Goal: Task Accomplishment & Management: Manage account settings

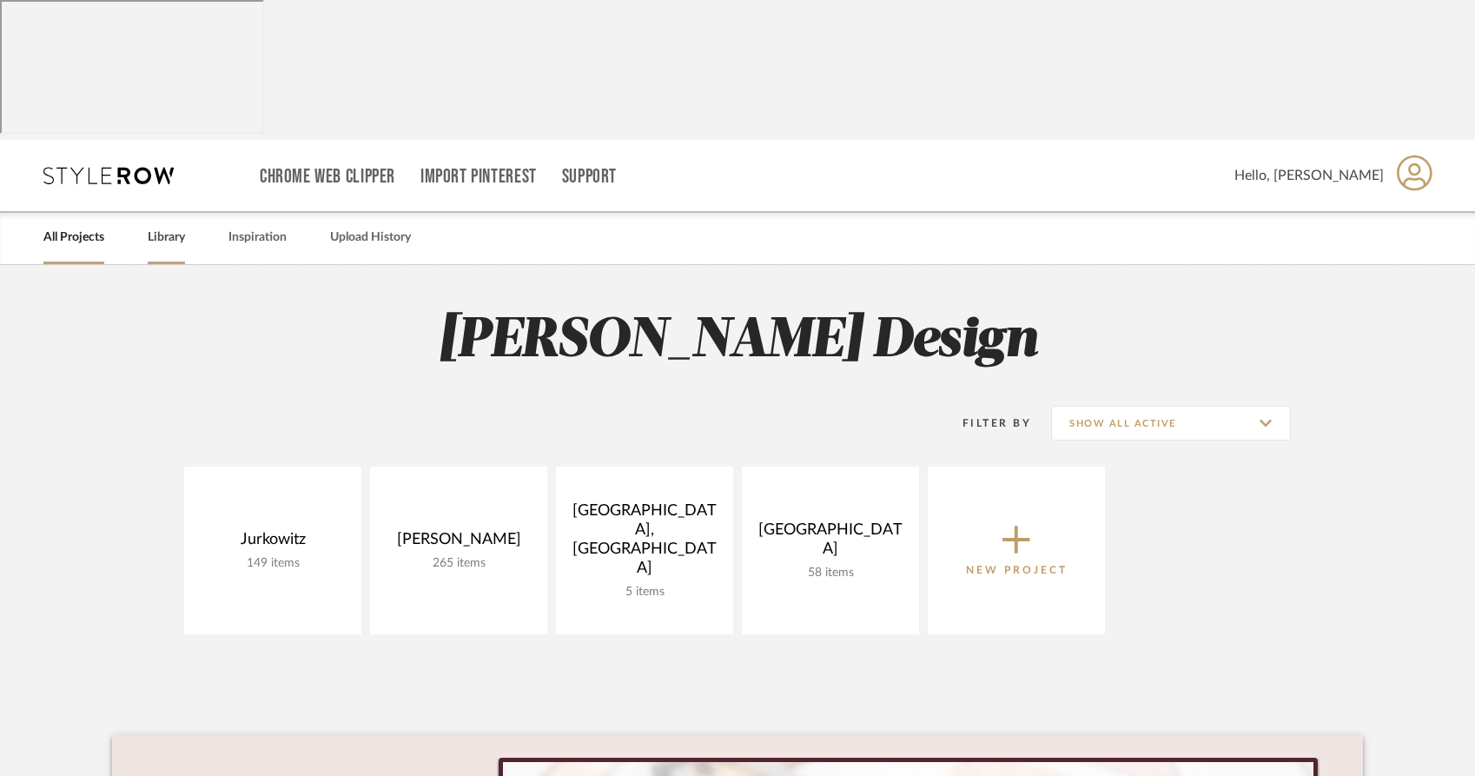
click at [160, 226] on link "Library" at bounding box center [166, 237] width 37 height 23
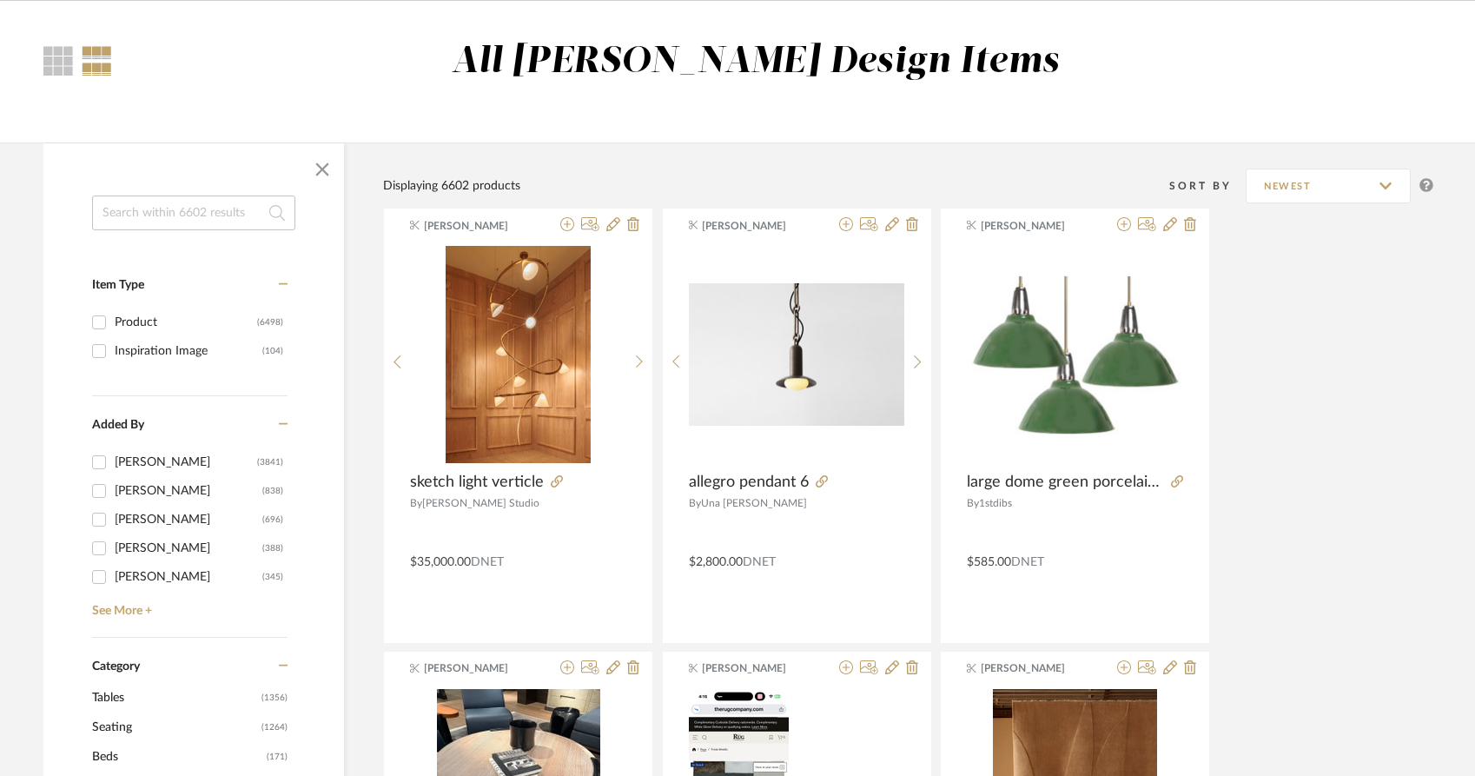
scroll to position [262, 0]
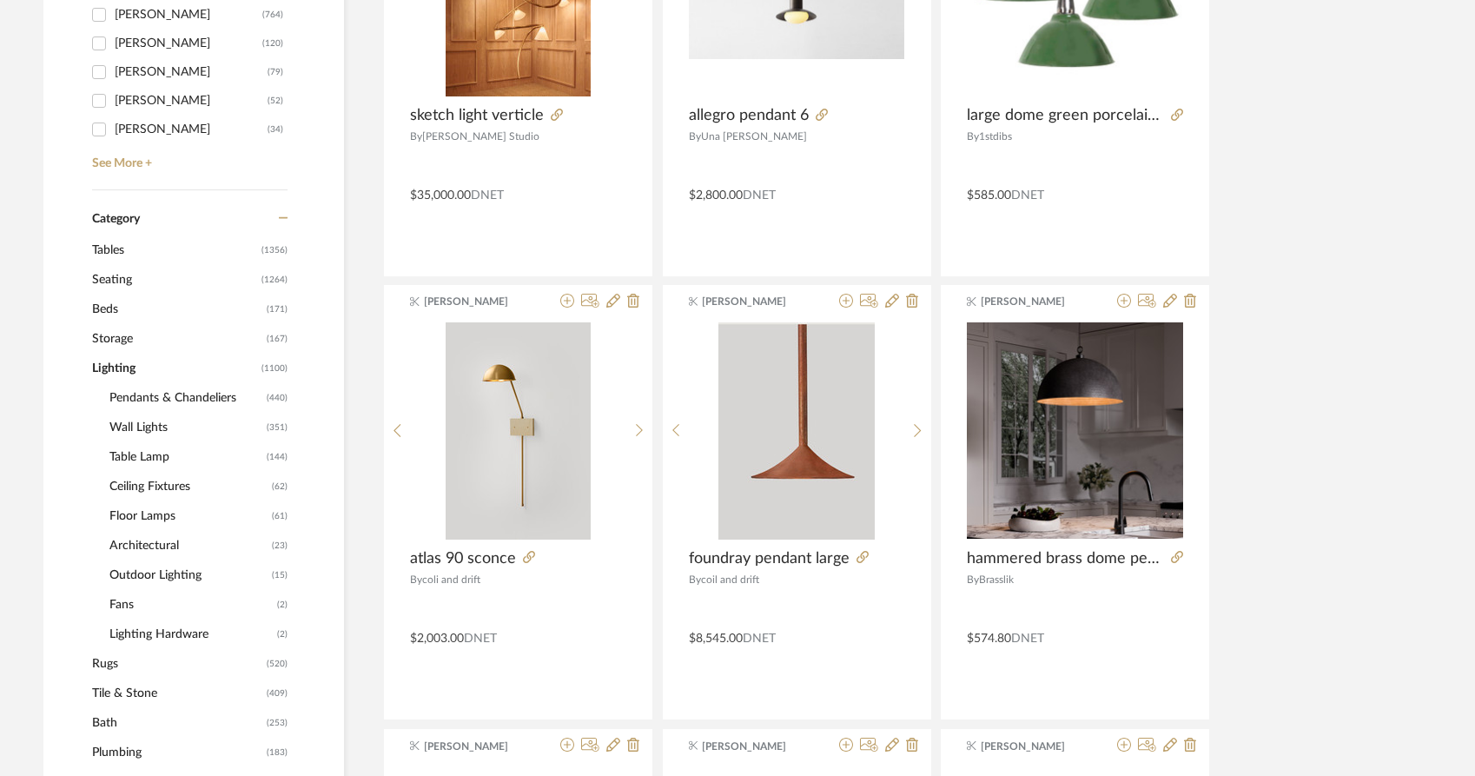
scroll to position [731, 0]
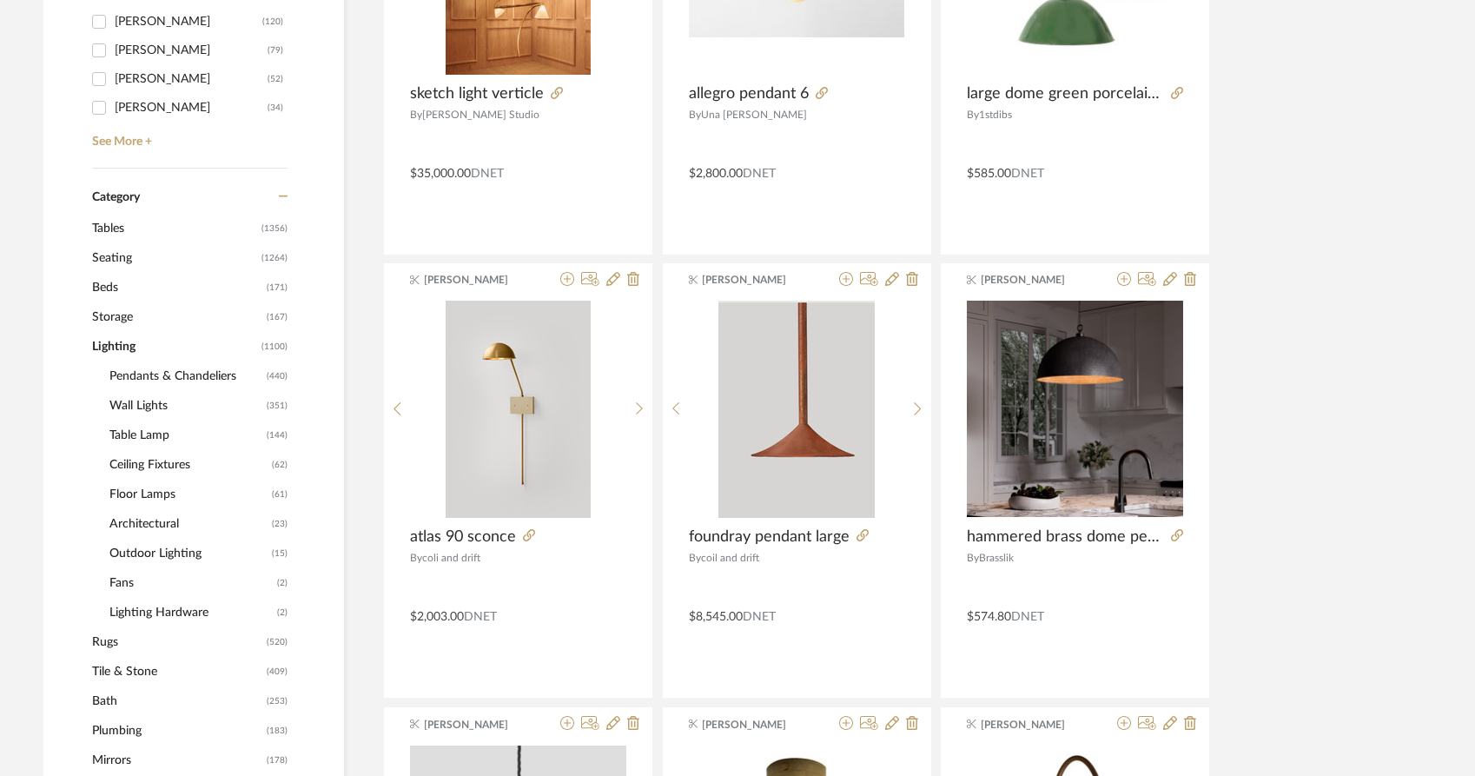
click at [177, 361] on span "Pendants & Chandeliers" at bounding box center [185, 376] width 153 height 30
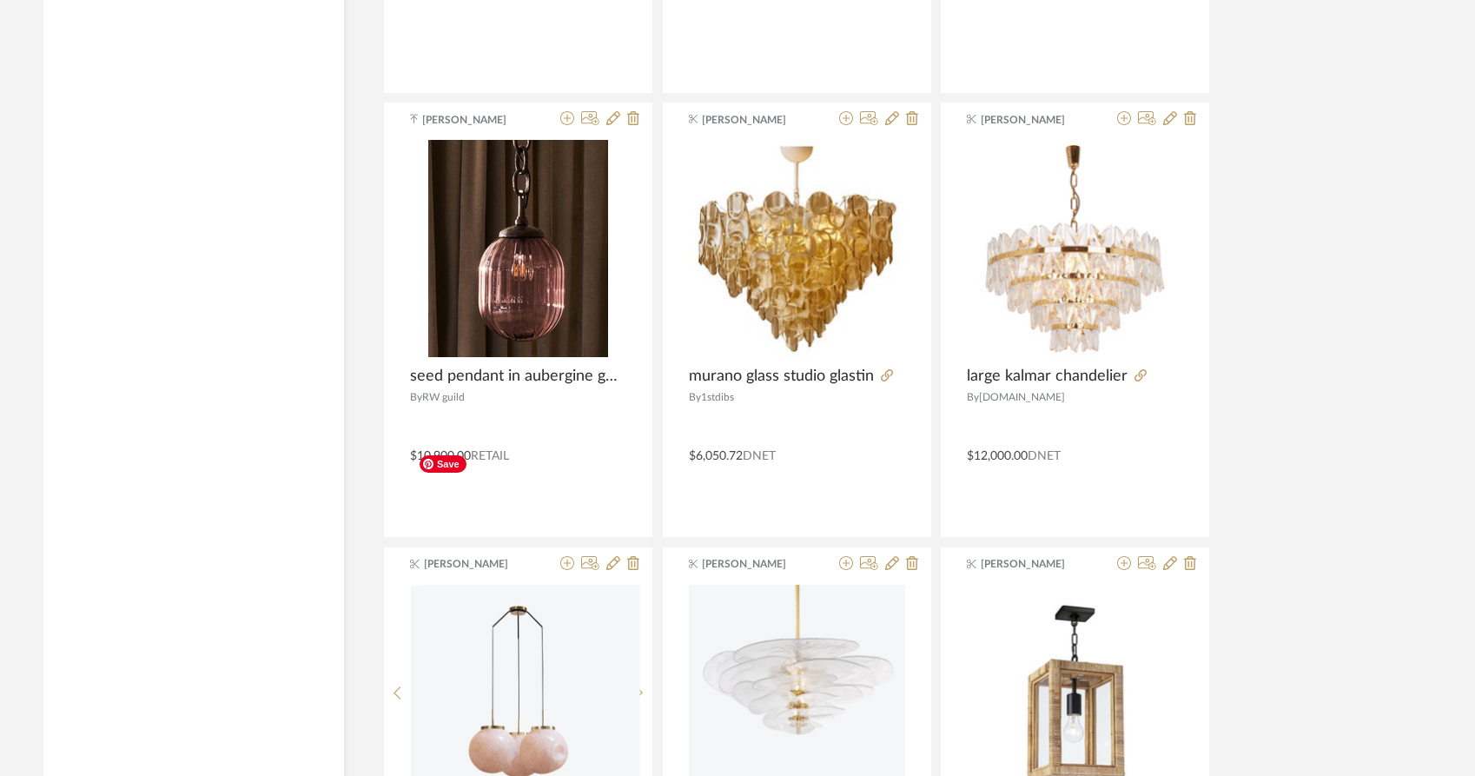
scroll to position [5142, 0]
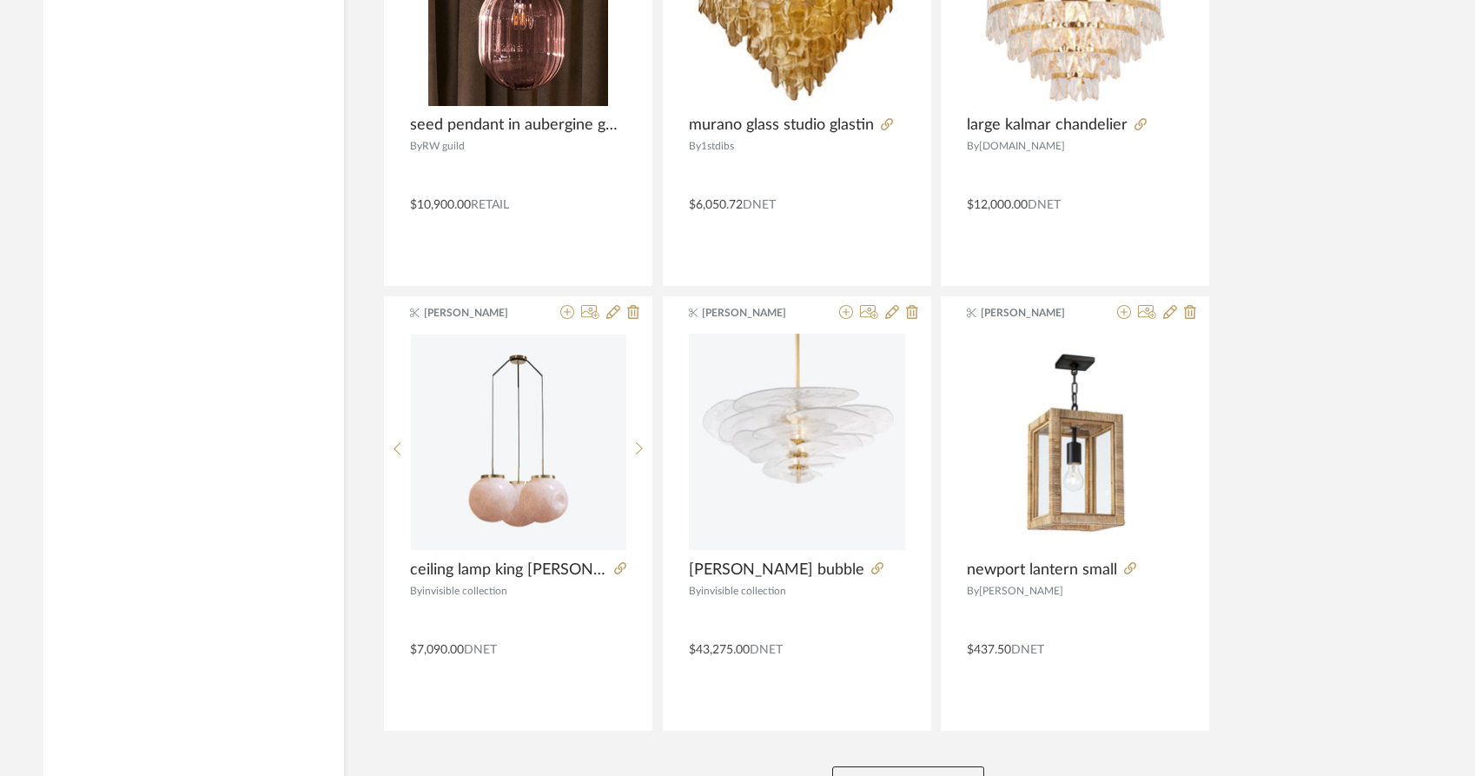
click at [864, 766] on button "View More" at bounding box center [908, 783] width 152 height 35
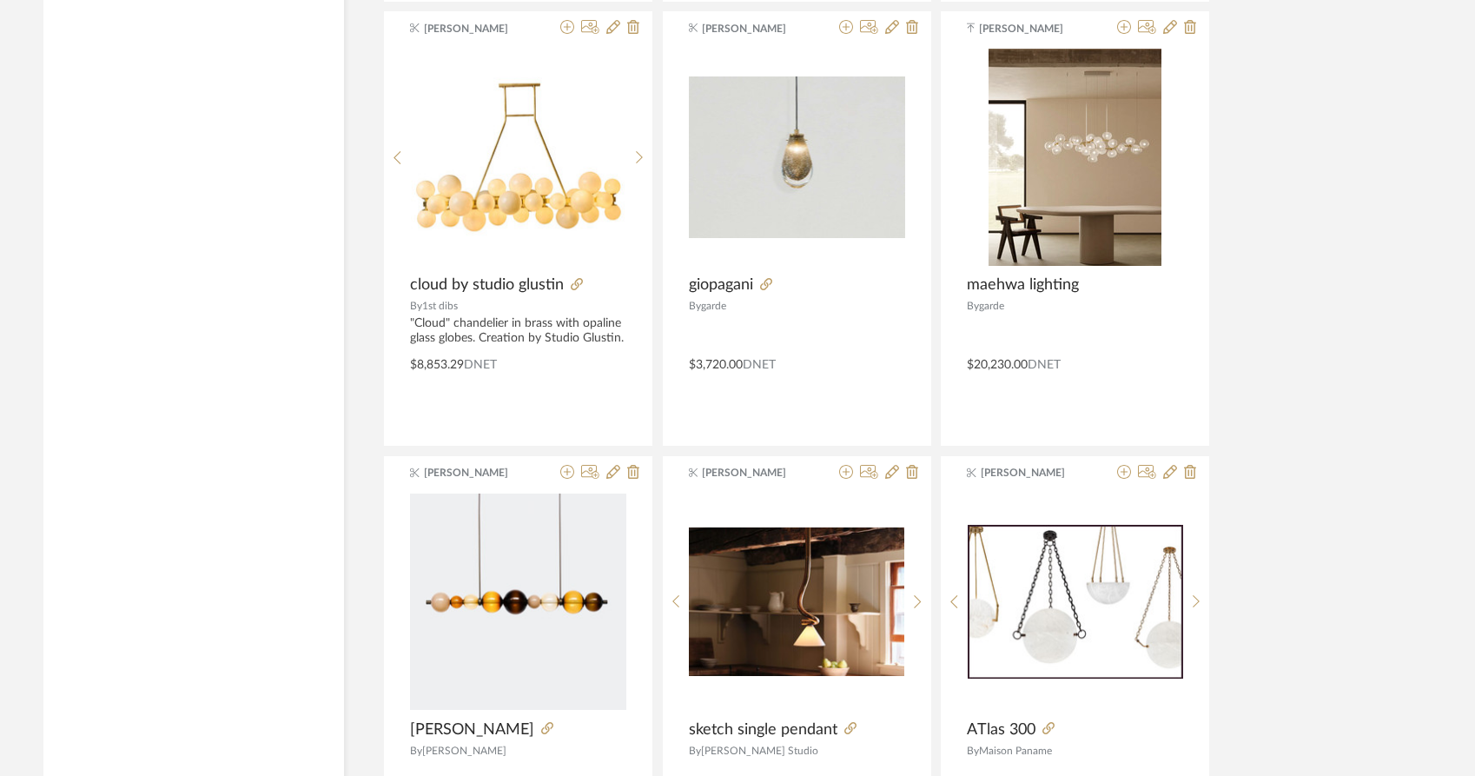
scroll to position [10340, 0]
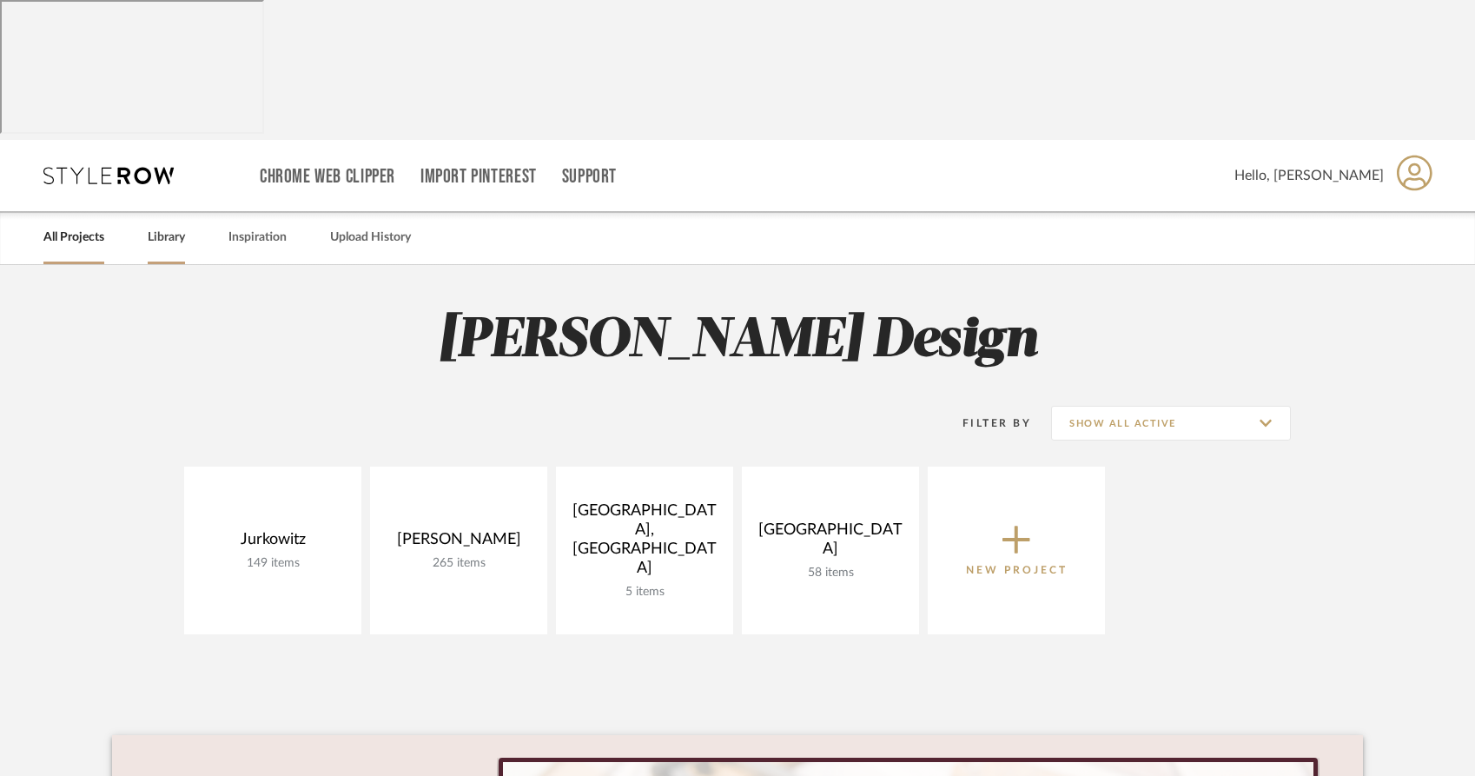
click at [166, 226] on link "Library" at bounding box center [166, 237] width 37 height 23
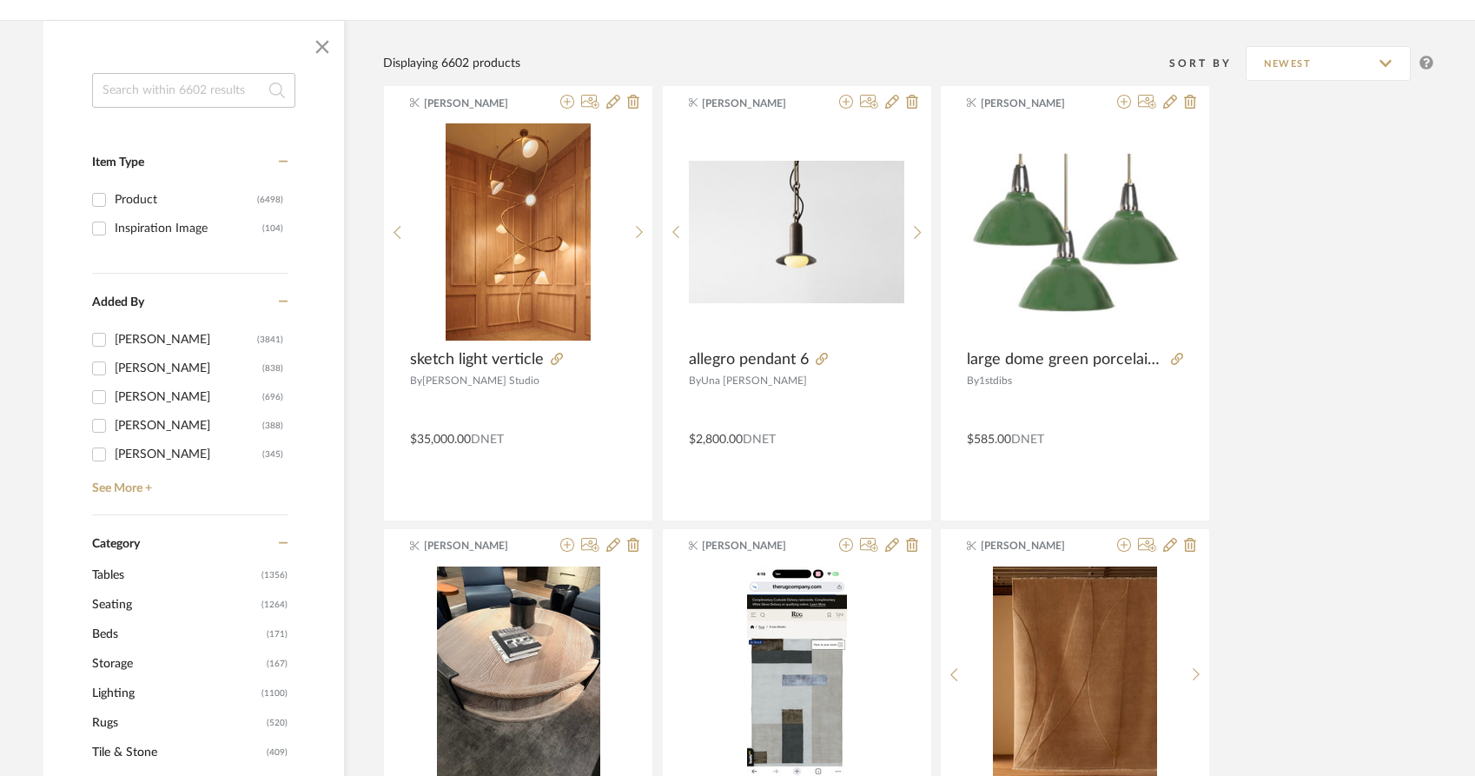
scroll to position [401, 0]
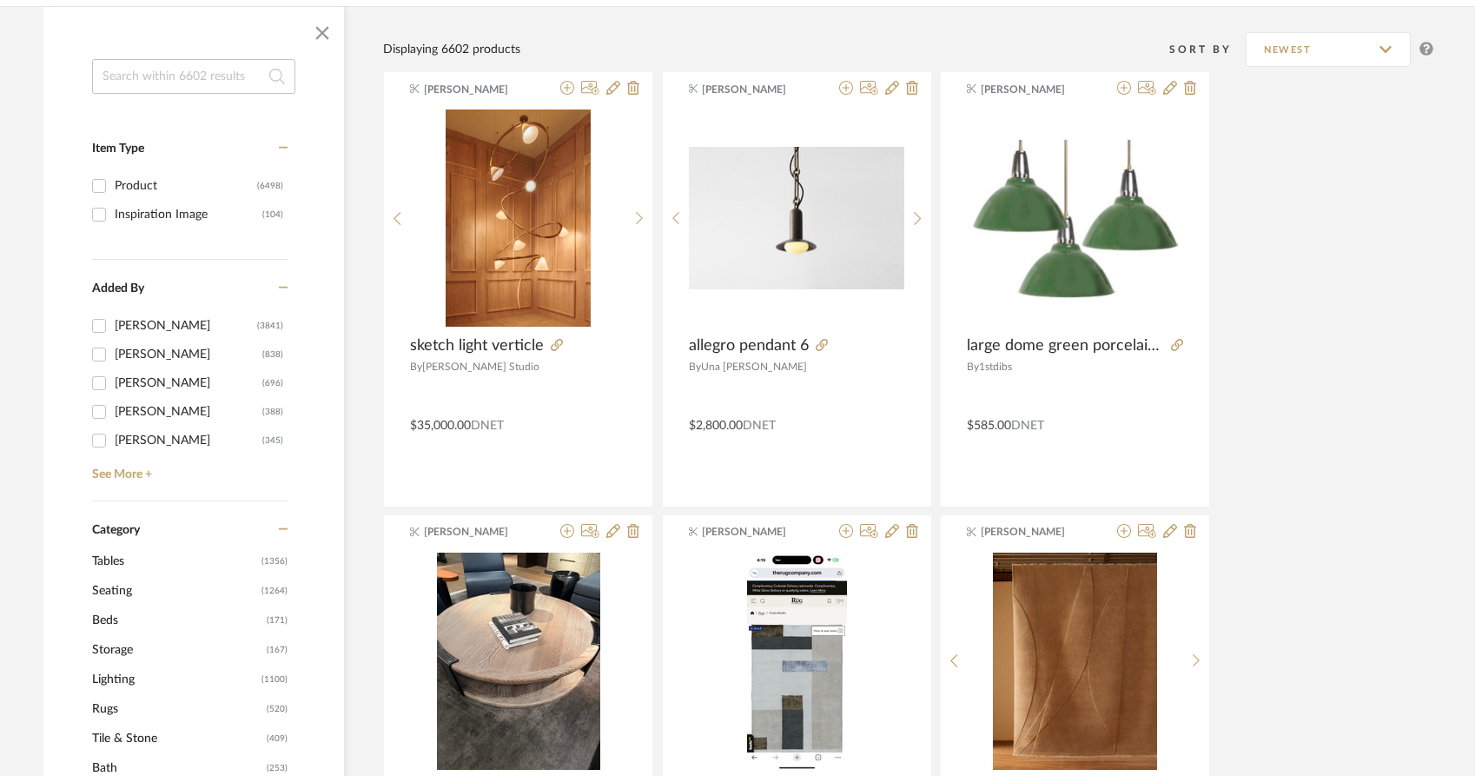
click at [109, 665] on span "Lighting" at bounding box center [174, 680] width 165 height 30
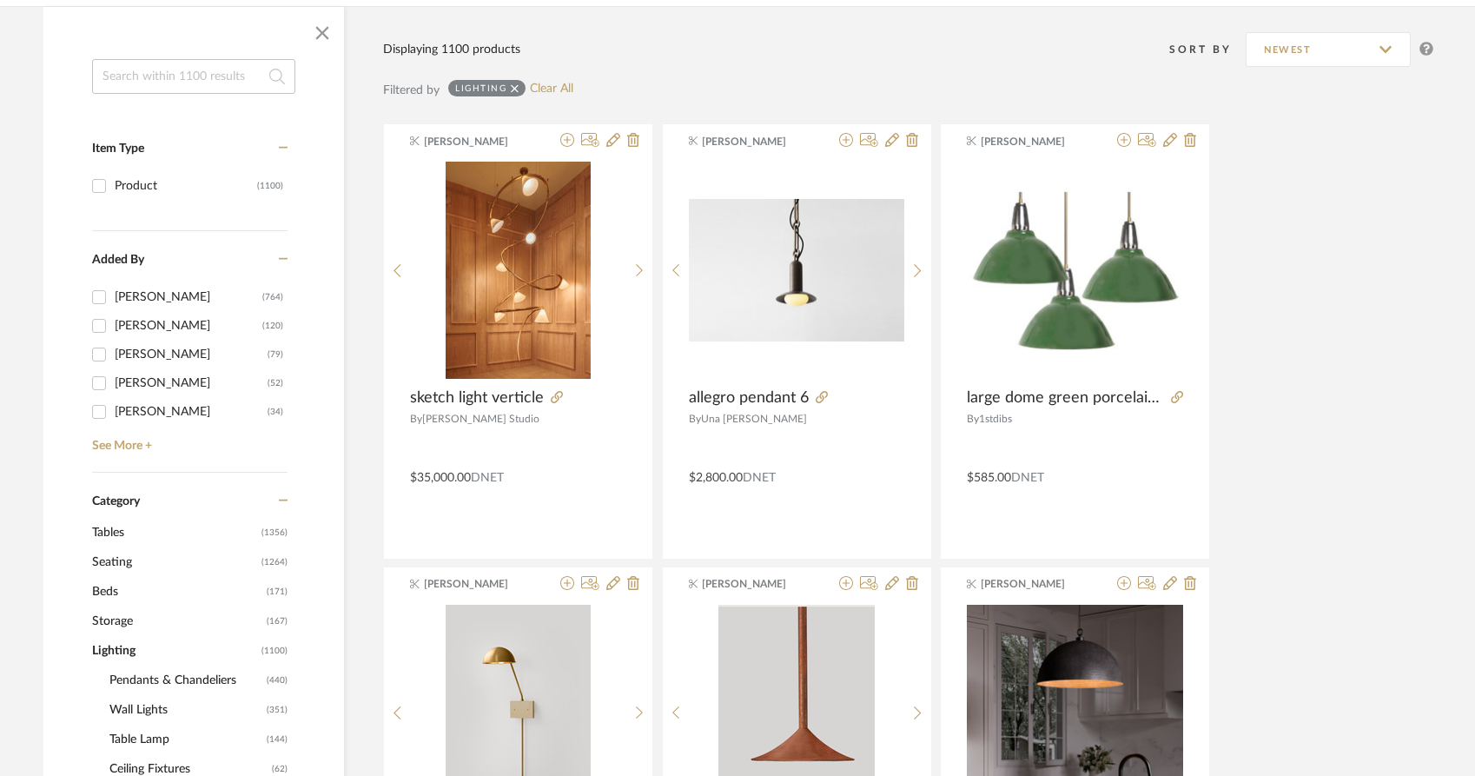
click at [128, 666] on span "Pendants & Chandeliers" at bounding box center [185, 681] width 153 height 30
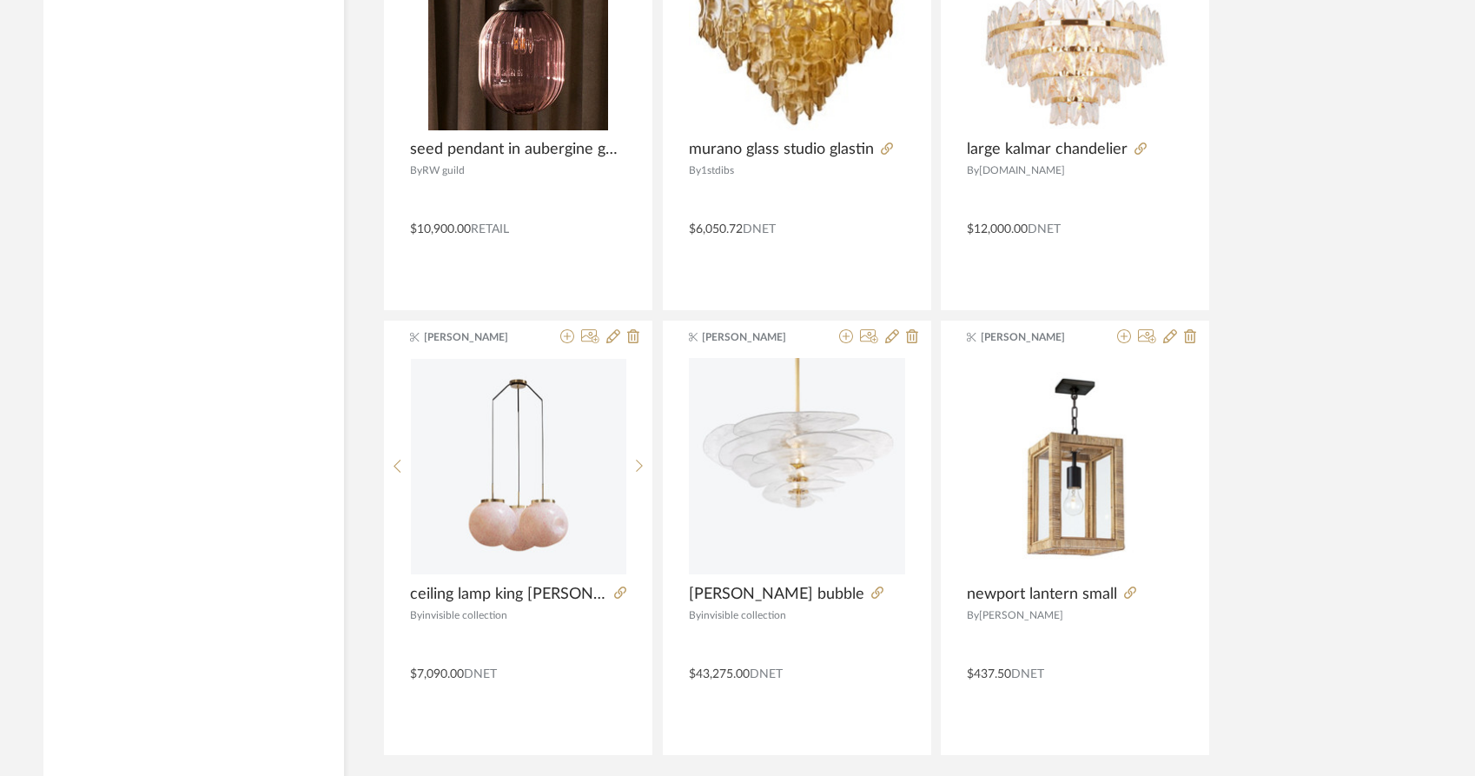
scroll to position [5142, 0]
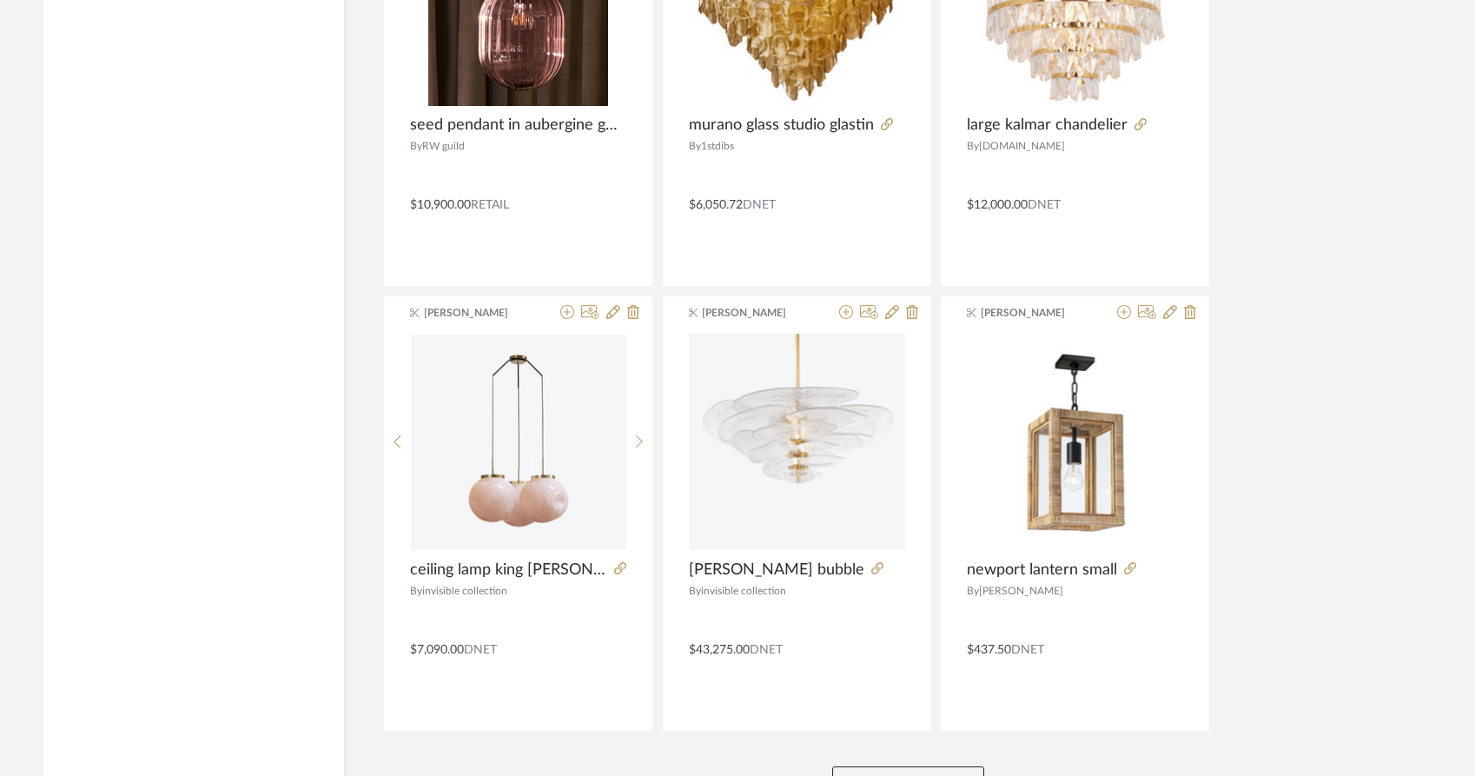
click at [876, 766] on button "View More" at bounding box center [908, 783] width 152 height 35
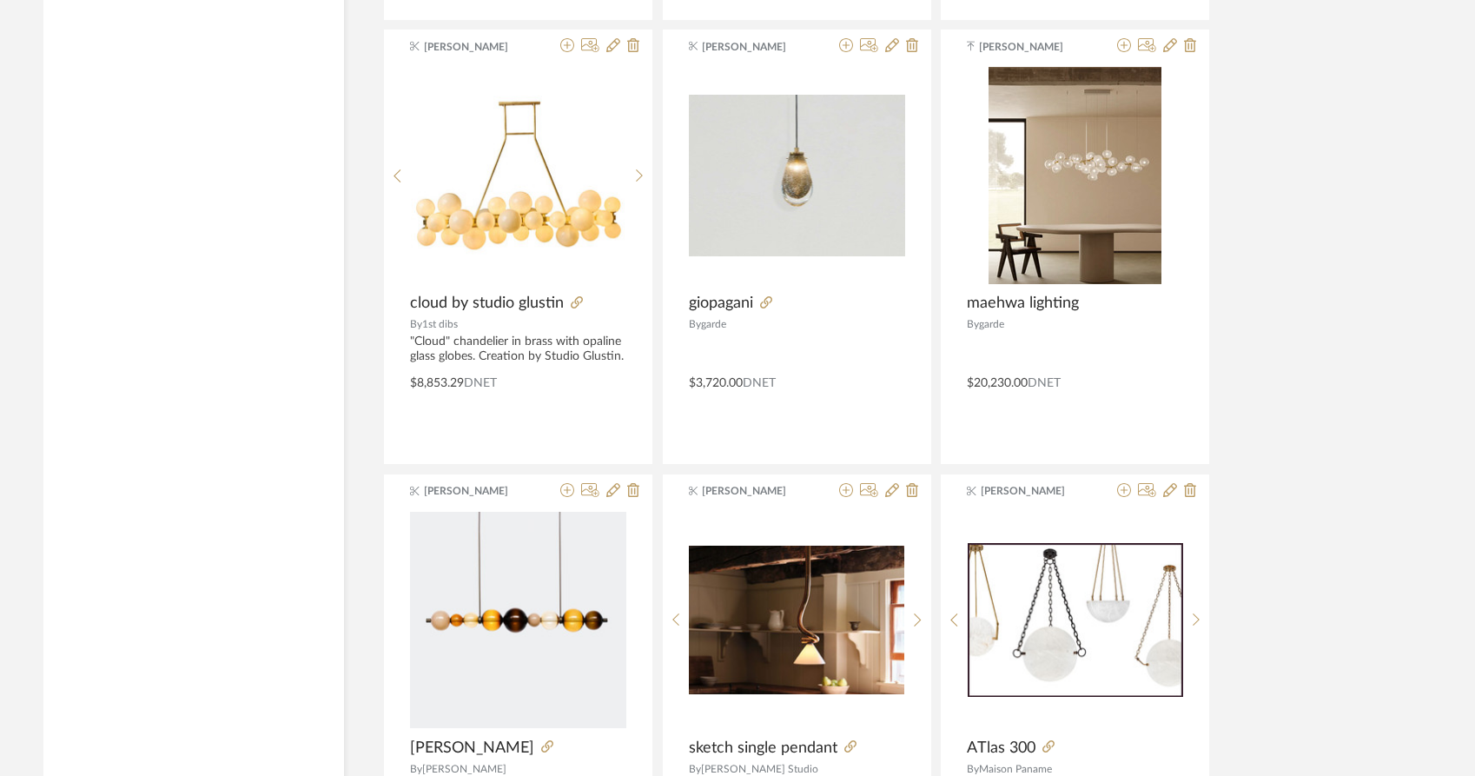
scroll to position [10475, 0]
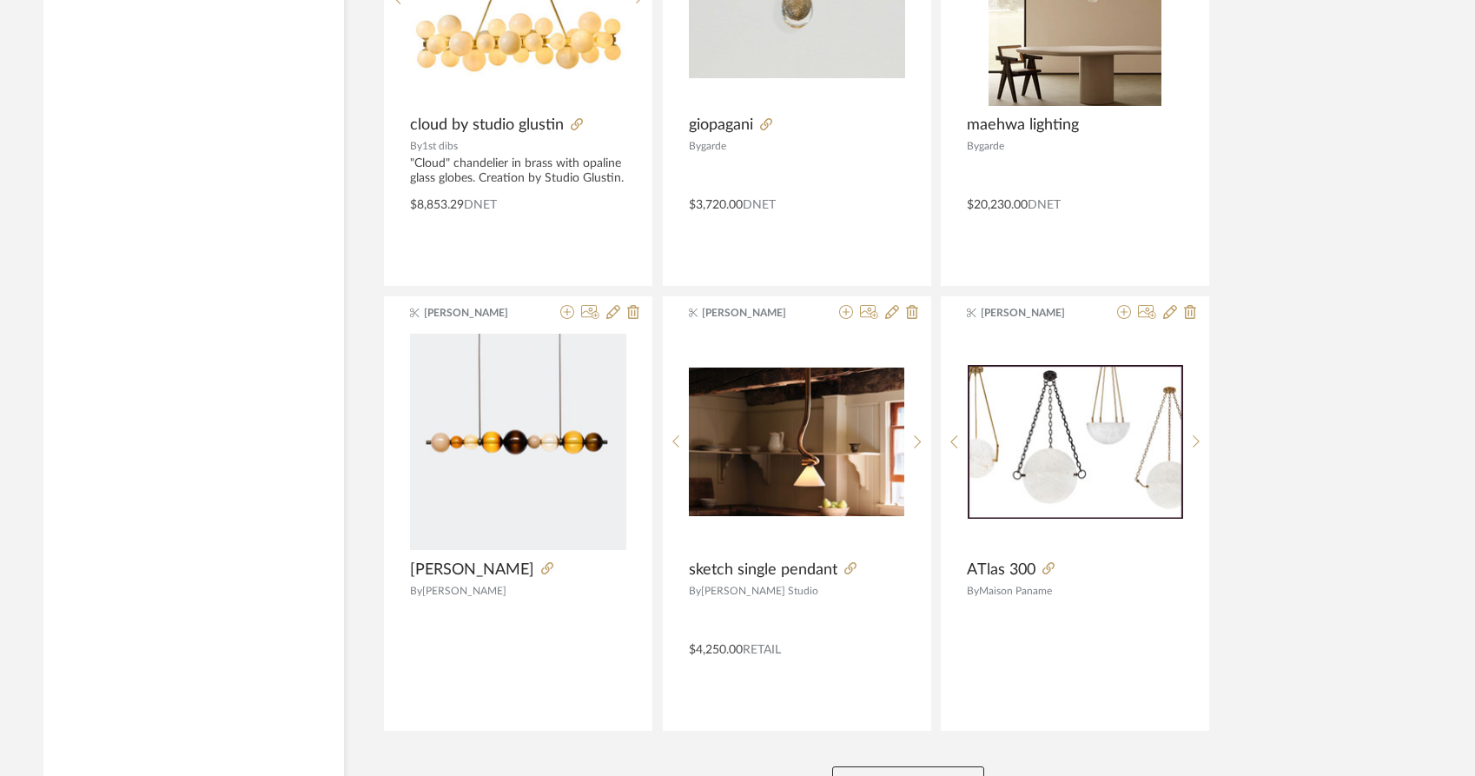
click at [871, 766] on button "View More" at bounding box center [908, 783] width 152 height 35
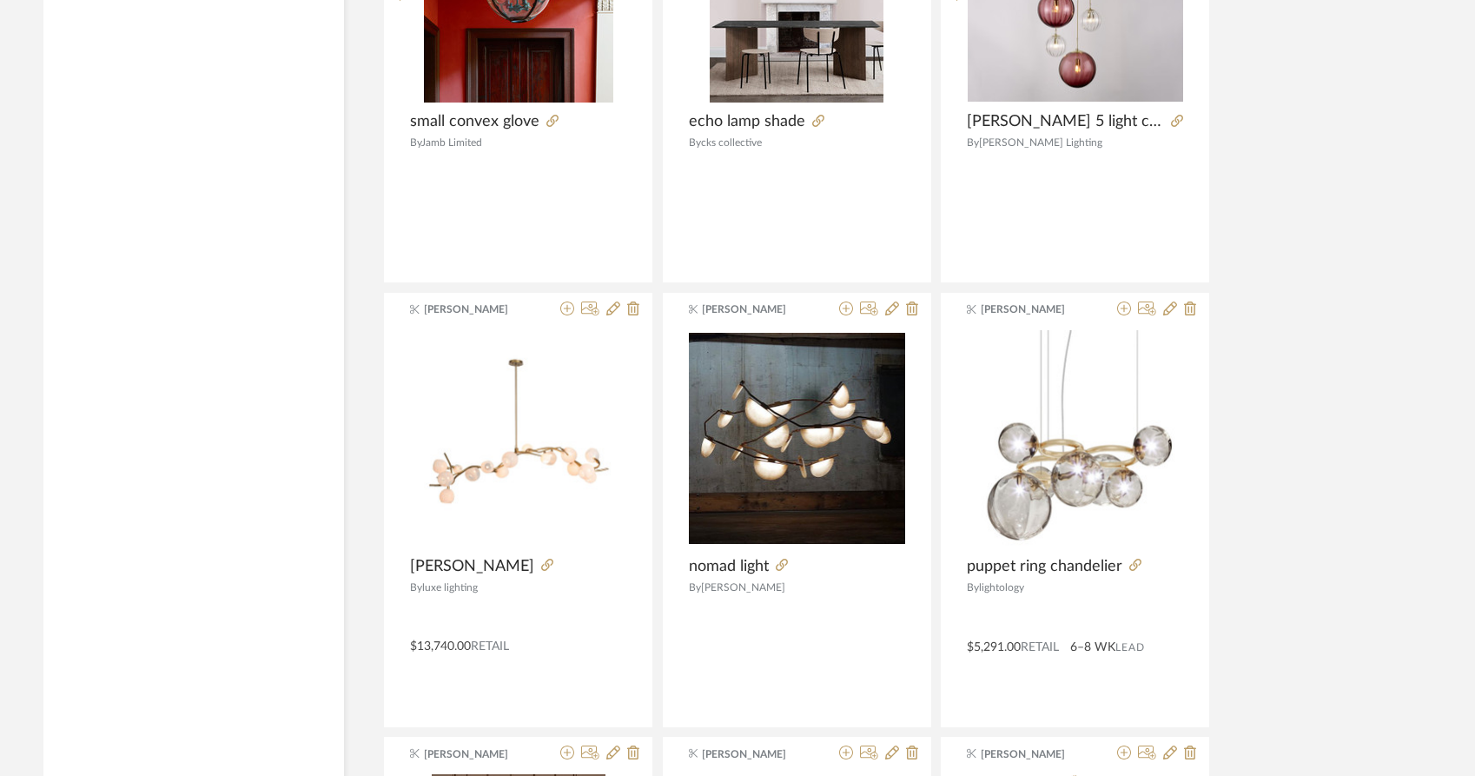
scroll to position [11409, 0]
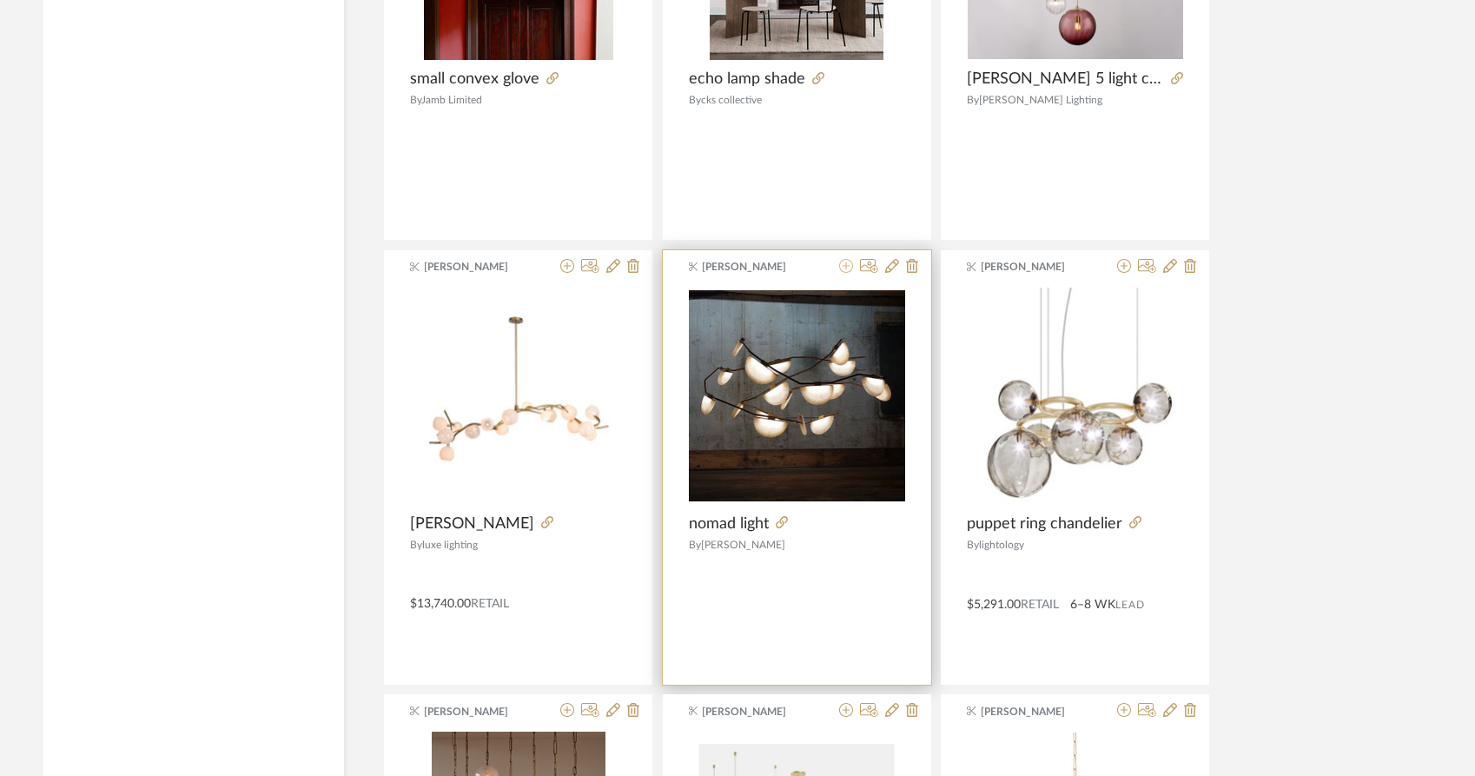
click at [840, 259] on icon at bounding box center [846, 266] width 14 height 14
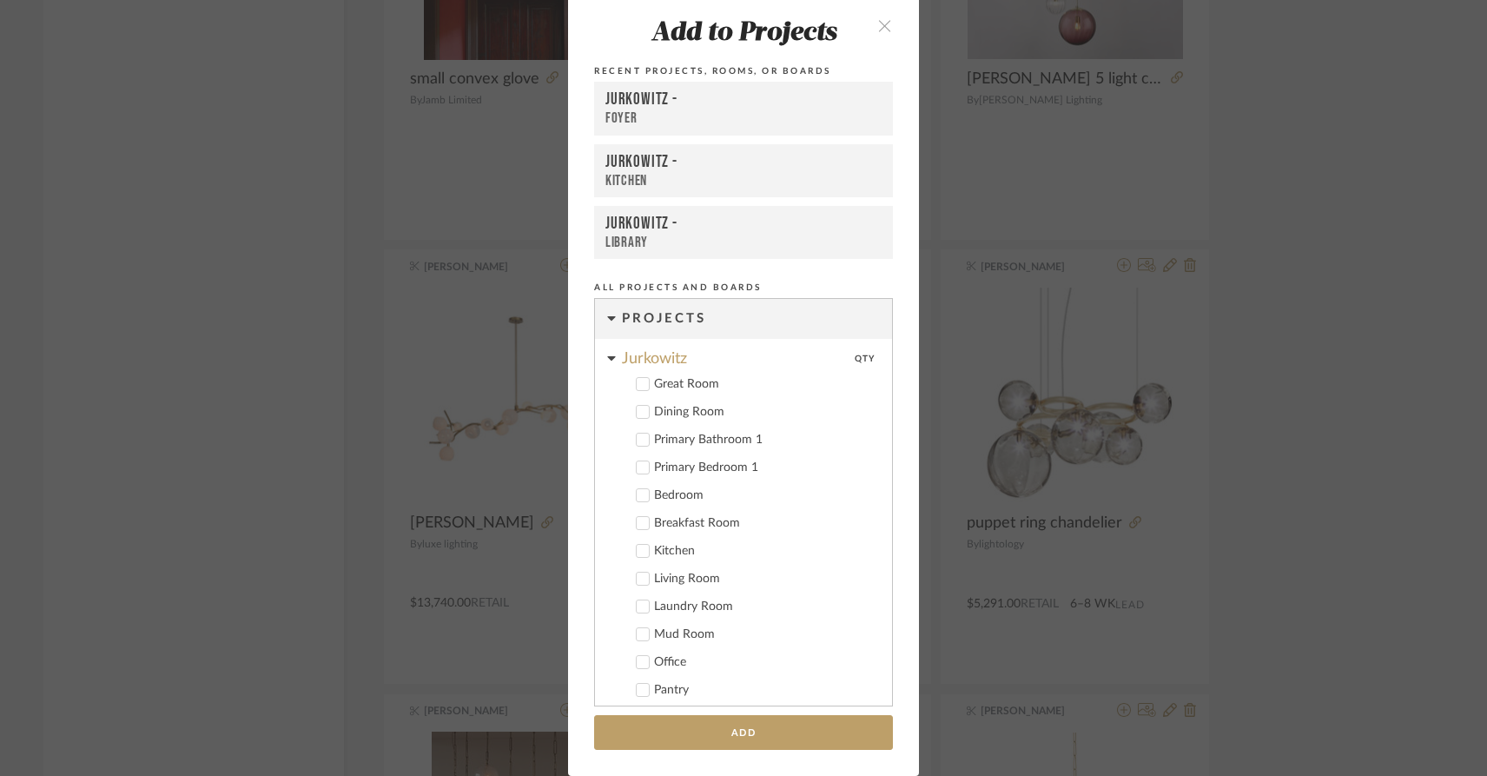
scroll to position [3, 0]
click at [641, 384] on icon at bounding box center [643, 380] width 12 height 12
click at [733, 732] on button "Add" at bounding box center [743, 733] width 299 height 36
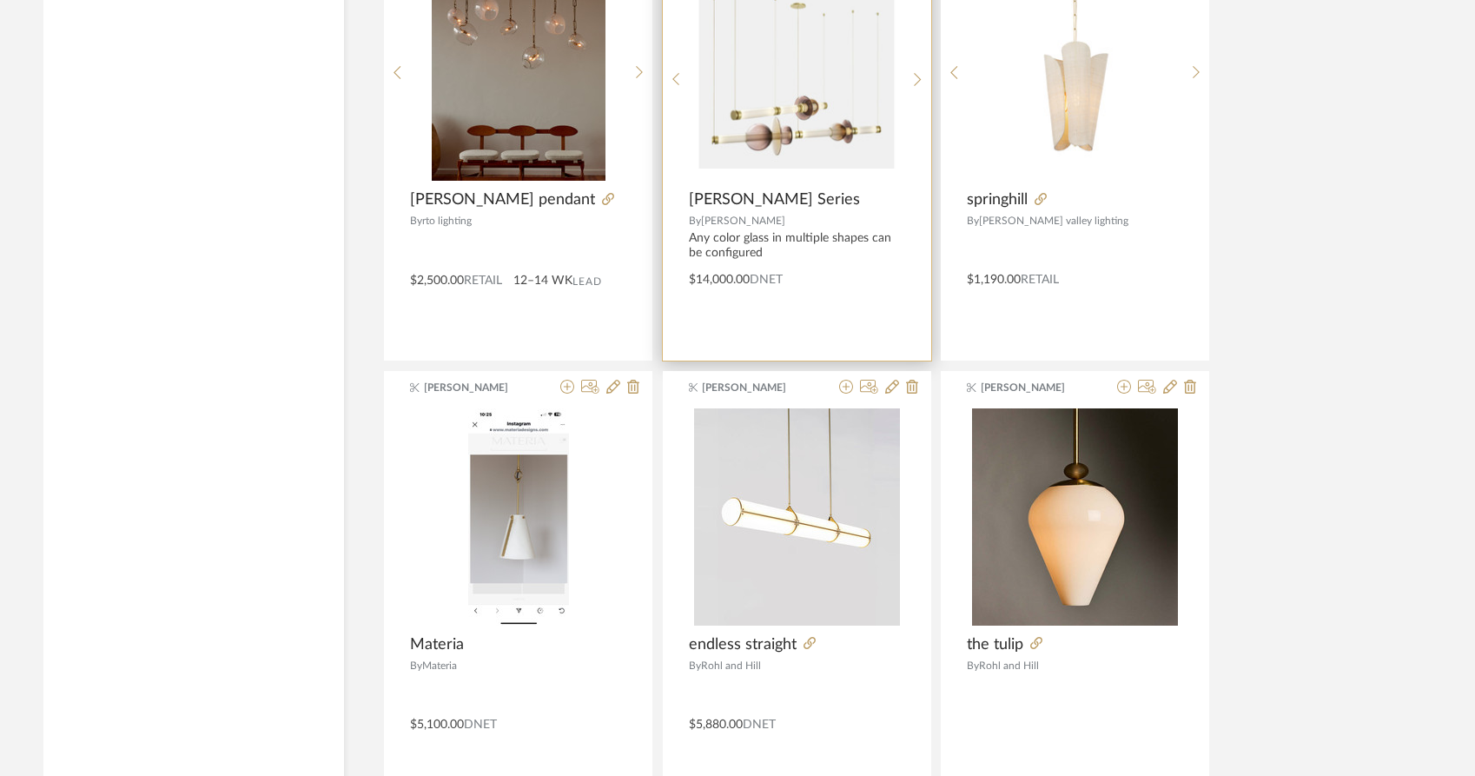
scroll to position [12180, 0]
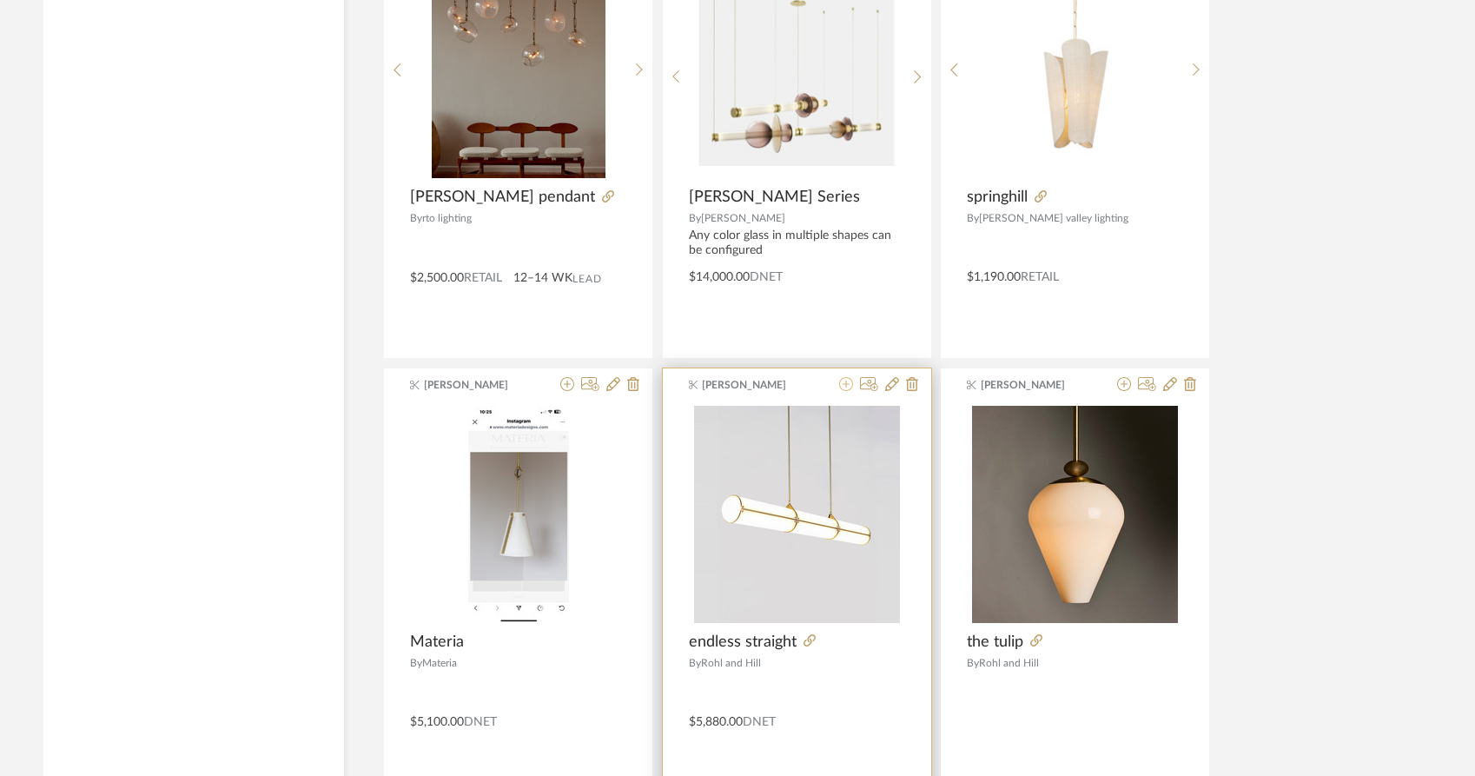
click at [850, 377] on icon at bounding box center [846, 384] width 14 height 14
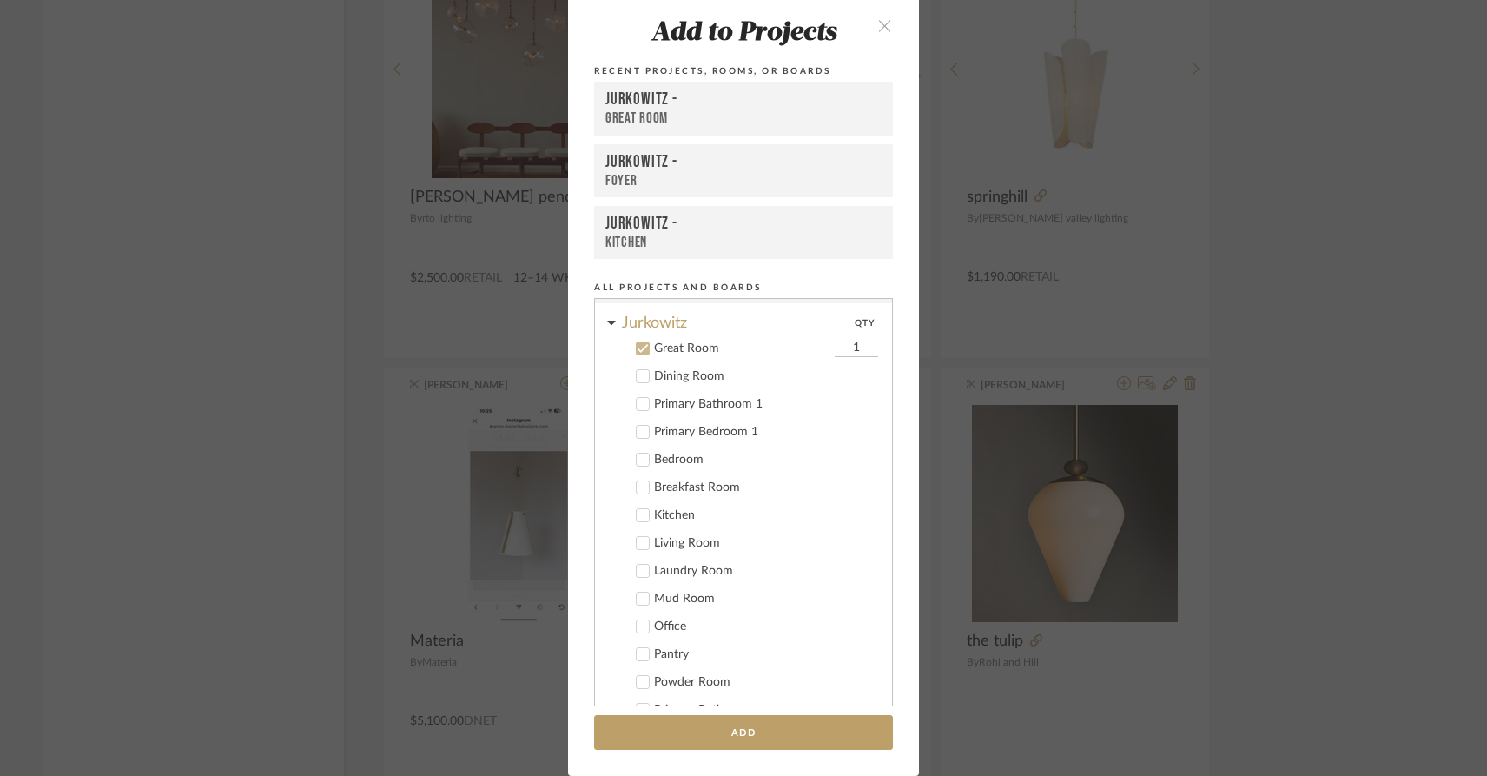
scroll to position [0, 0]
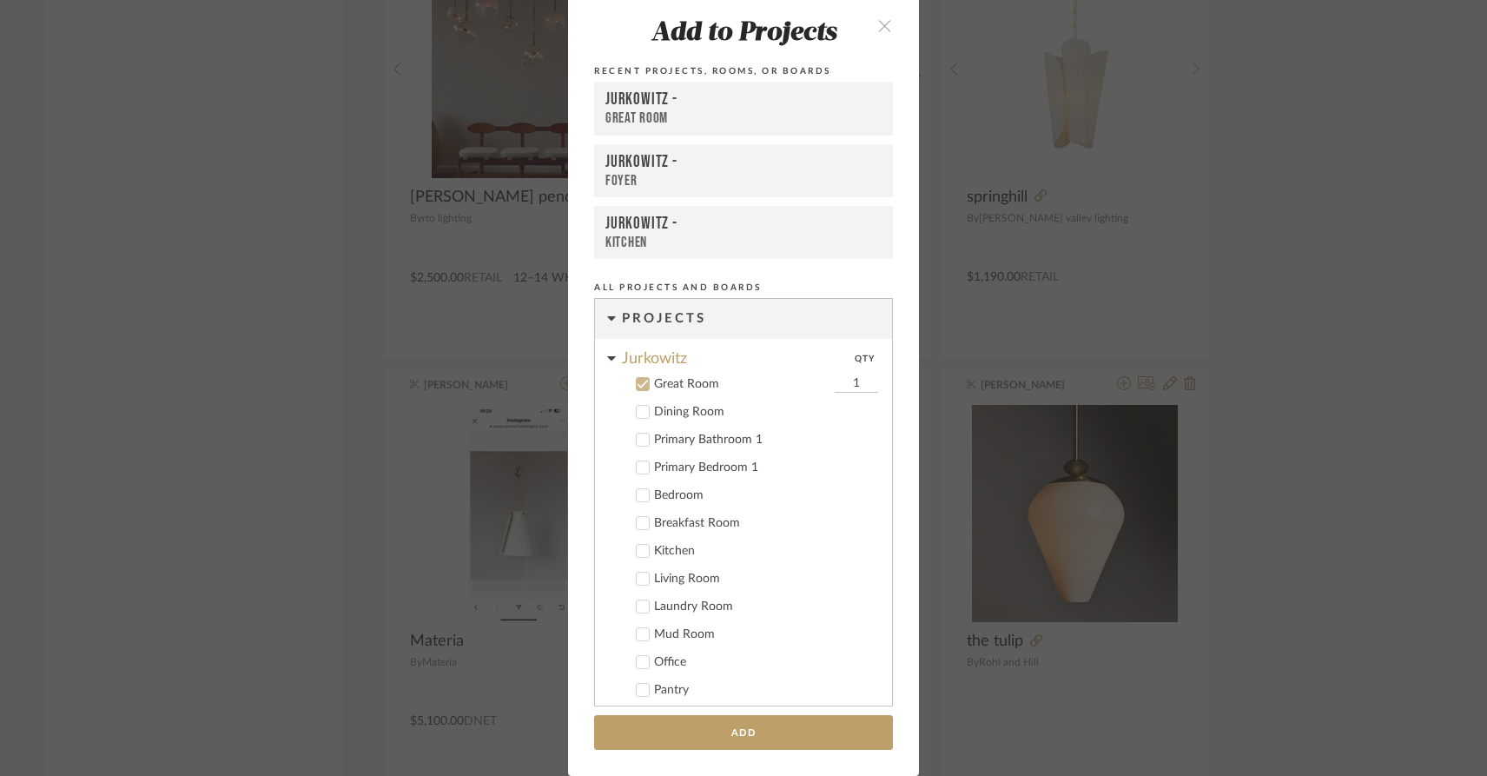
click at [638, 412] on icon at bounding box center [643, 412] width 11 height 9
click at [637, 380] on icon at bounding box center [643, 384] width 12 height 12
click at [789, 728] on button "Add" at bounding box center [743, 733] width 299 height 36
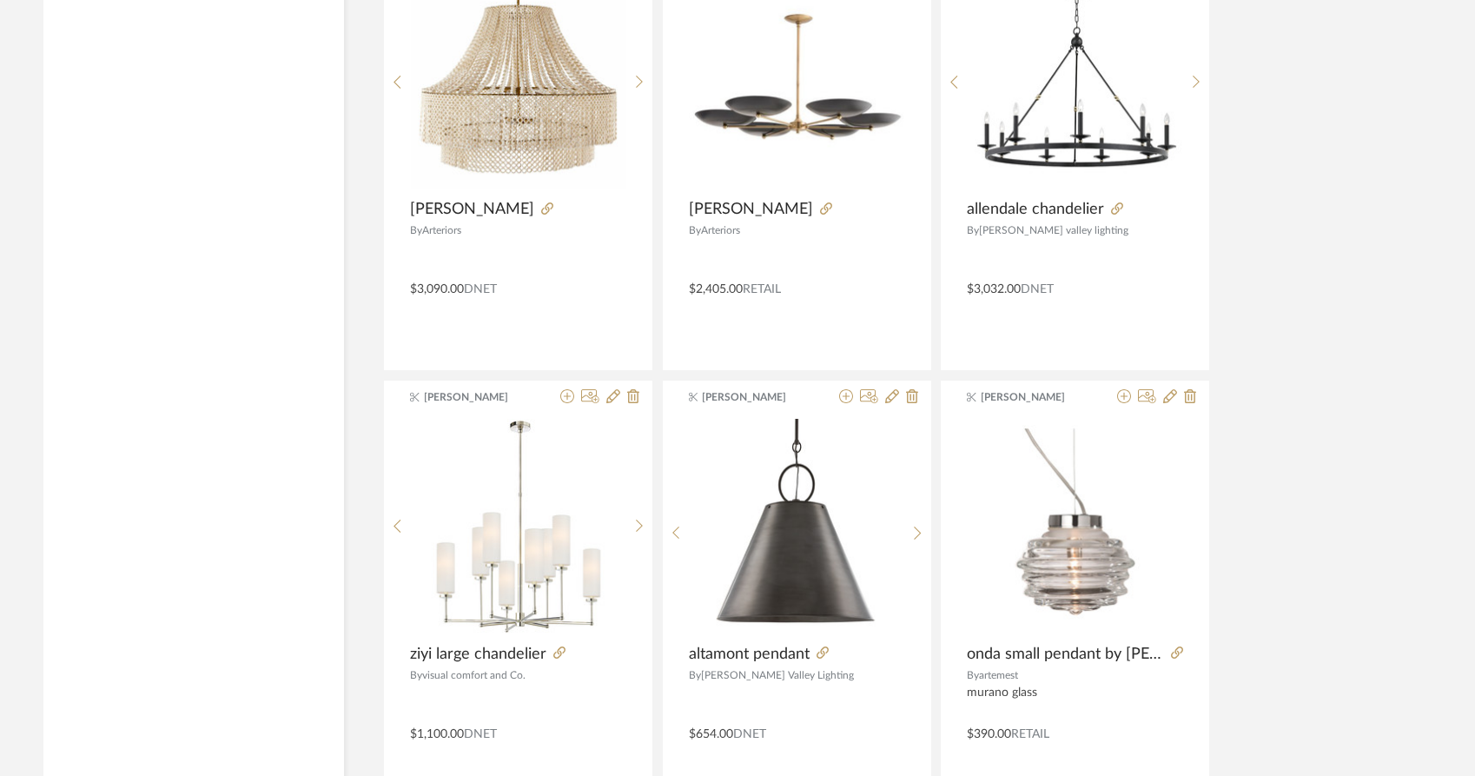
scroll to position [15807, 0]
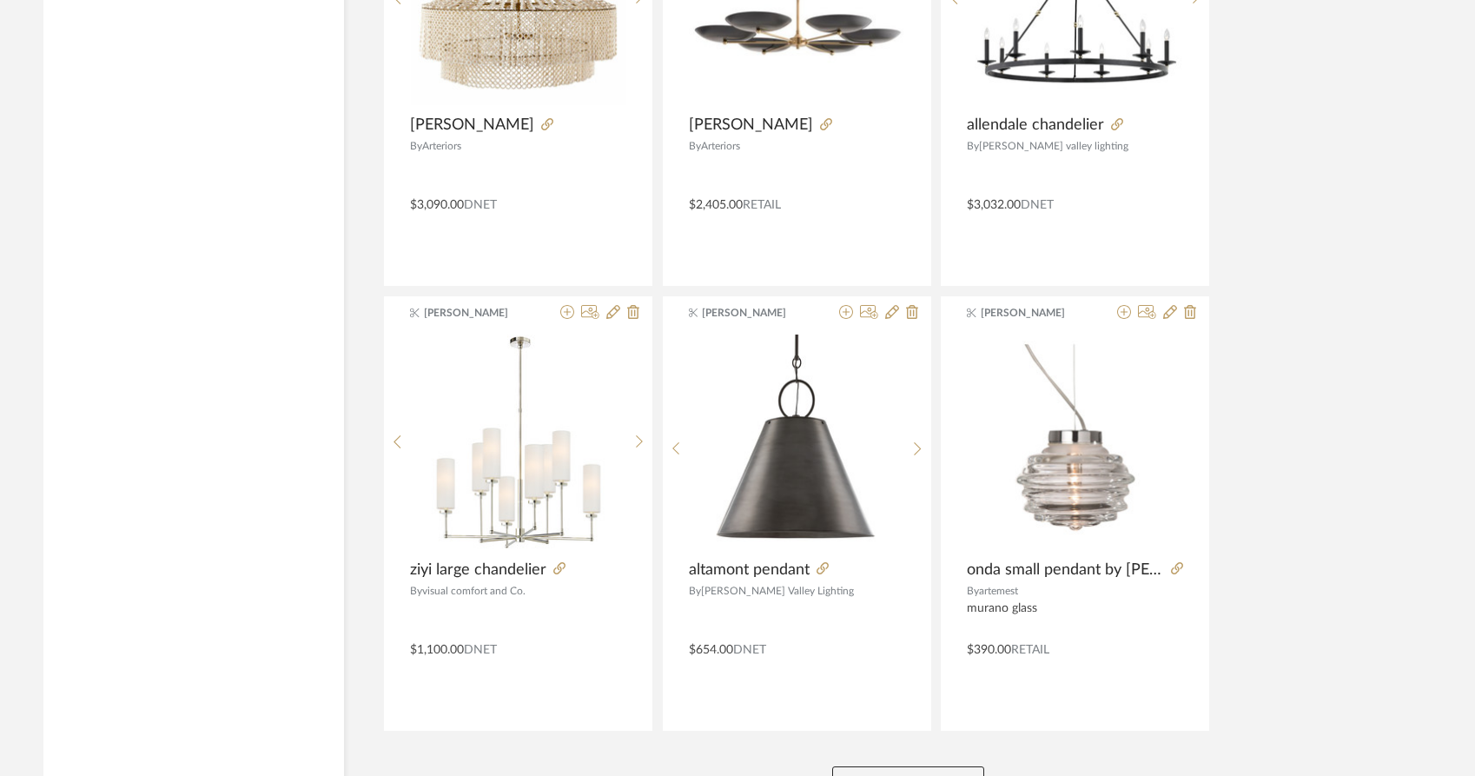
click at [929, 766] on button "View More" at bounding box center [908, 783] width 152 height 35
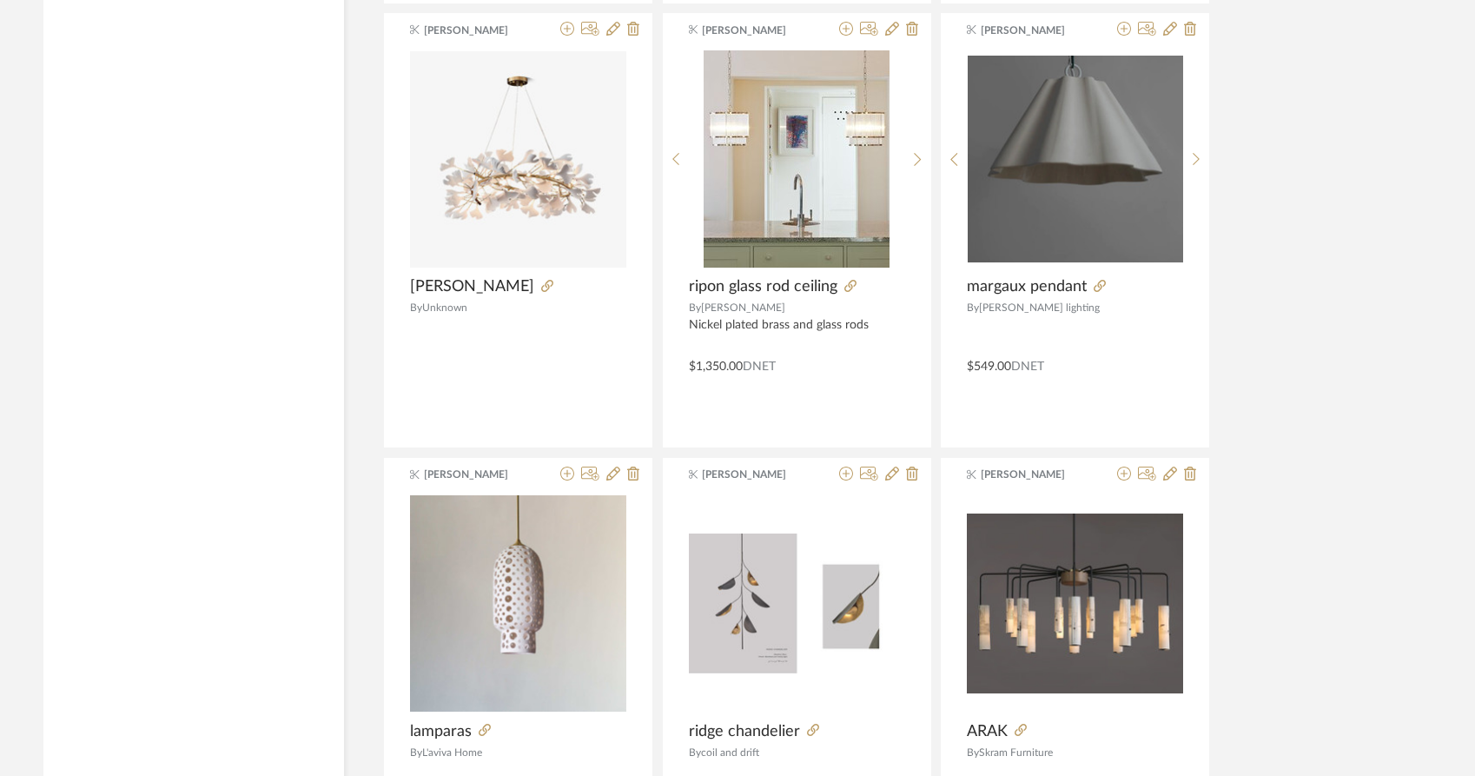
scroll to position [20983, 0]
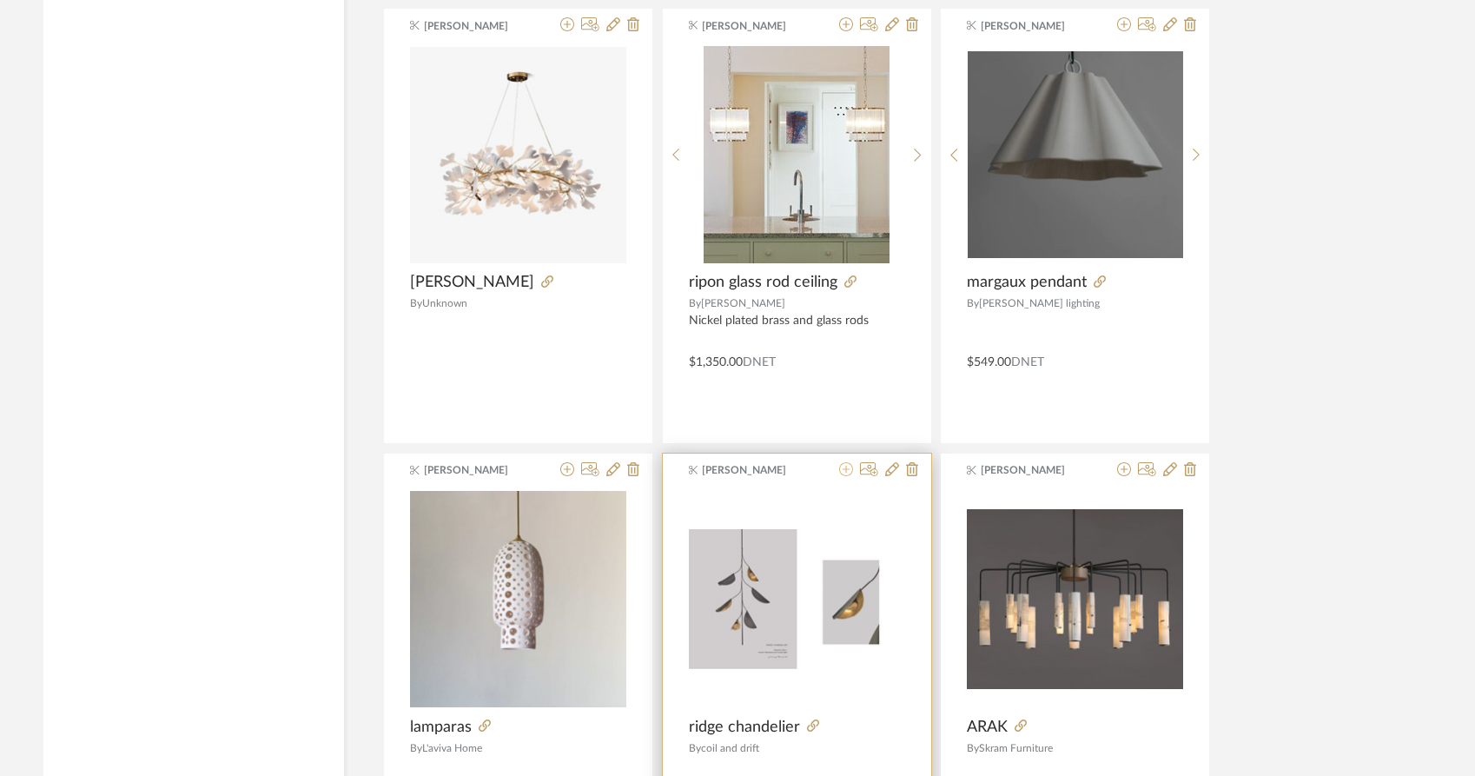
click at [844, 462] on icon at bounding box center [846, 469] width 14 height 14
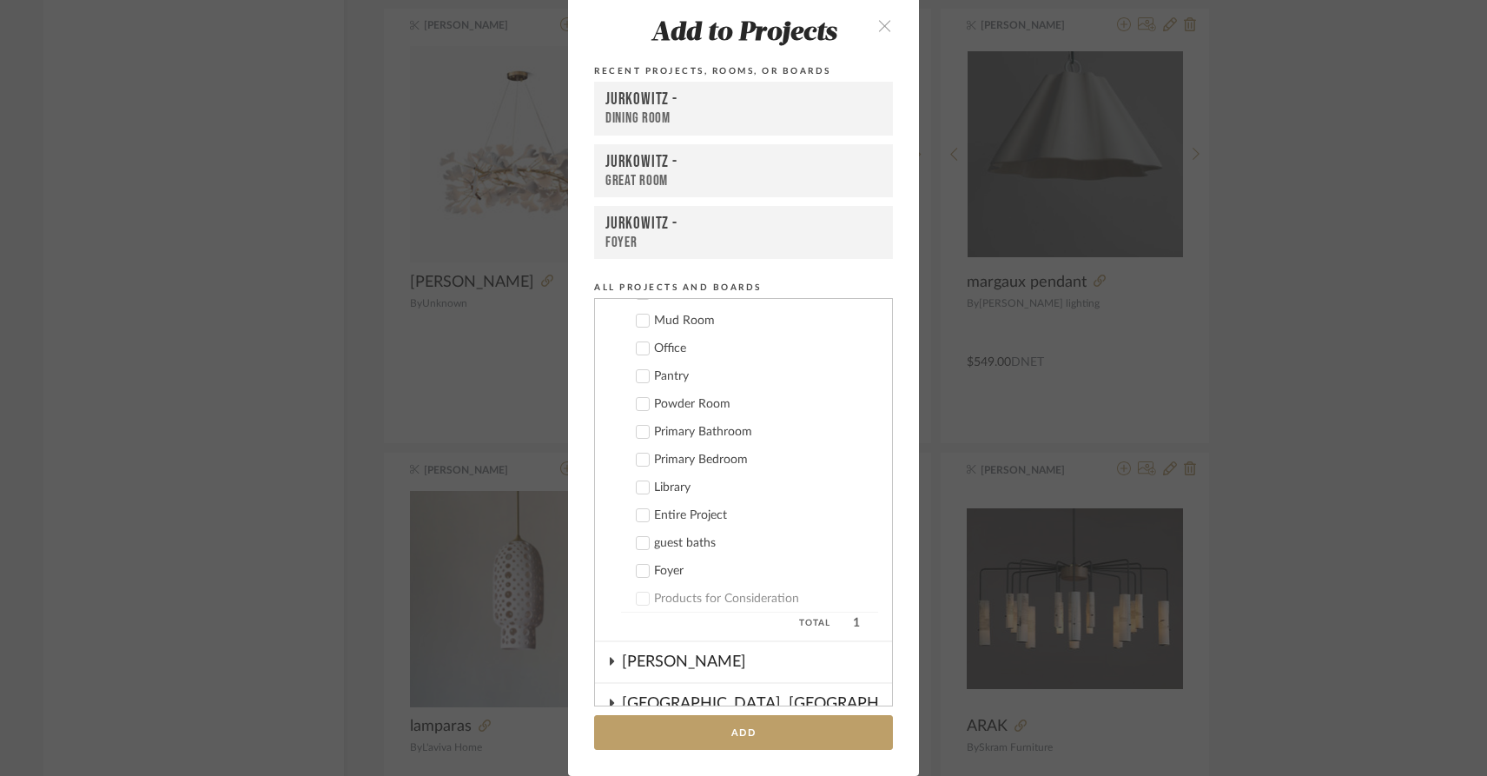
scroll to position [300, 0]
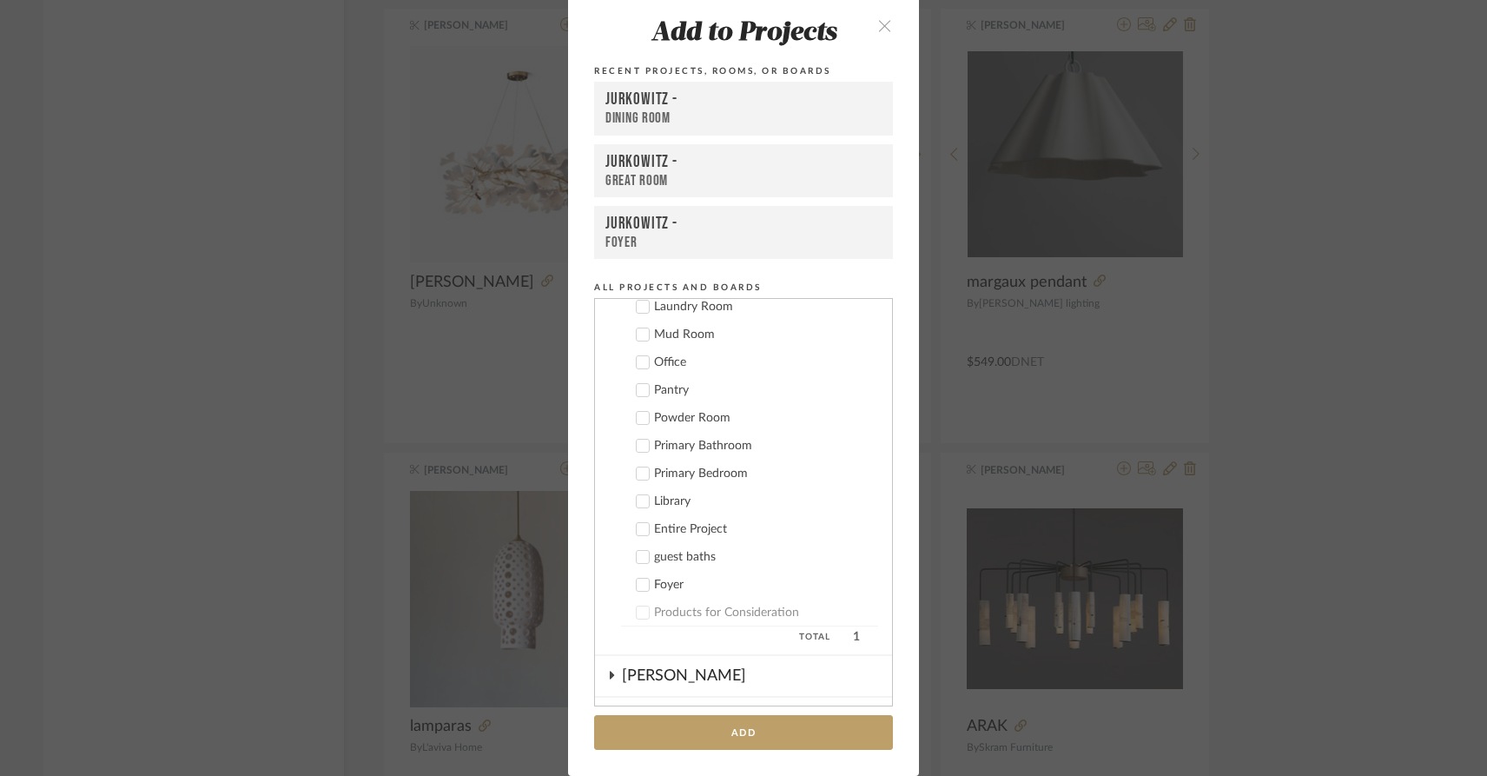
click at [638, 586] on icon at bounding box center [643, 585] width 11 height 9
click at [660, 740] on button "Add" at bounding box center [743, 733] width 299 height 36
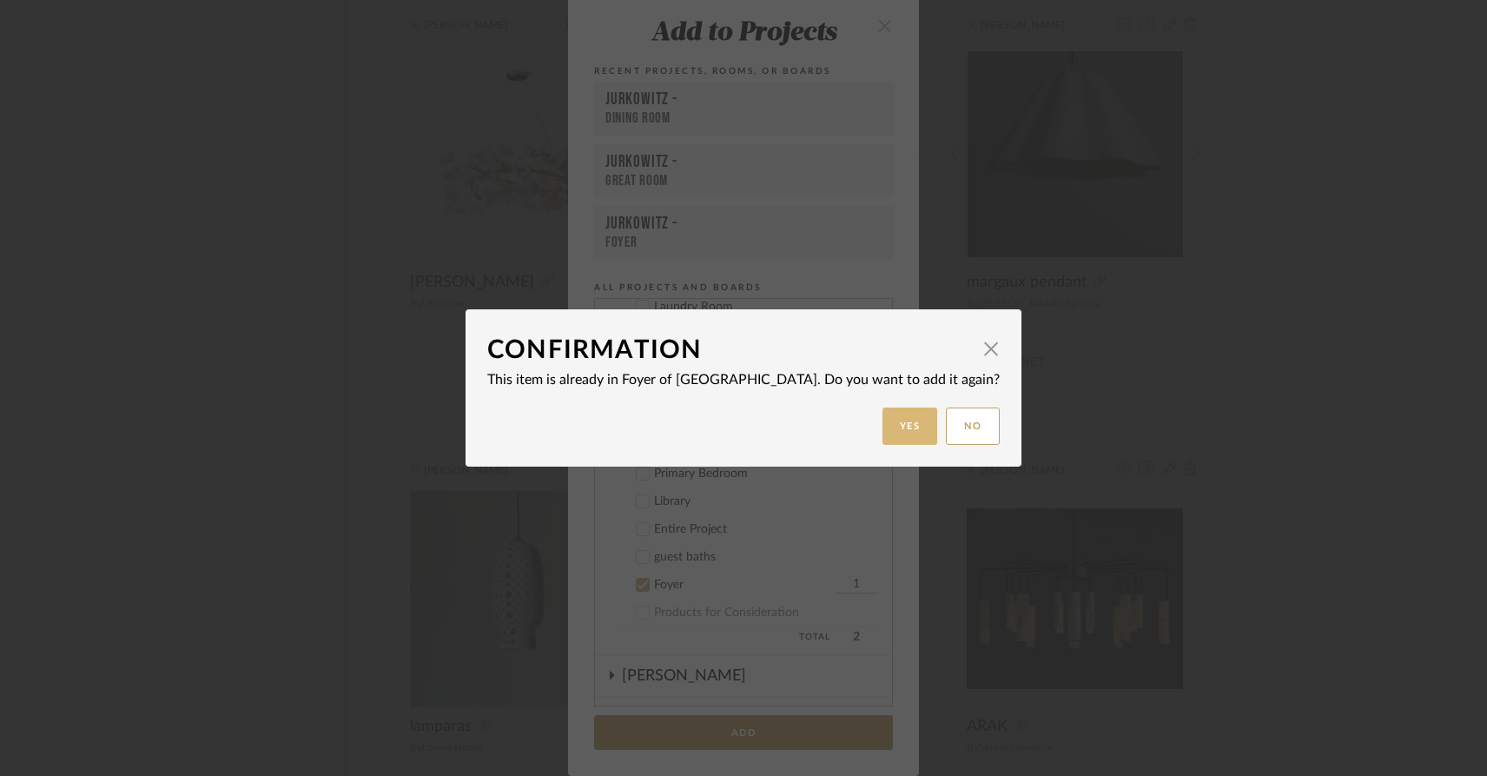
click at [883, 417] on button "Yes" at bounding box center [911, 425] width 56 height 37
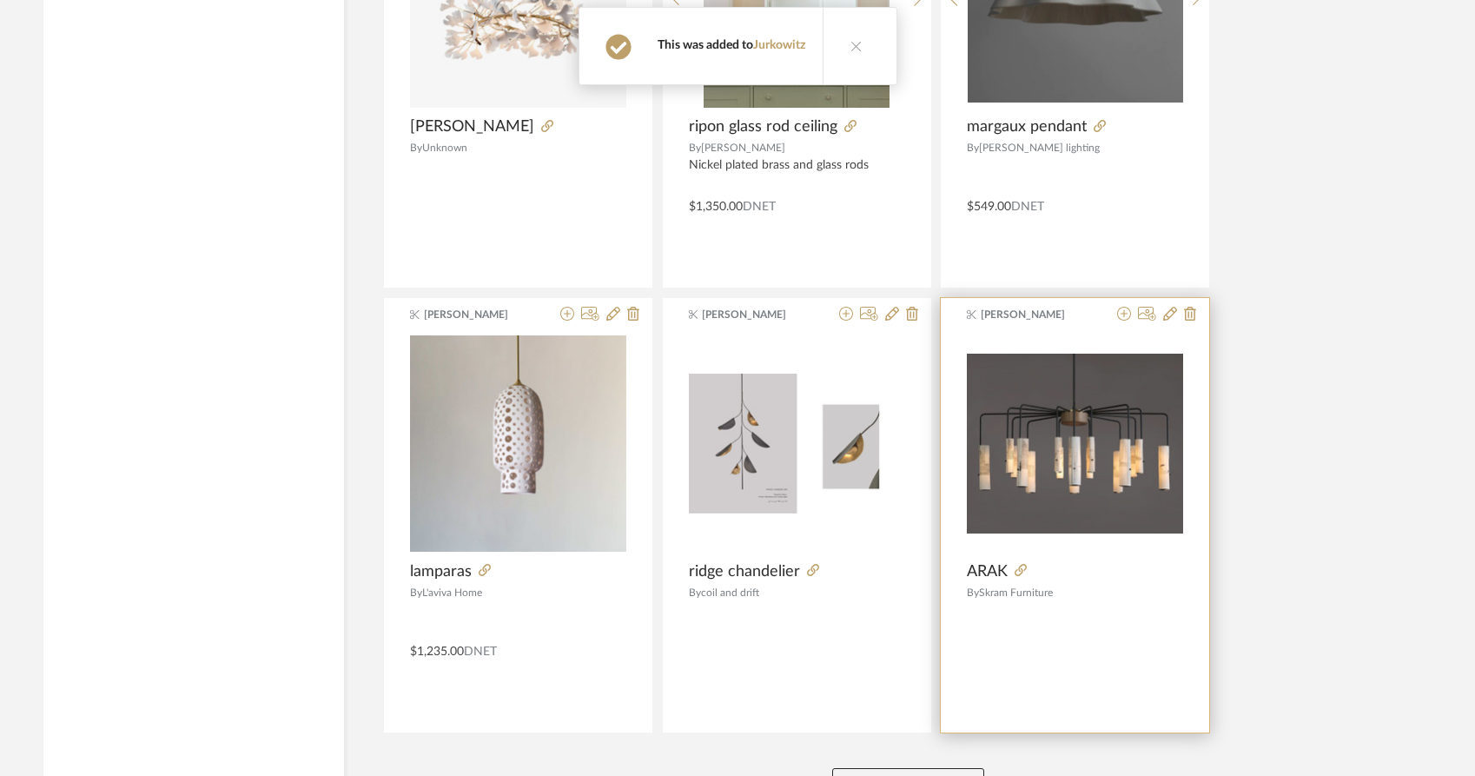
scroll to position [21140, 0]
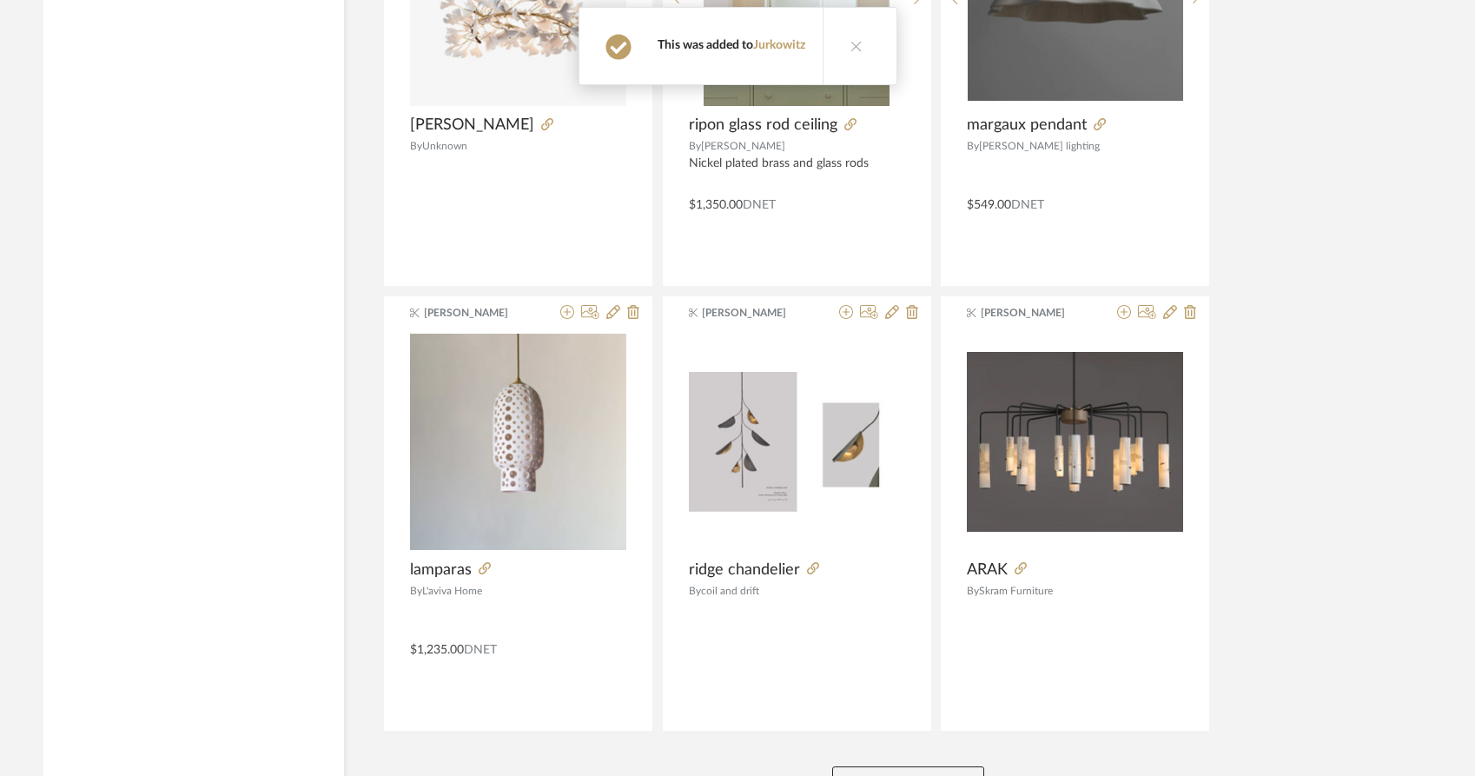
click at [917, 766] on button "View More" at bounding box center [908, 783] width 152 height 35
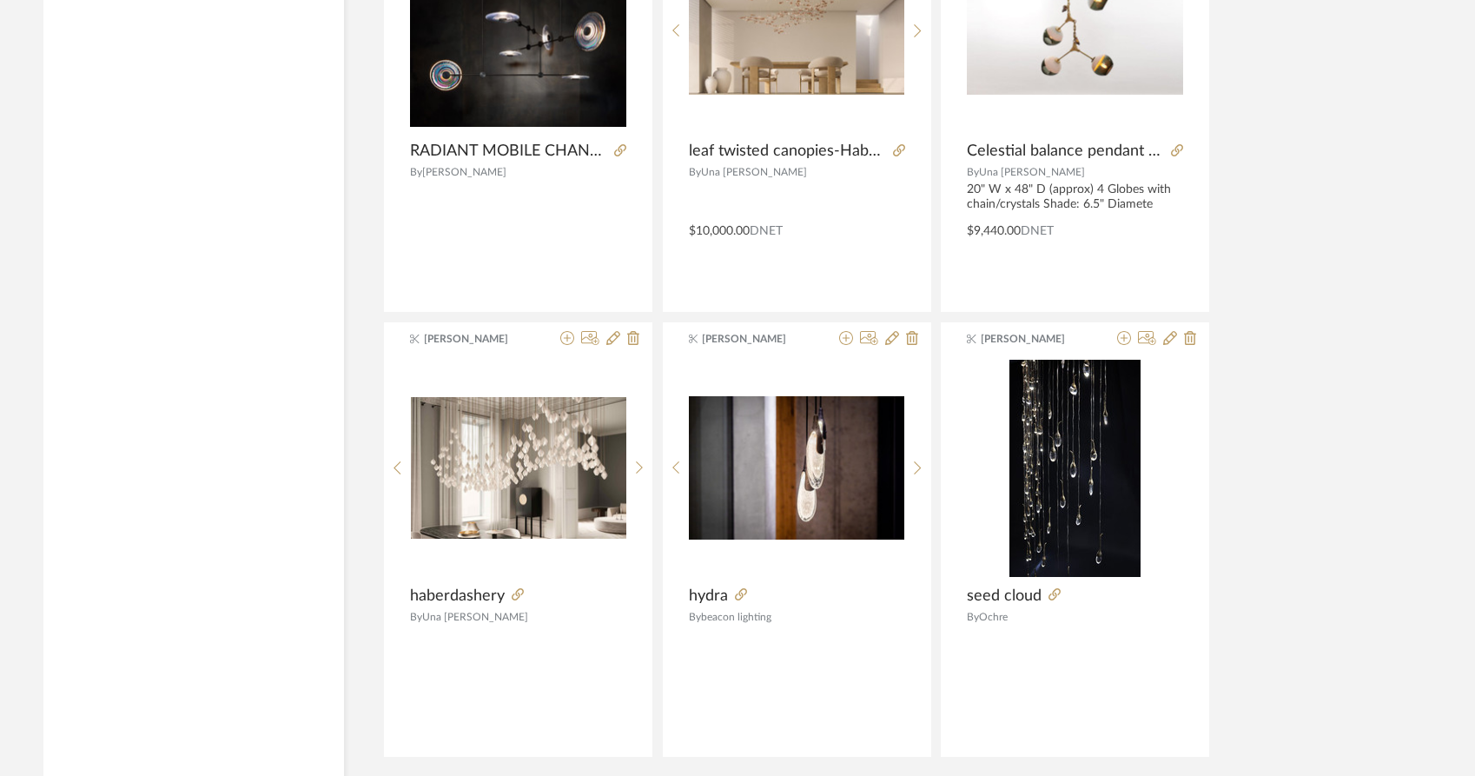
scroll to position [26473, 0]
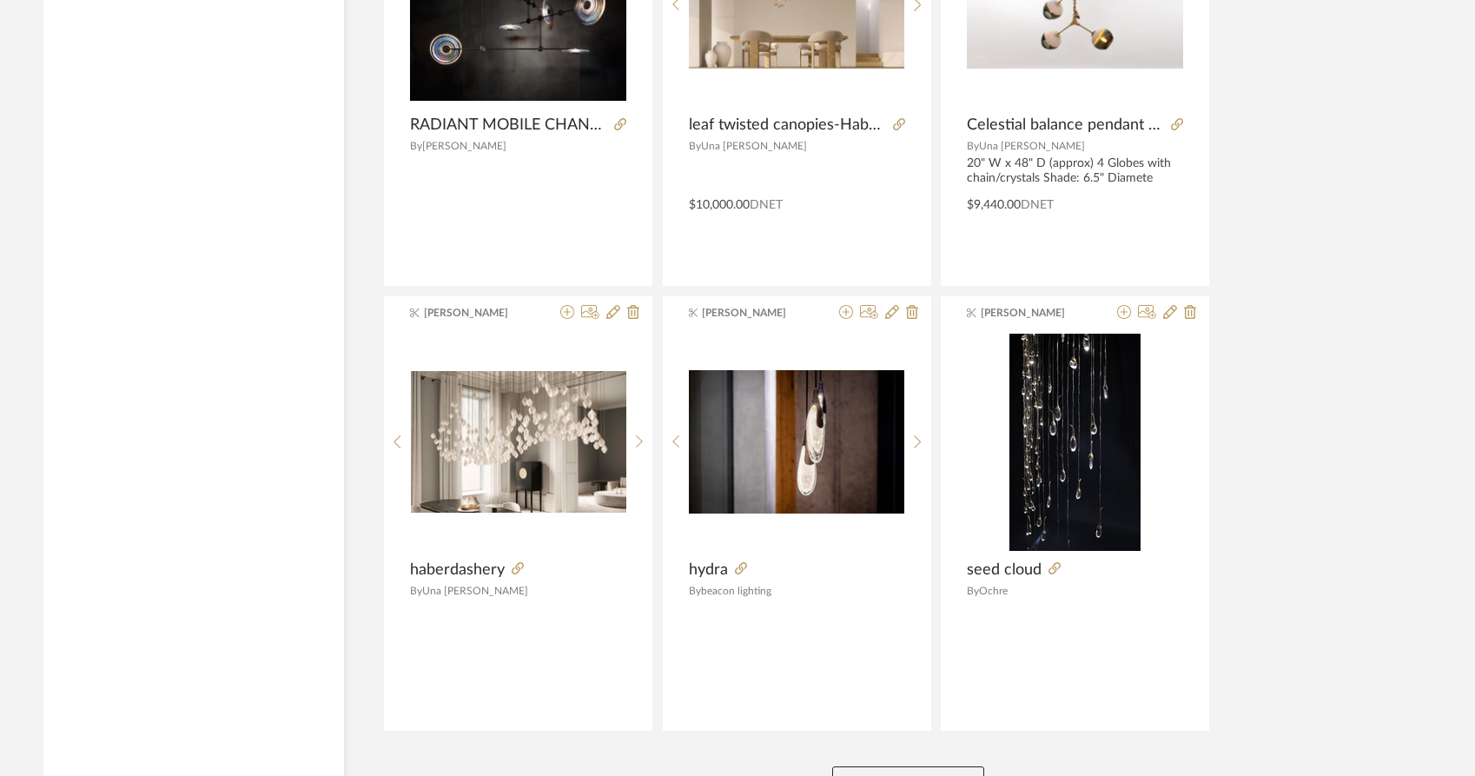
click at [905, 766] on button "View More" at bounding box center [908, 783] width 152 height 35
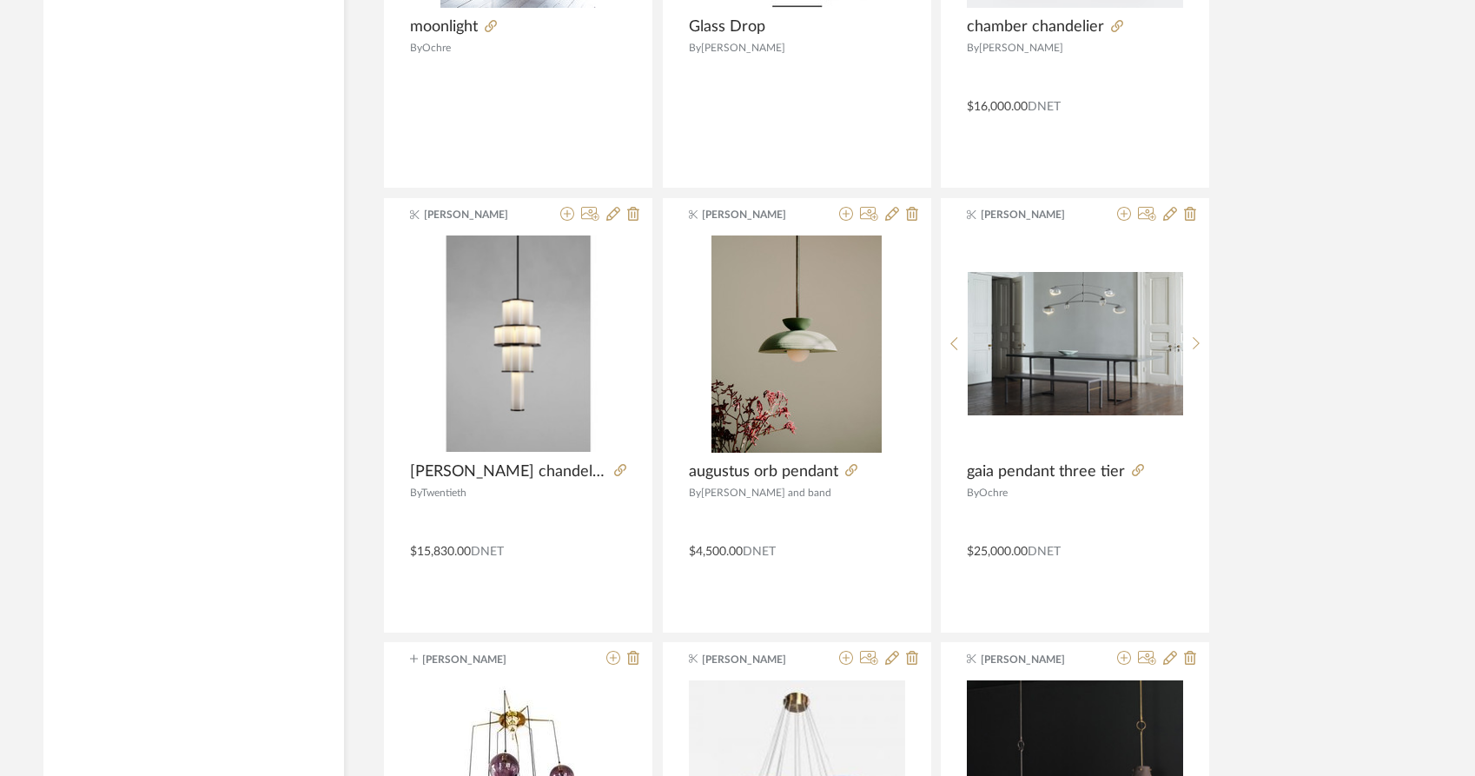
scroll to position [27454, 0]
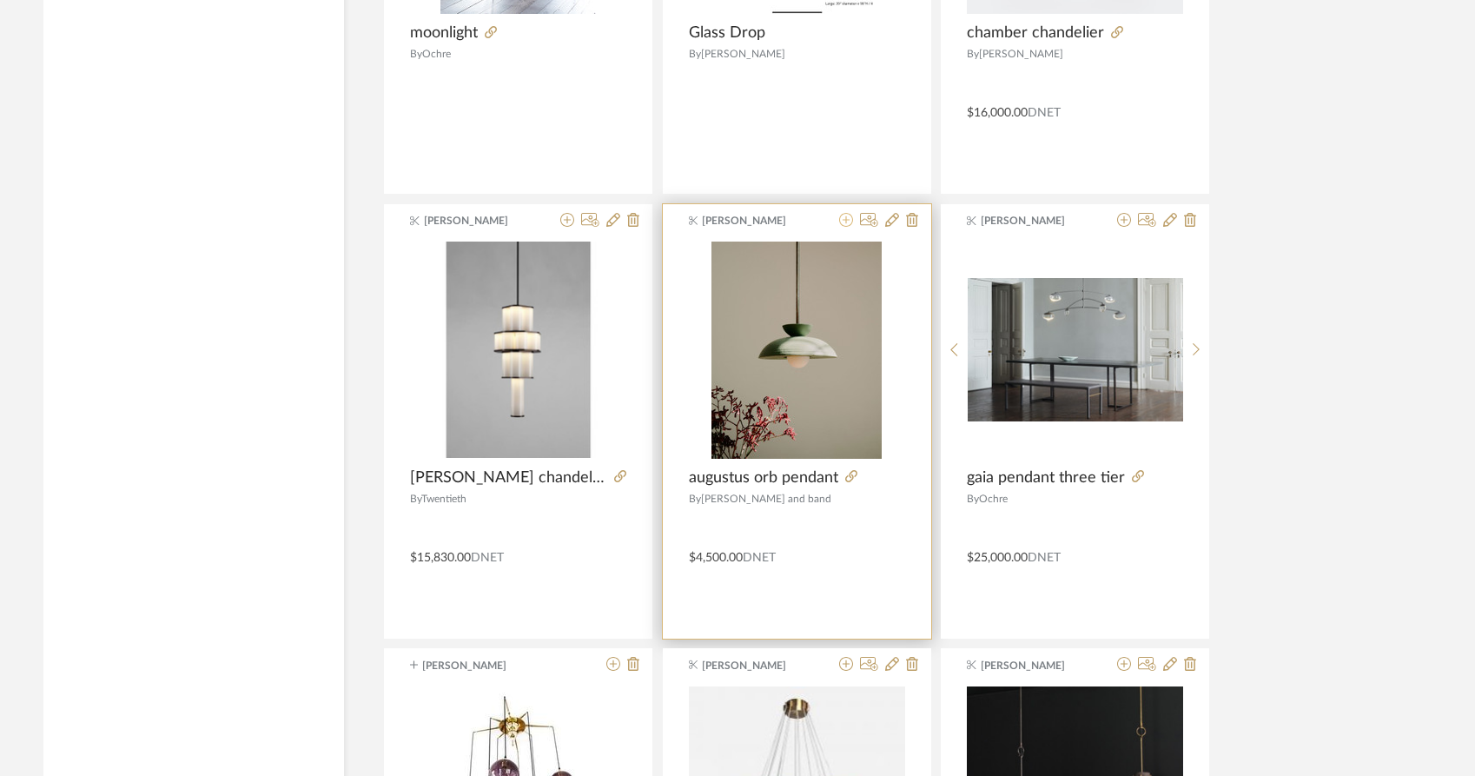
click at [845, 213] on icon at bounding box center [846, 220] width 14 height 14
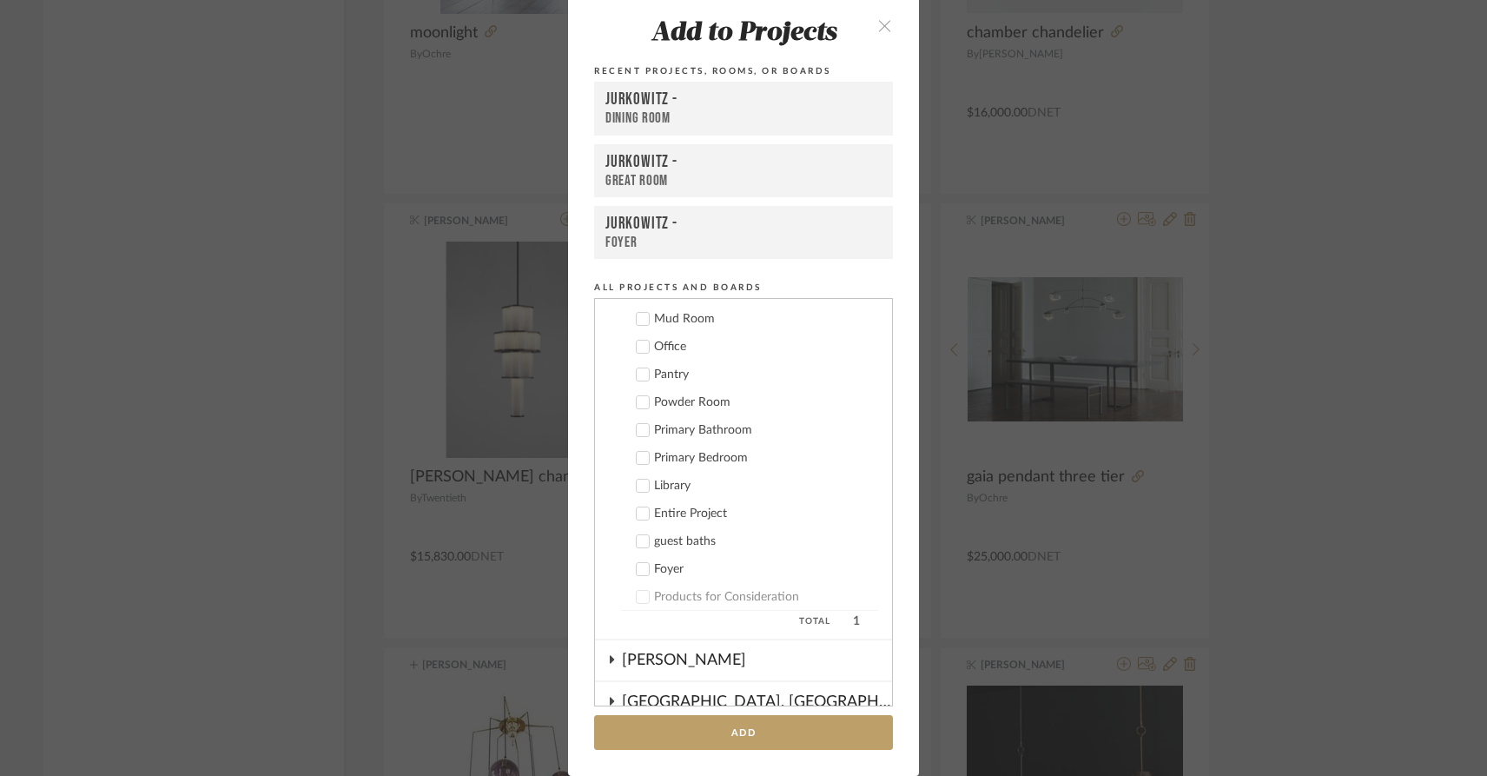
scroll to position [339, 0]
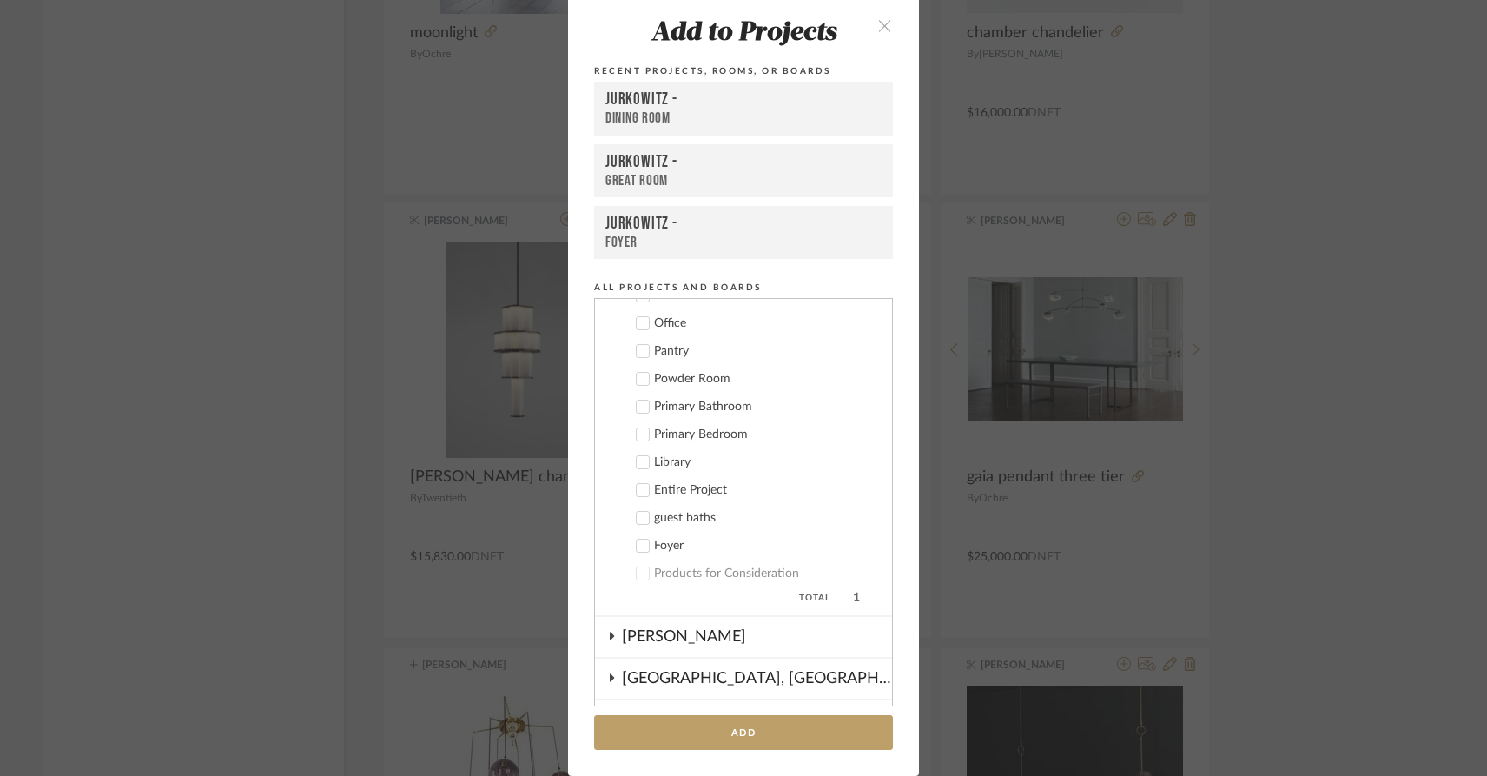
click at [639, 546] on icon at bounding box center [643, 546] width 12 height 12
click at [643, 732] on button "Add" at bounding box center [743, 733] width 299 height 36
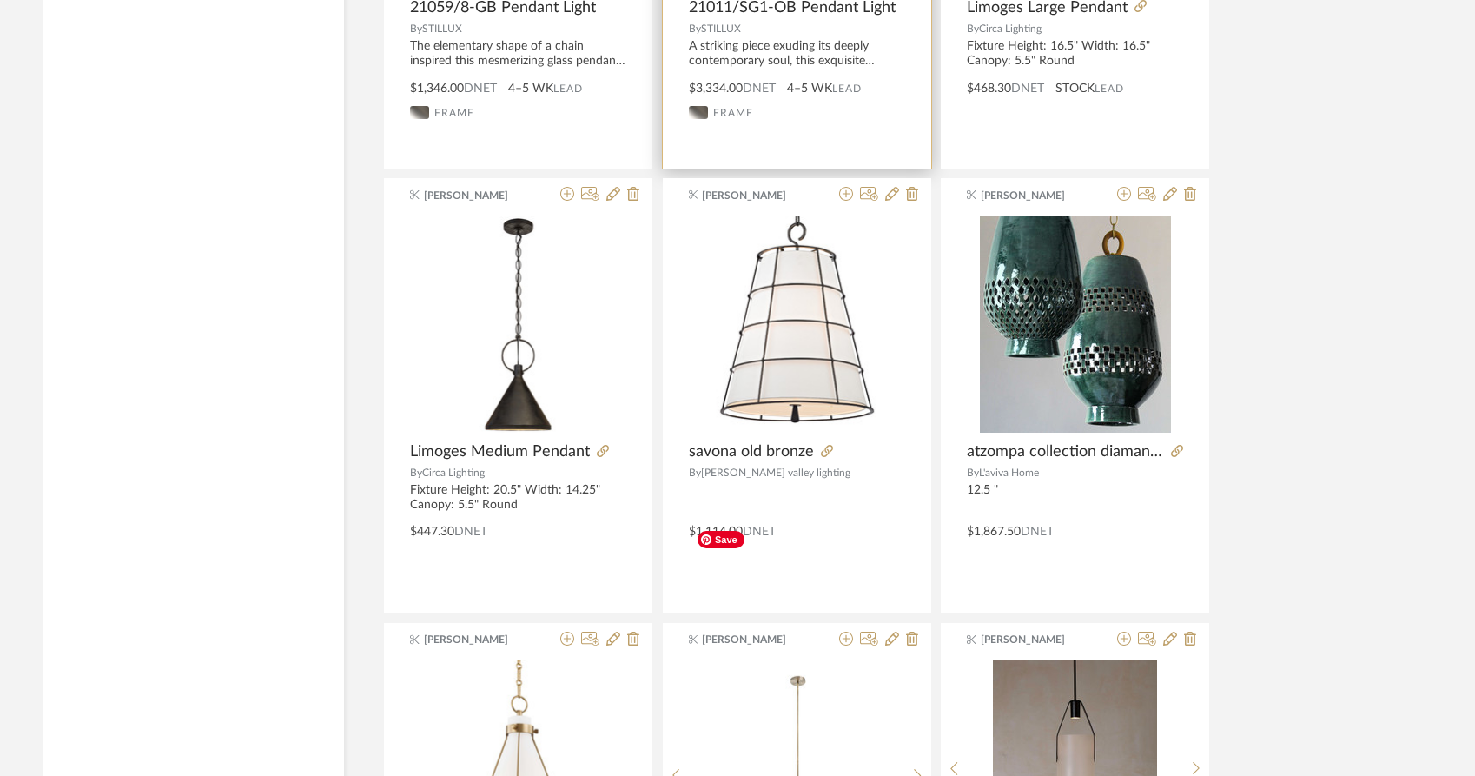
scroll to position [29690, 0]
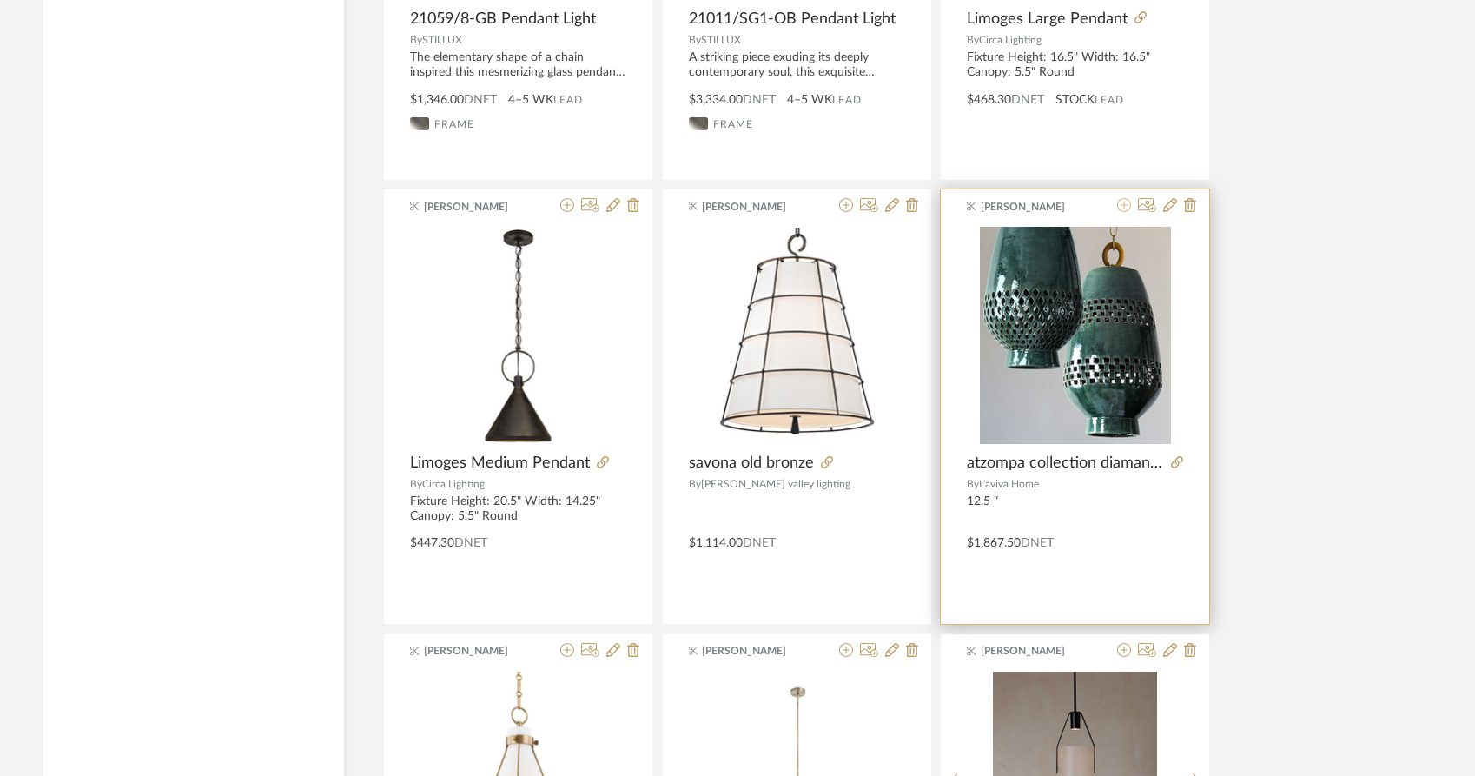
click at [1126, 198] on icon at bounding box center [1124, 205] width 14 height 14
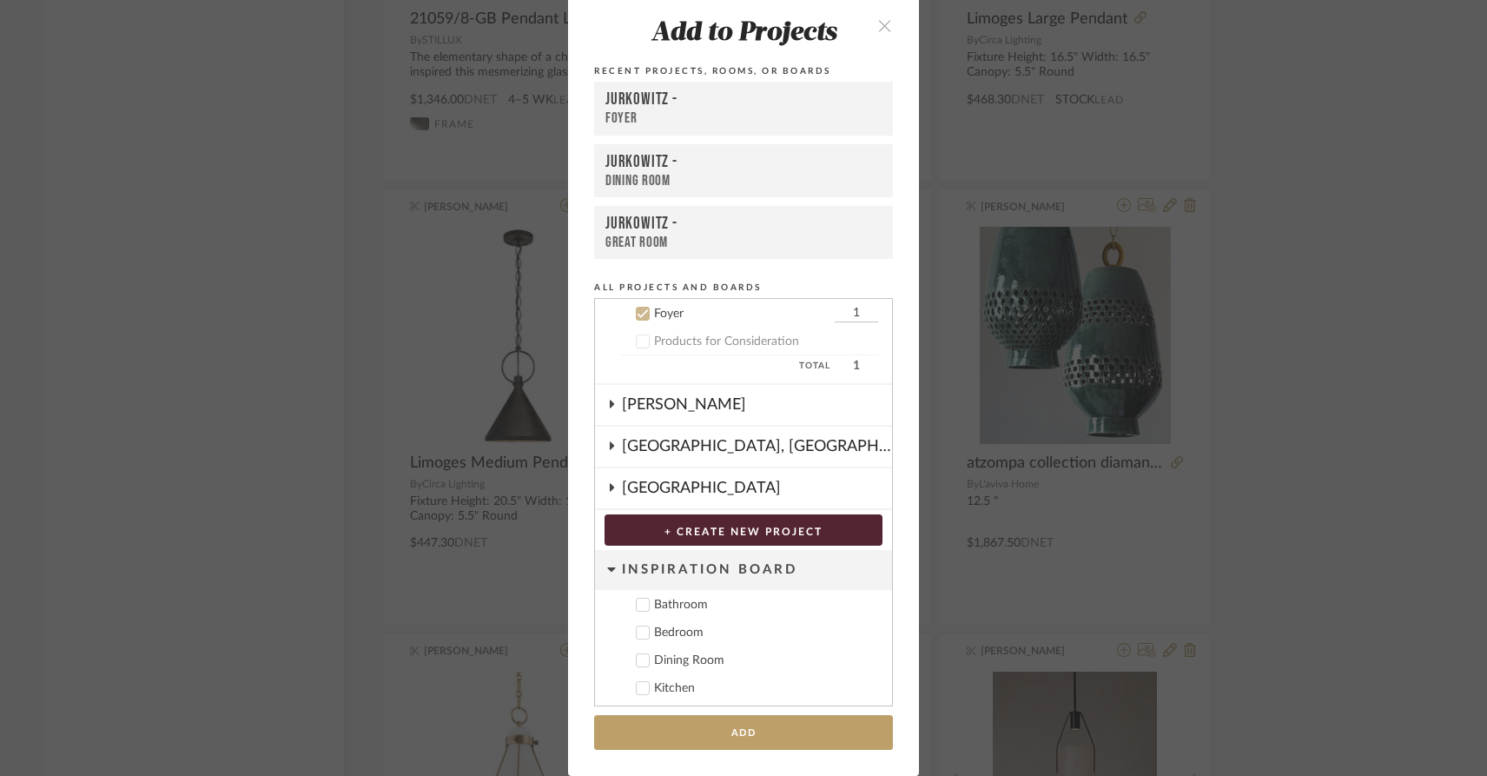
scroll to position [507, 0]
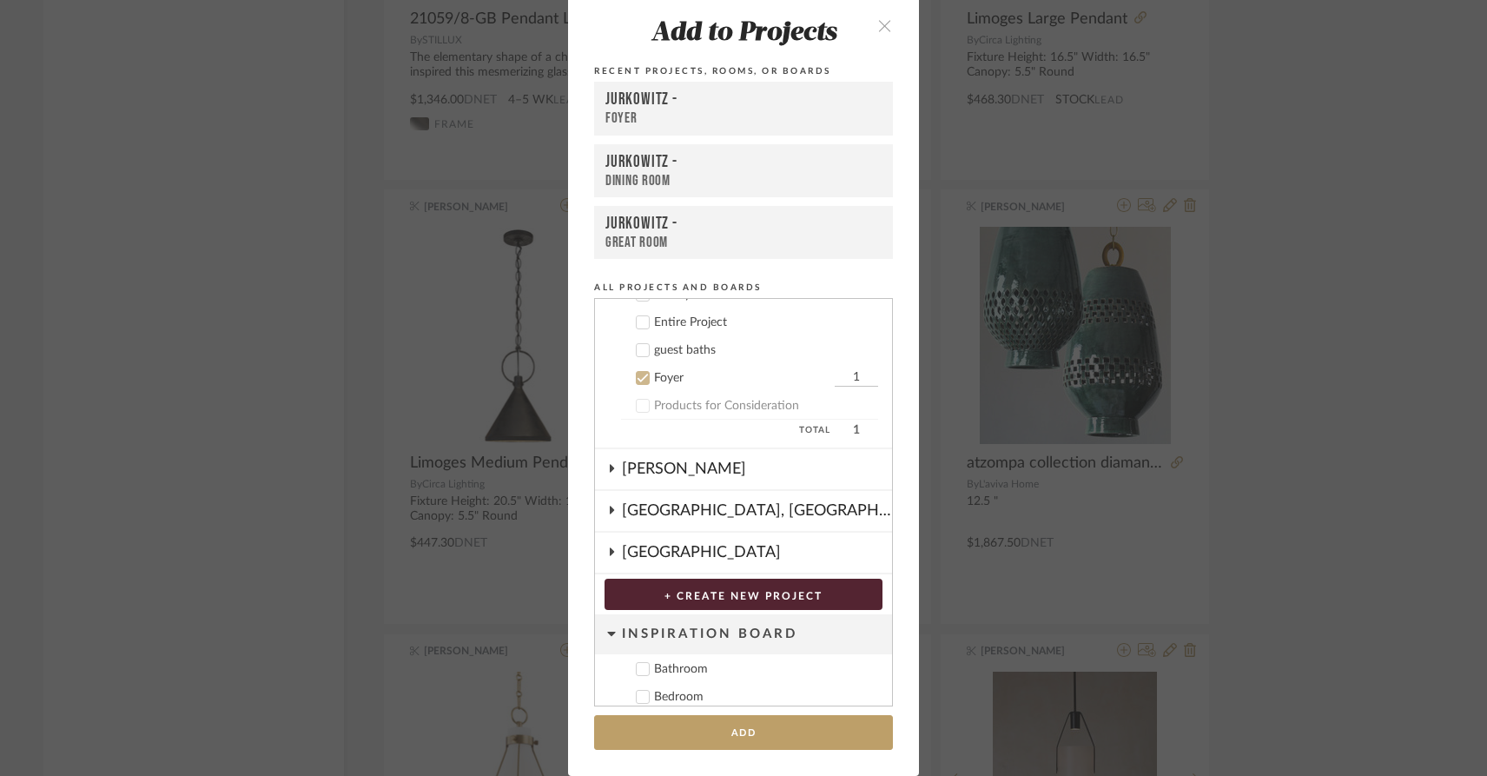
click at [638, 380] on icon at bounding box center [643, 378] width 11 height 9
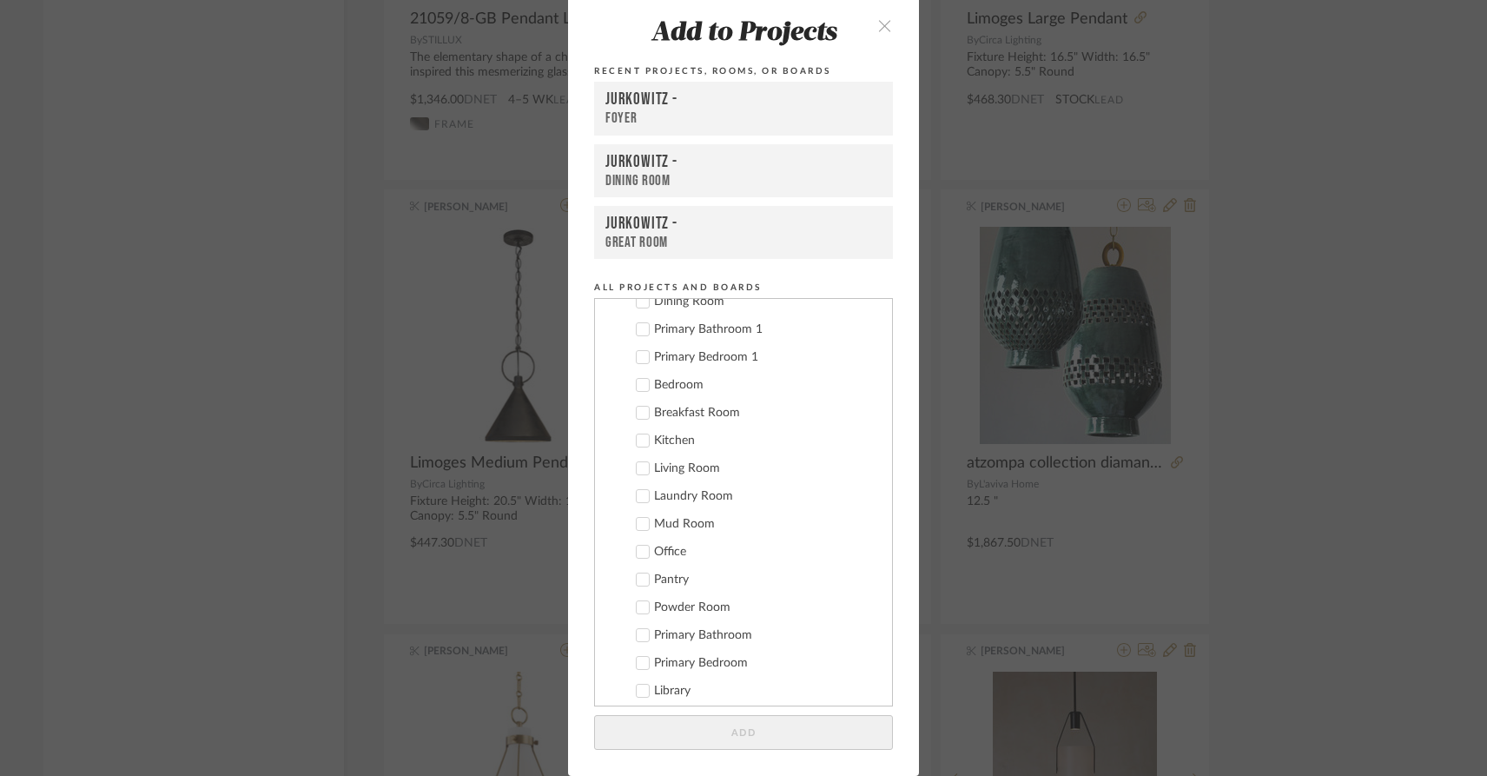
scroll to position [95, 0]
click at [640, 460] on icon at bounding box center [643, 456] width 12 height 12
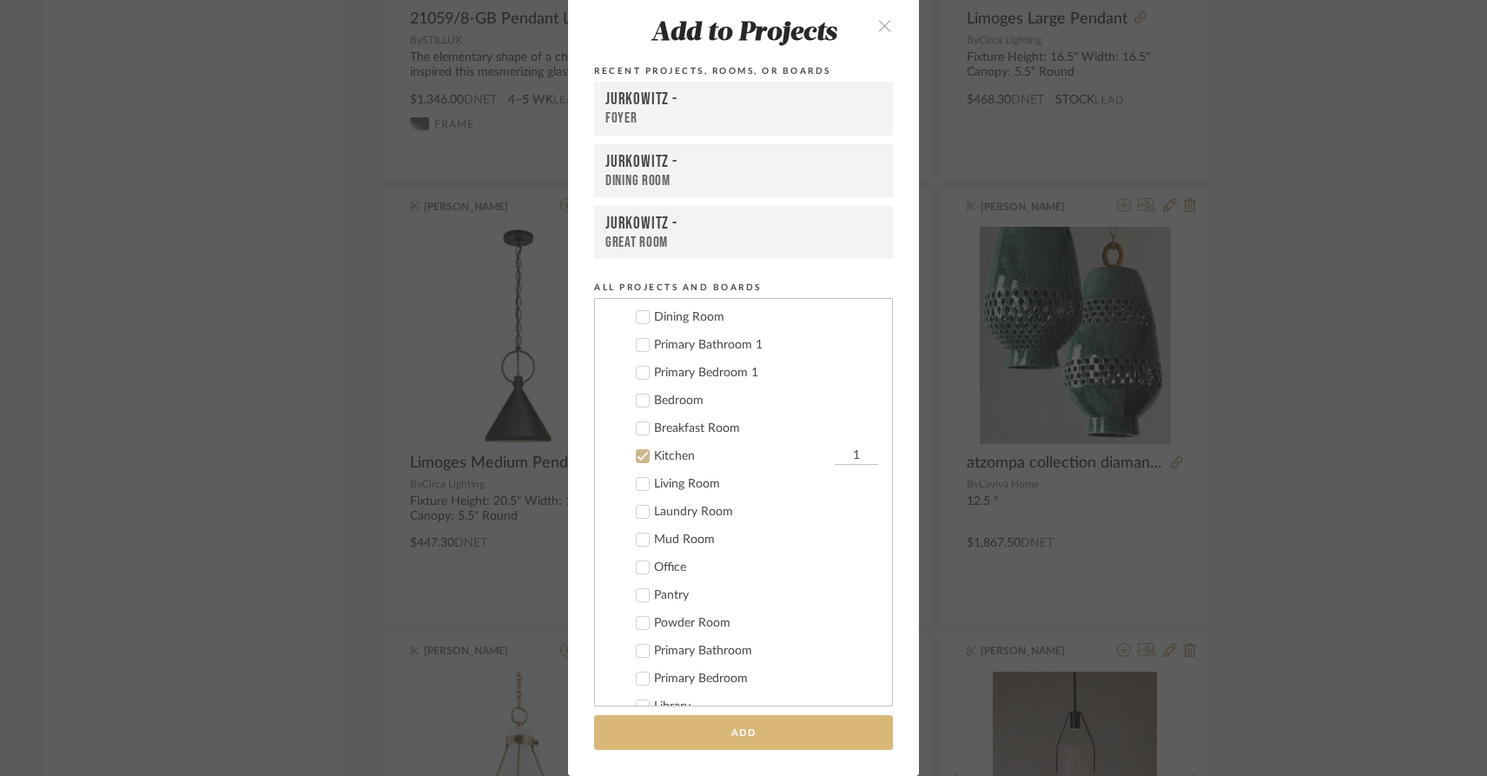
click at [712, 738] on button "Add" at bounding box center [743, 733] width 299 height 36
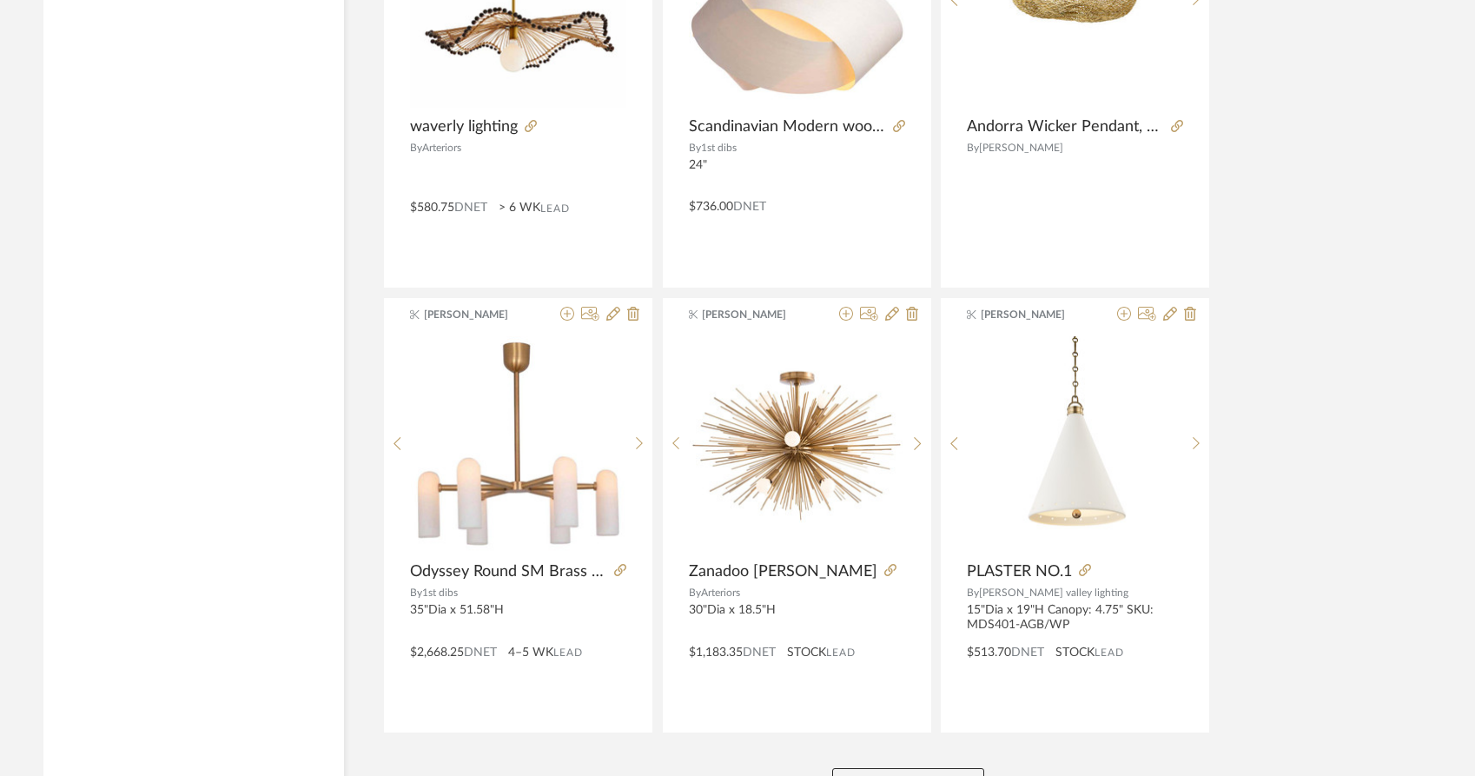
scroll to position [31806, 0]
click at [877, 766] on button "View More" at bounding box center [908, 783] width 152 height 35
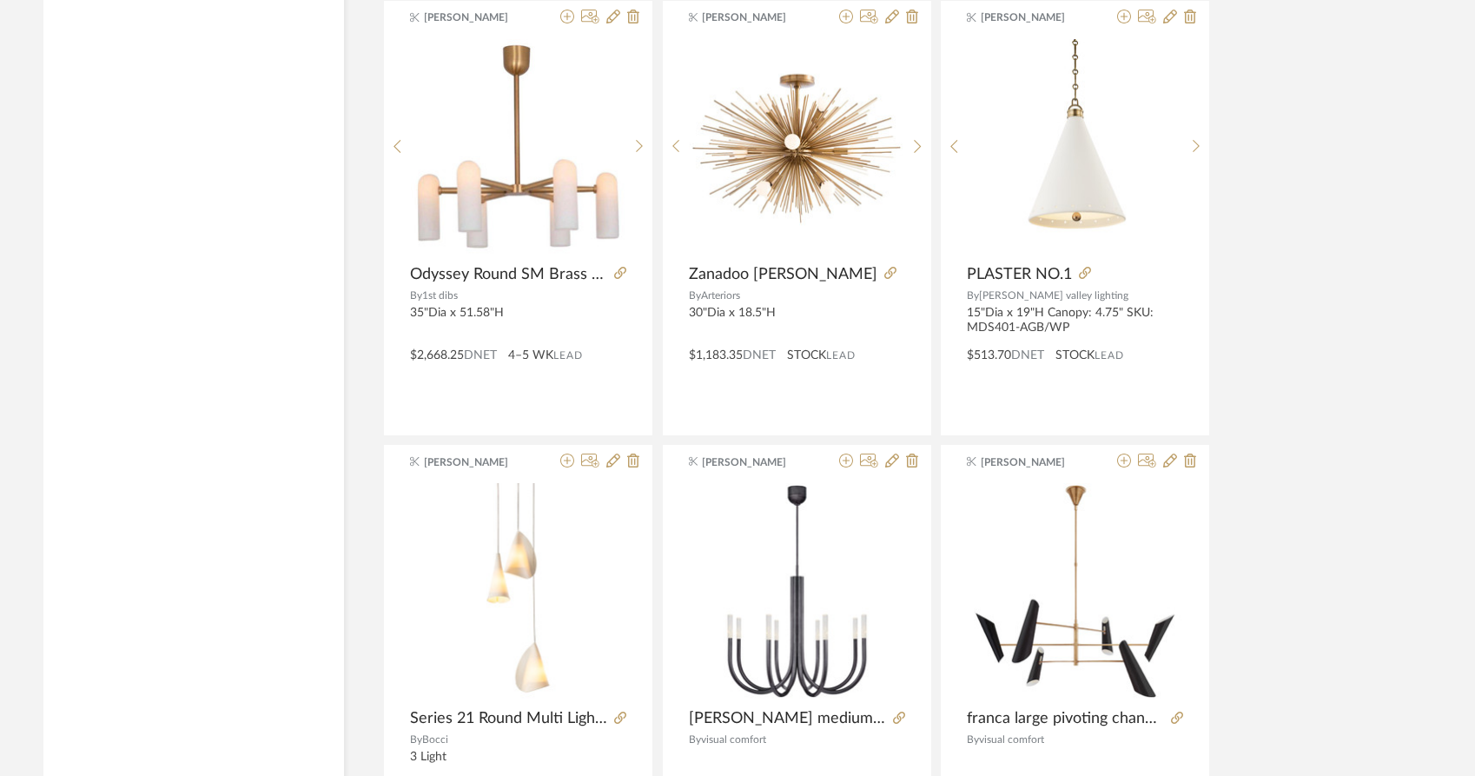
scroll to position [32117, 0]
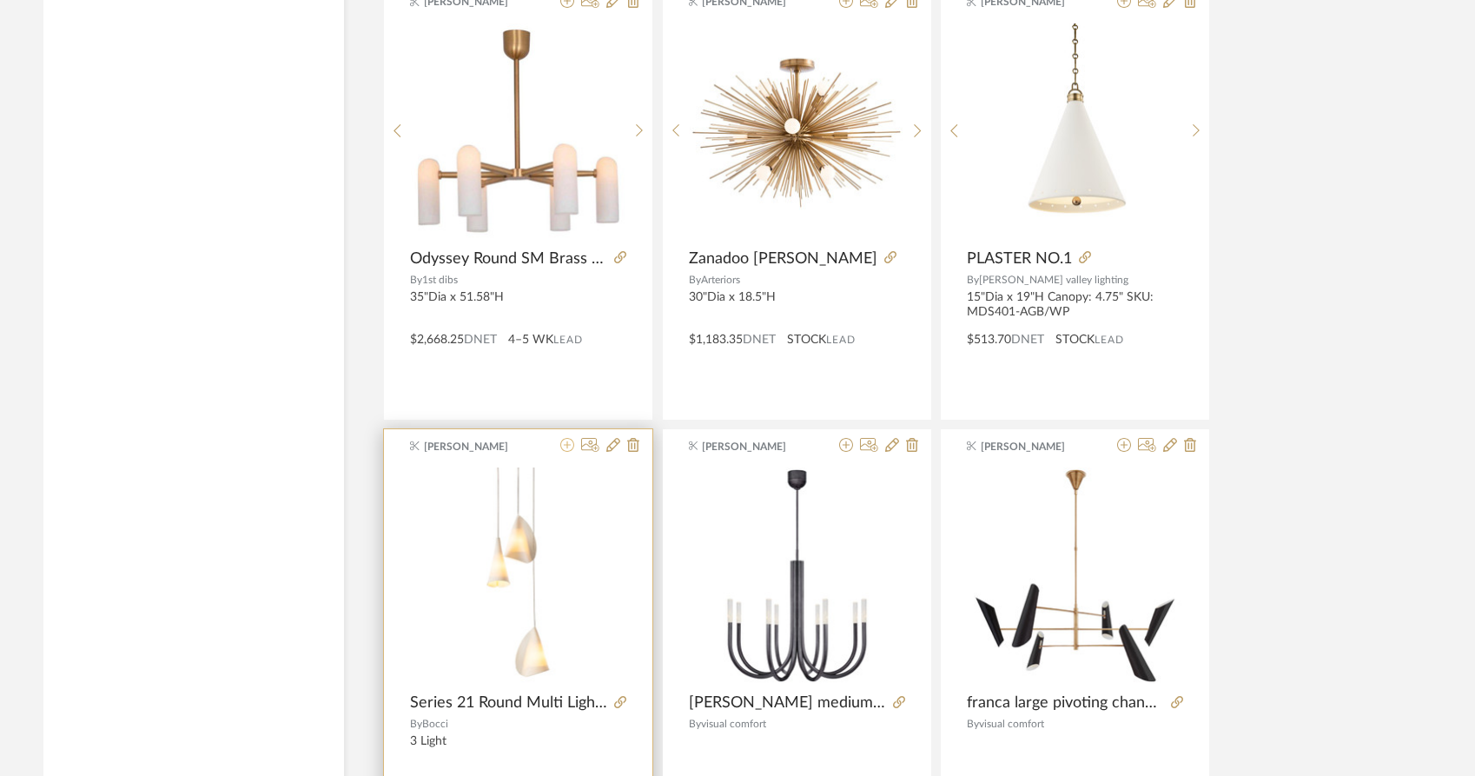
click at [565, 438] on icon at bounding box center [567, 445] width 14 height 14
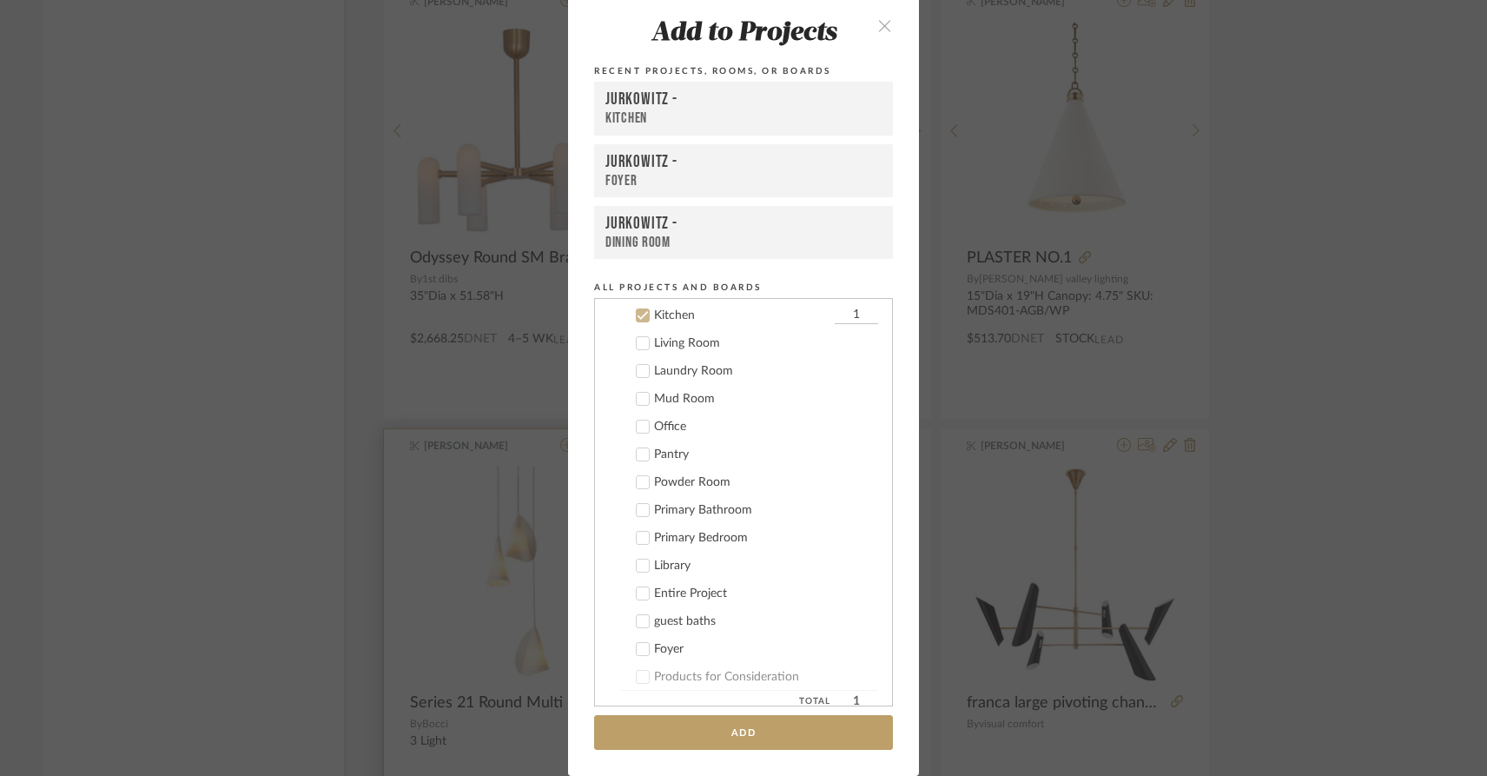
scroll to position [237, 0]
click at [639, 305] on label "Kitchen 1" at bounding box center [749, 313] width 257 height 17
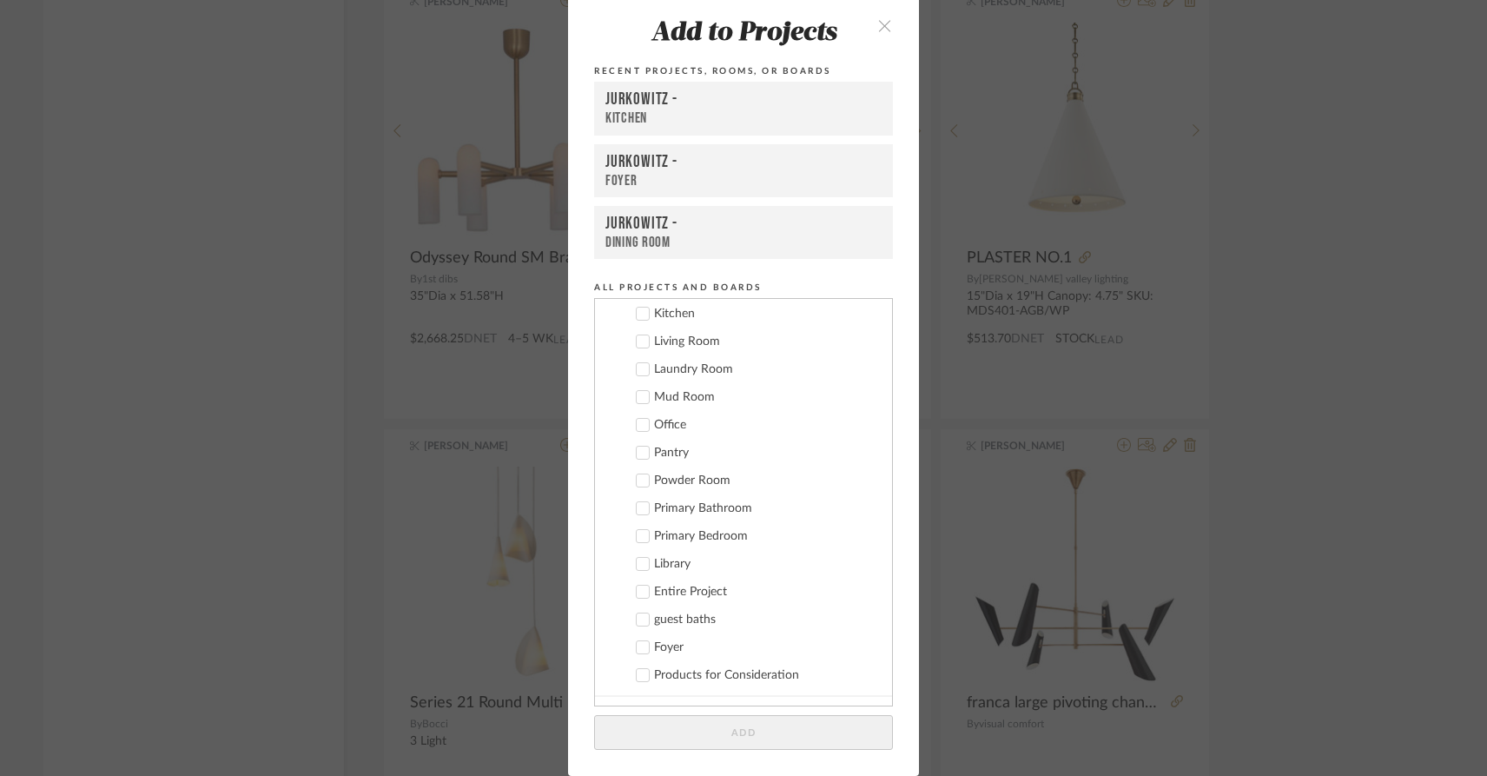
click at [639, 653] on div at bounding box center [643, 647] width 14 height 14
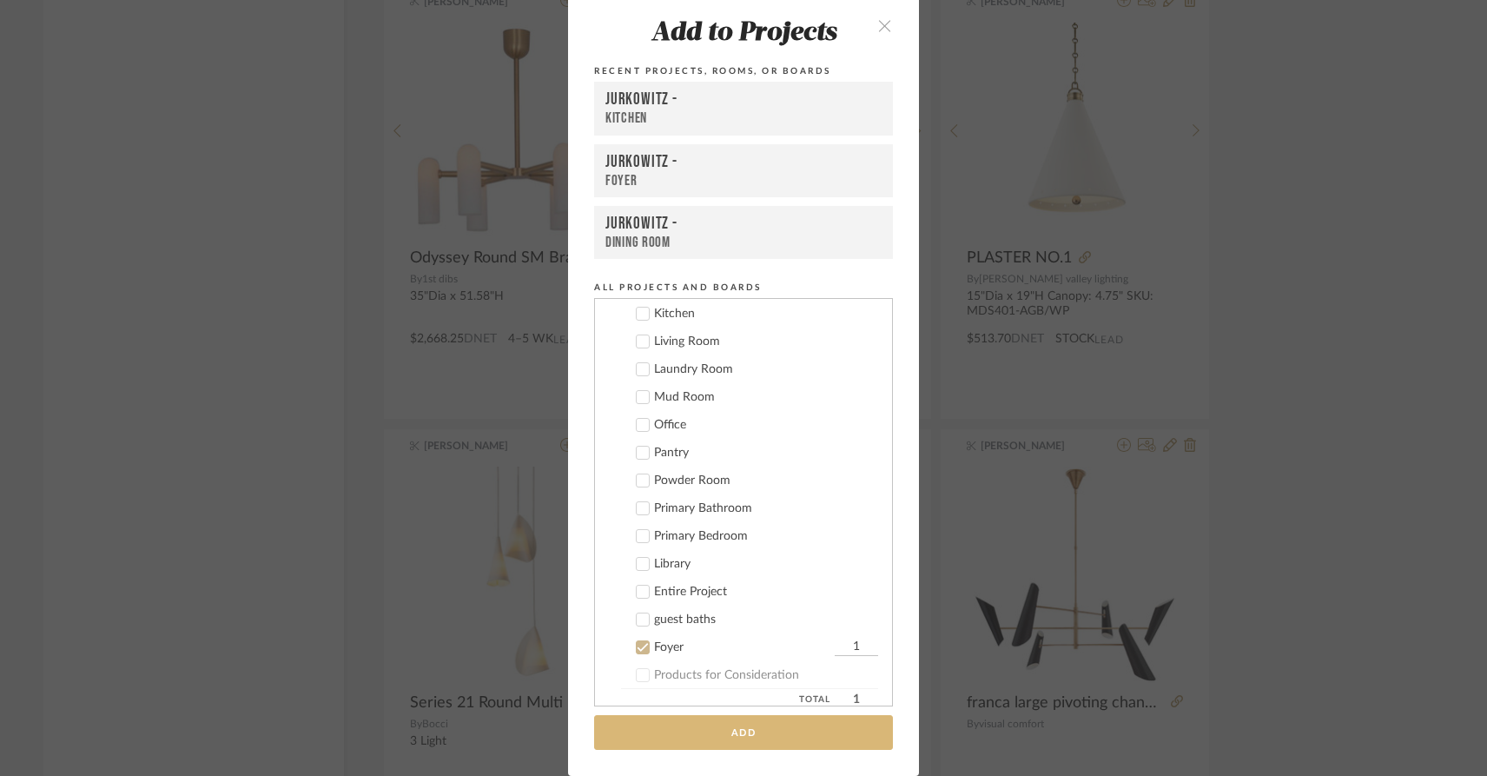
click at [664, 746] on button "Add" at bounding box center [743, 733] width 299 height 36
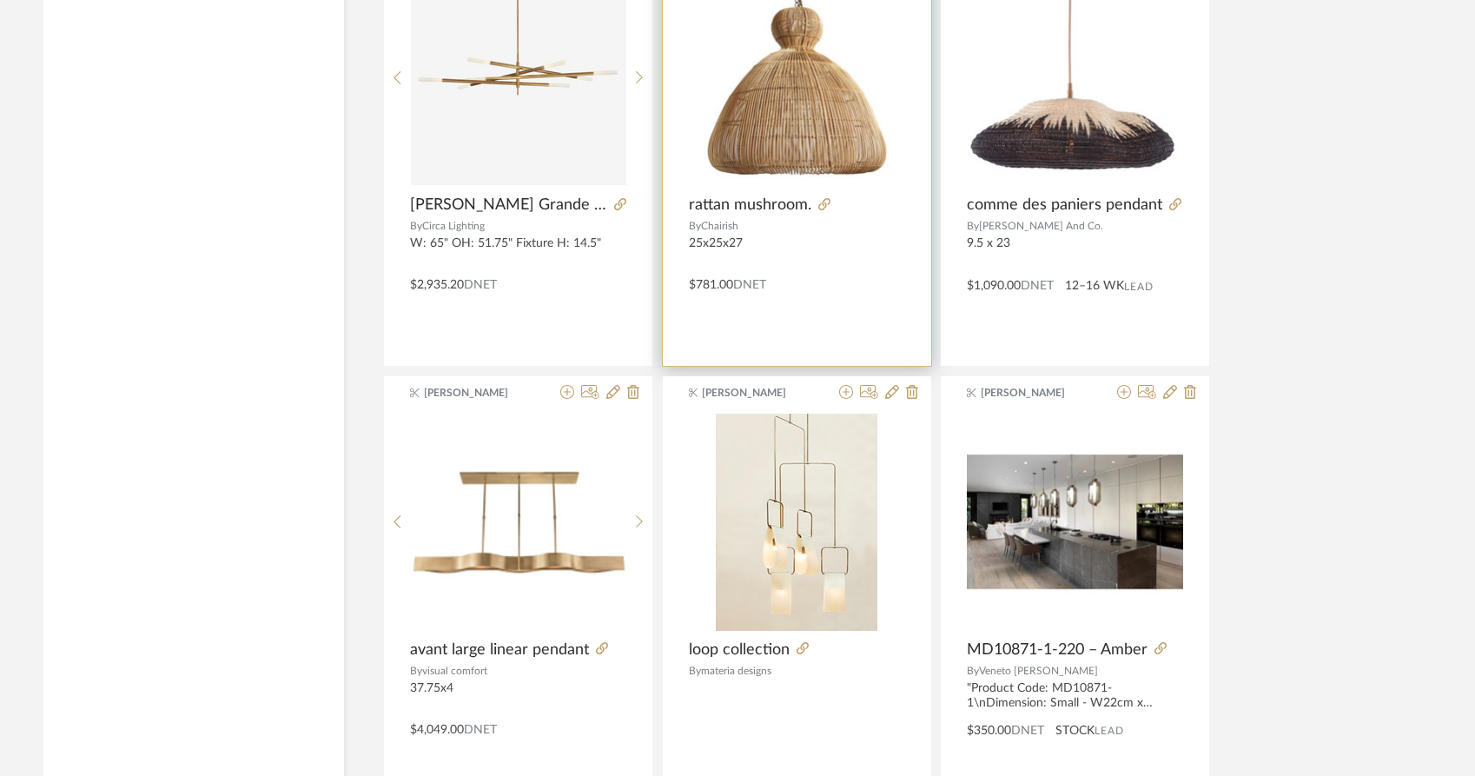
scroll to position [34394, 0]
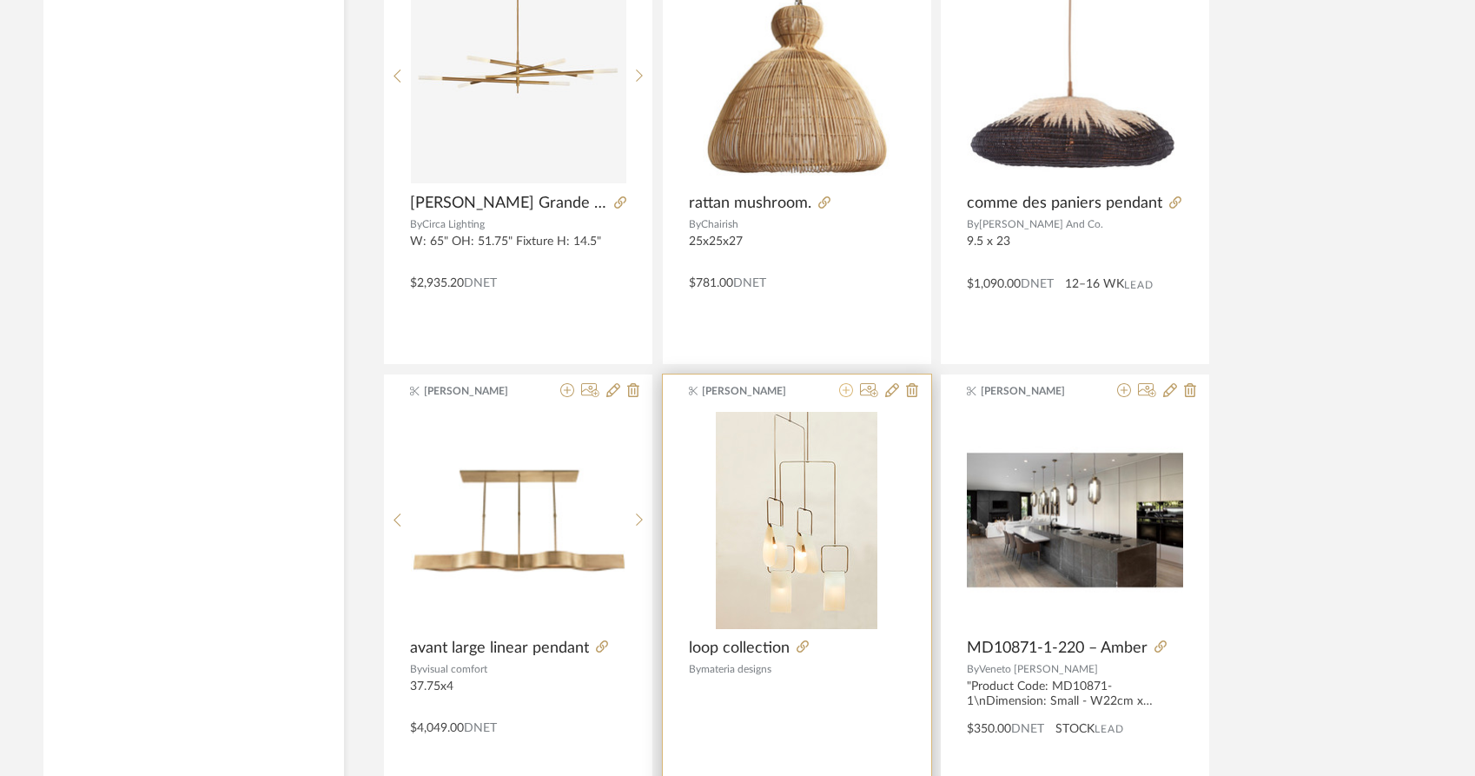
click at [847, 383] on icon at bounding box center [846, 390] width 14 height 14
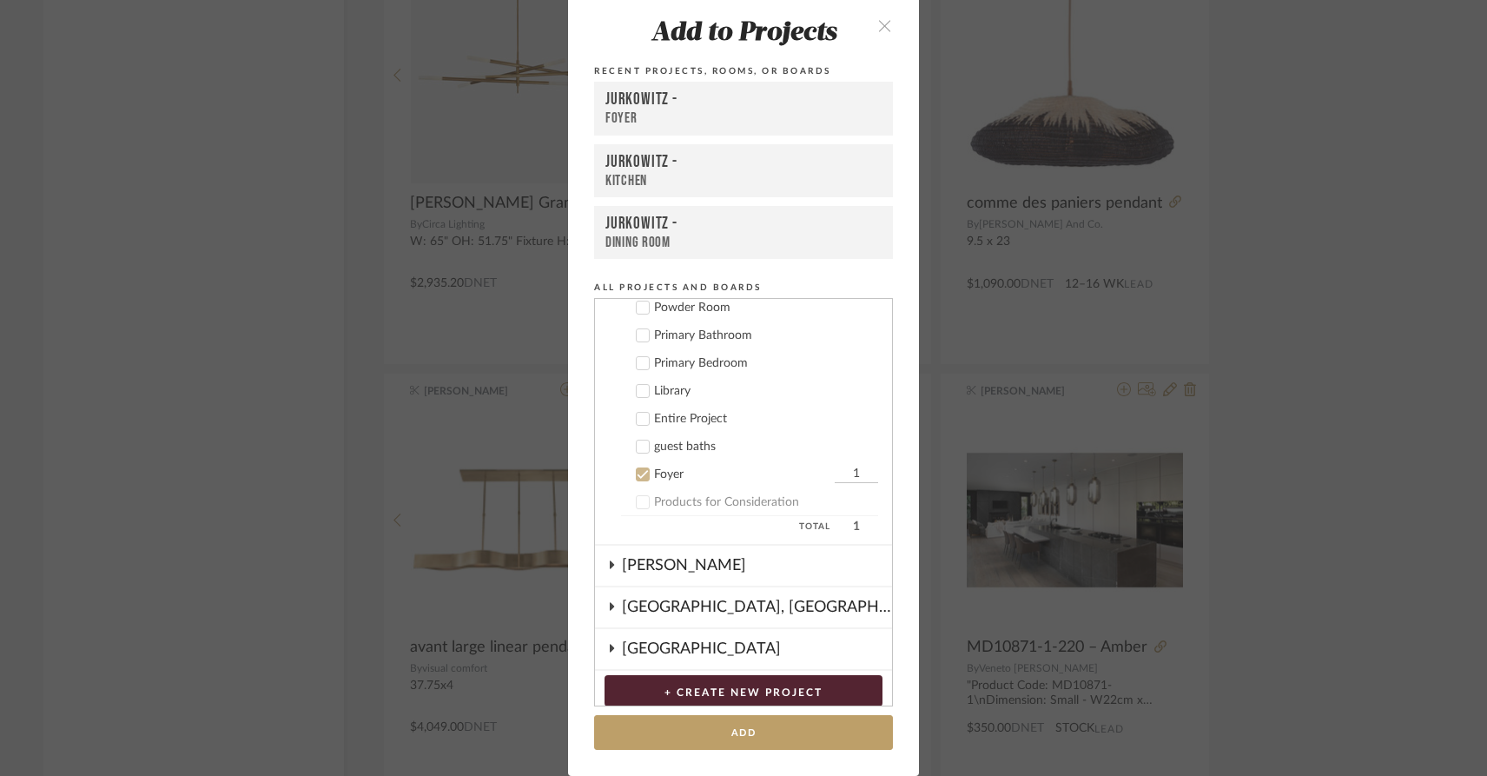
scroll to position [461, 0]
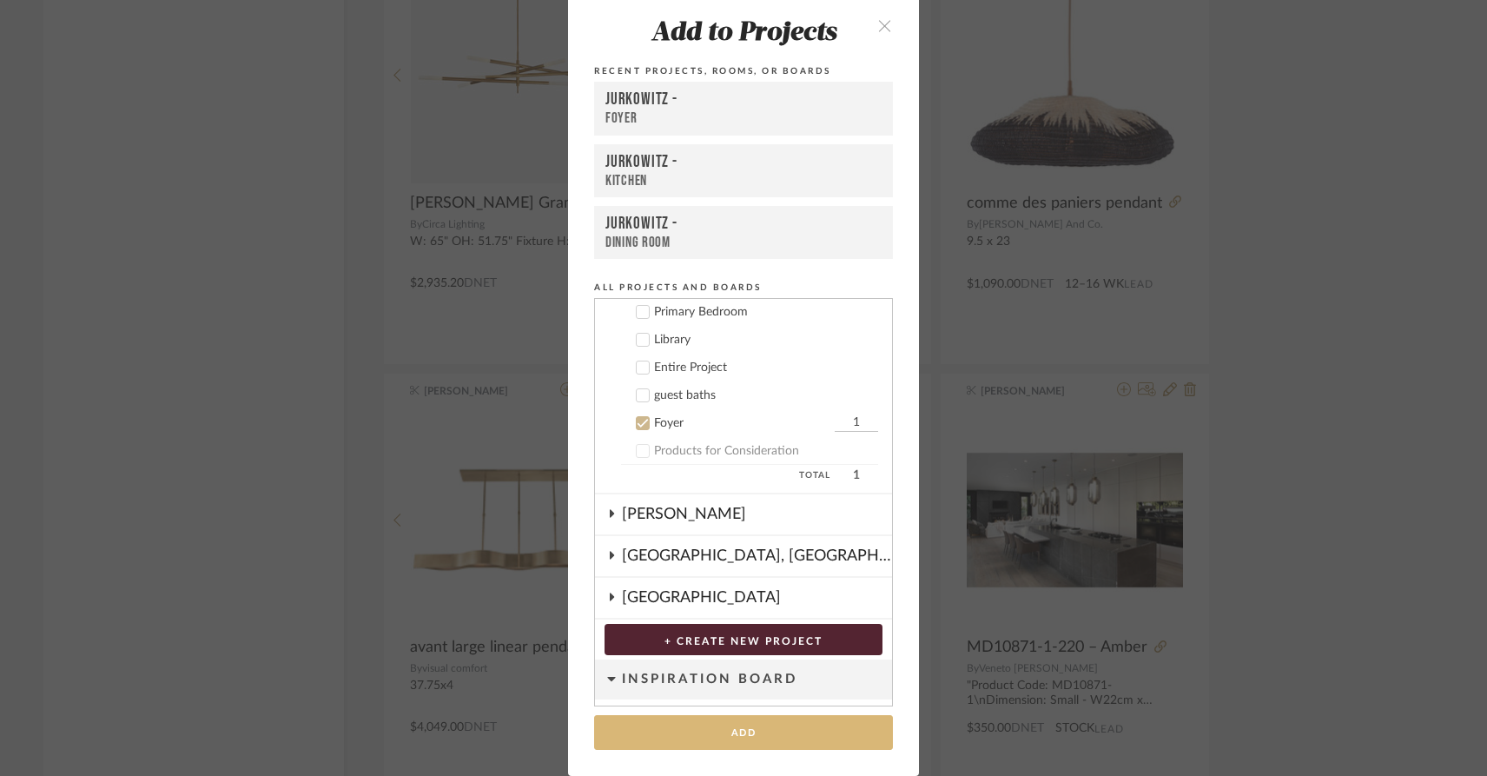
click at [686, 732] on button "Add" at bounding box center [743, 733] width 299 height 36
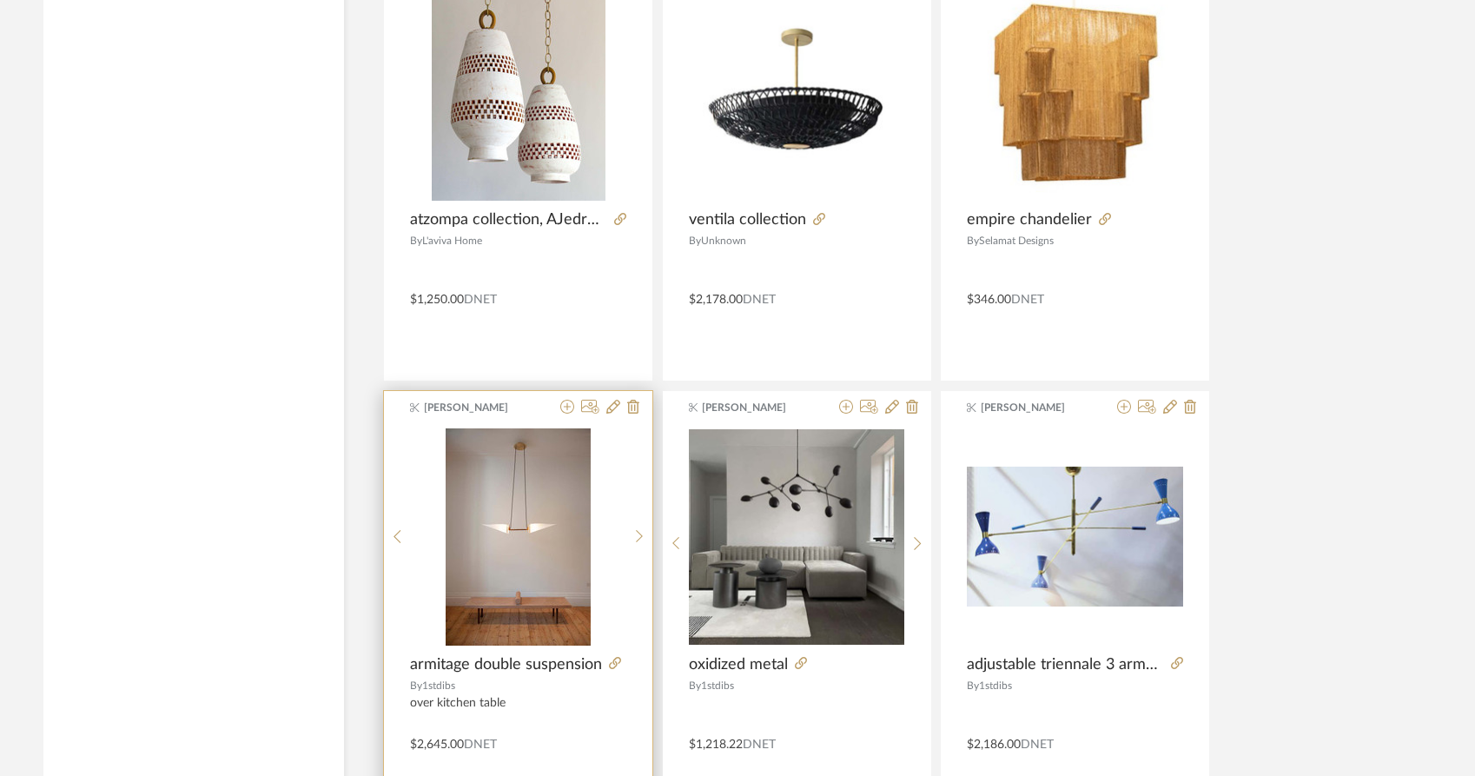
scroll to position [37139, 0]
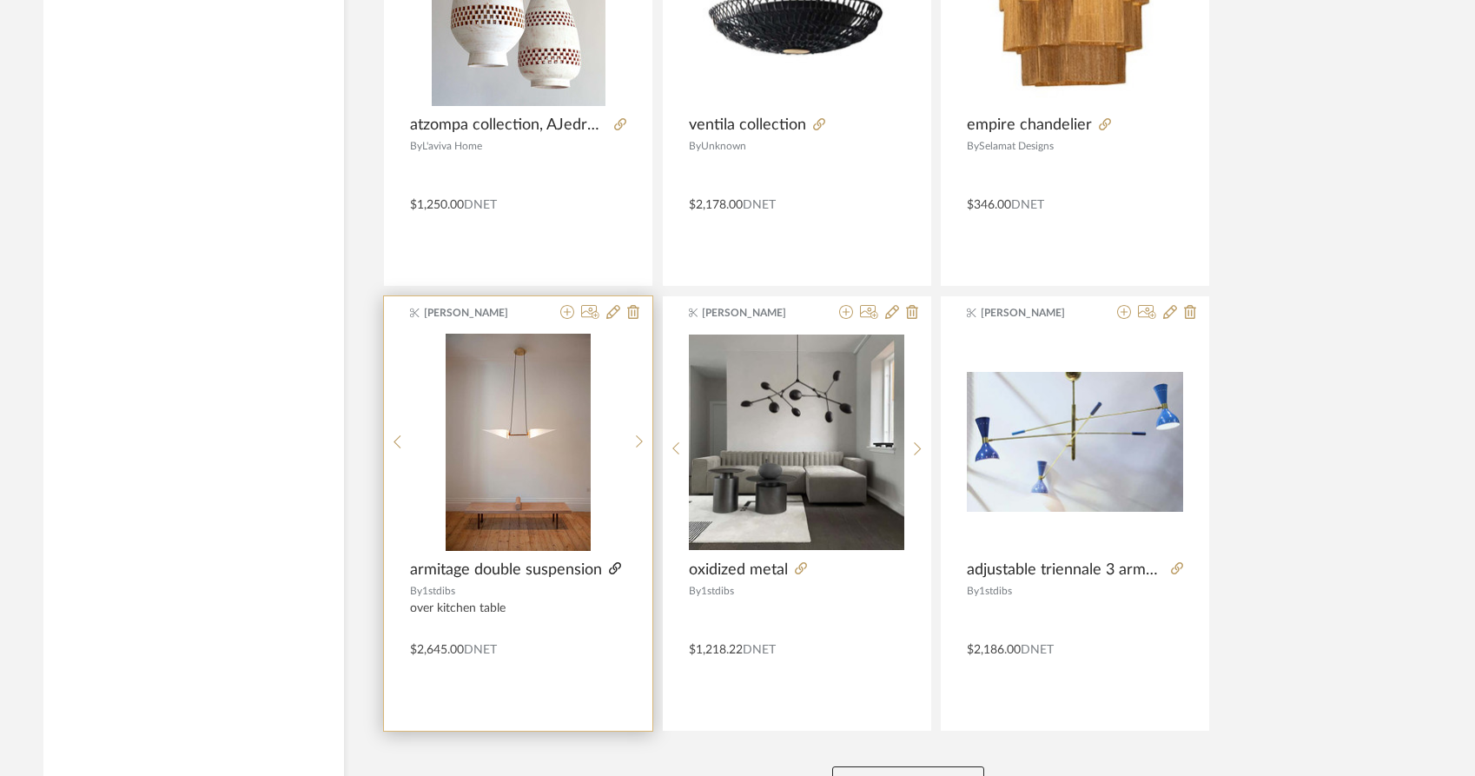
click at [615, 562] on icon at bounding box center [615, 568] width 12 height 12
click at [566, 305] on icon at bounding box center [567, 312] width 14 height 14
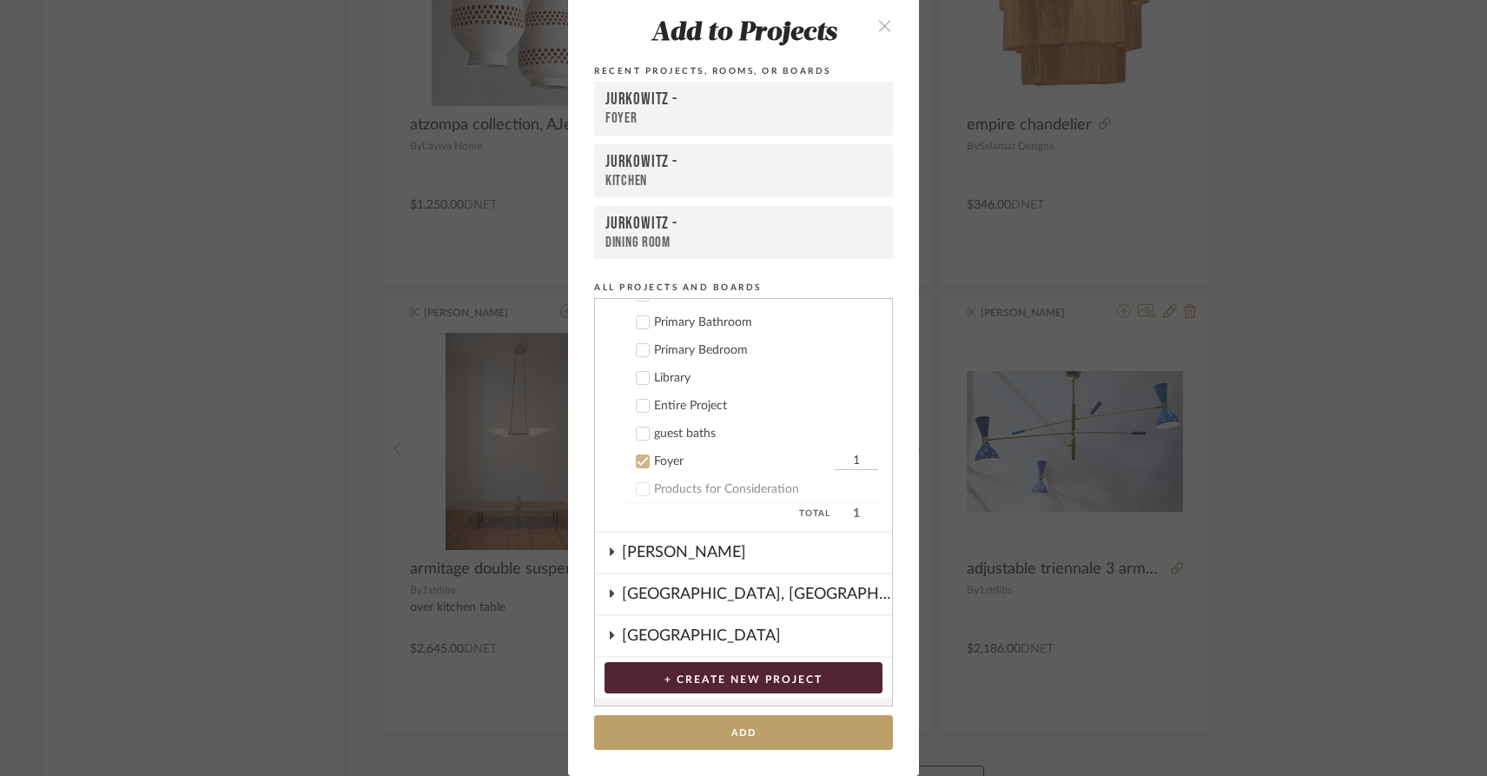
scroll to position [273, 0]
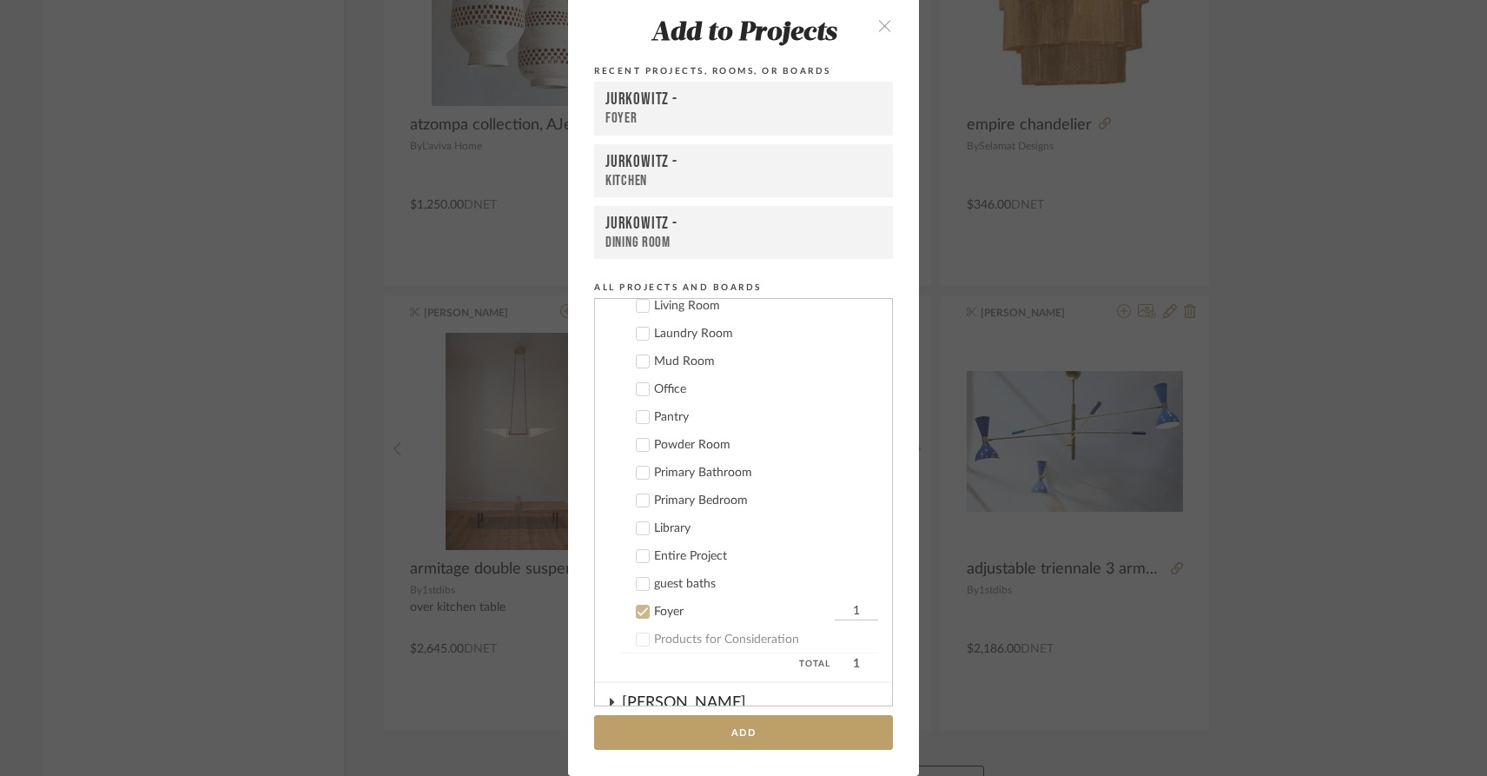
click at [637, 606] on icon at bounding box center [643, 612] width 12 height 12
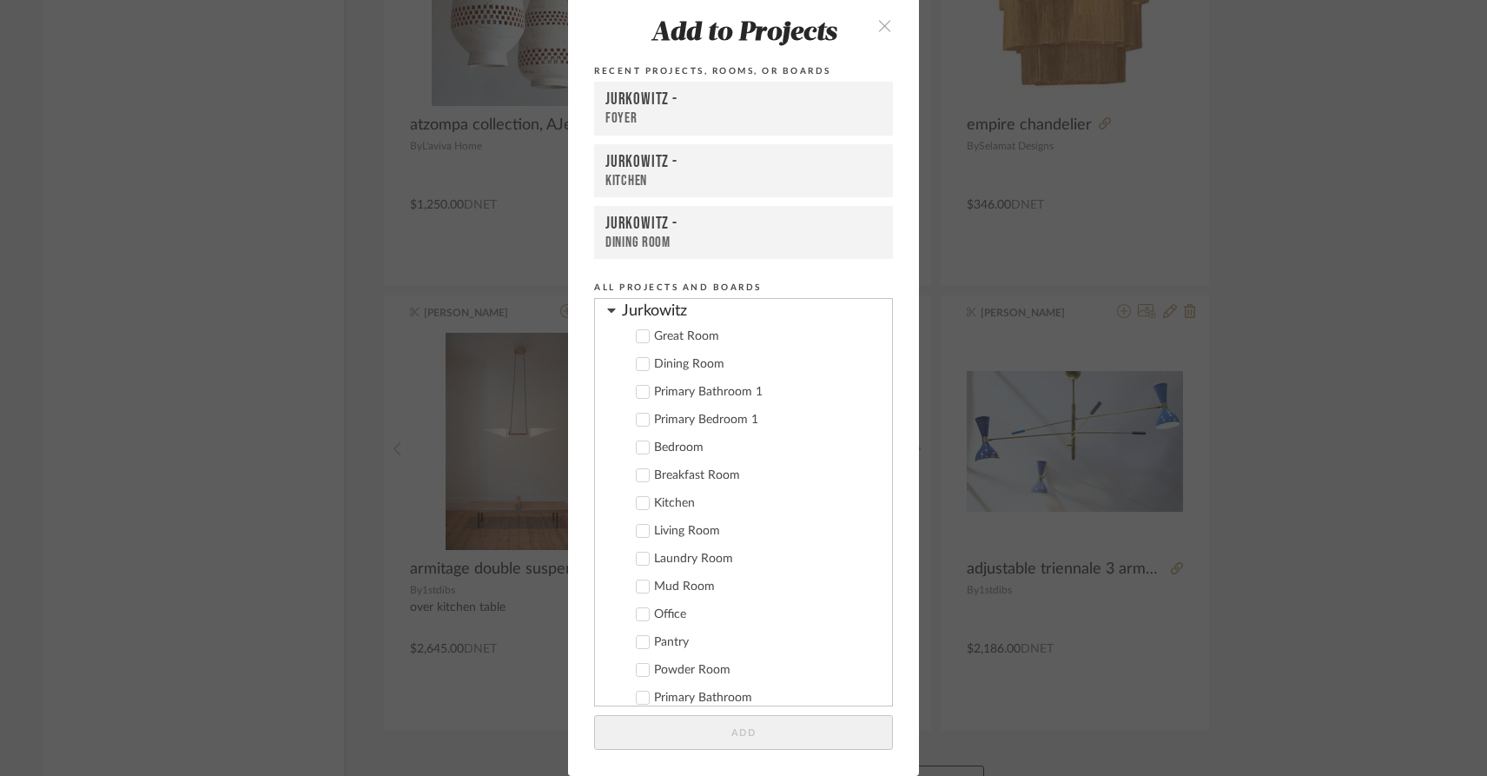
scroll to position [43, 0]
click at [637, 371] on icon at bounding box center [643, 368] width 12 height 12
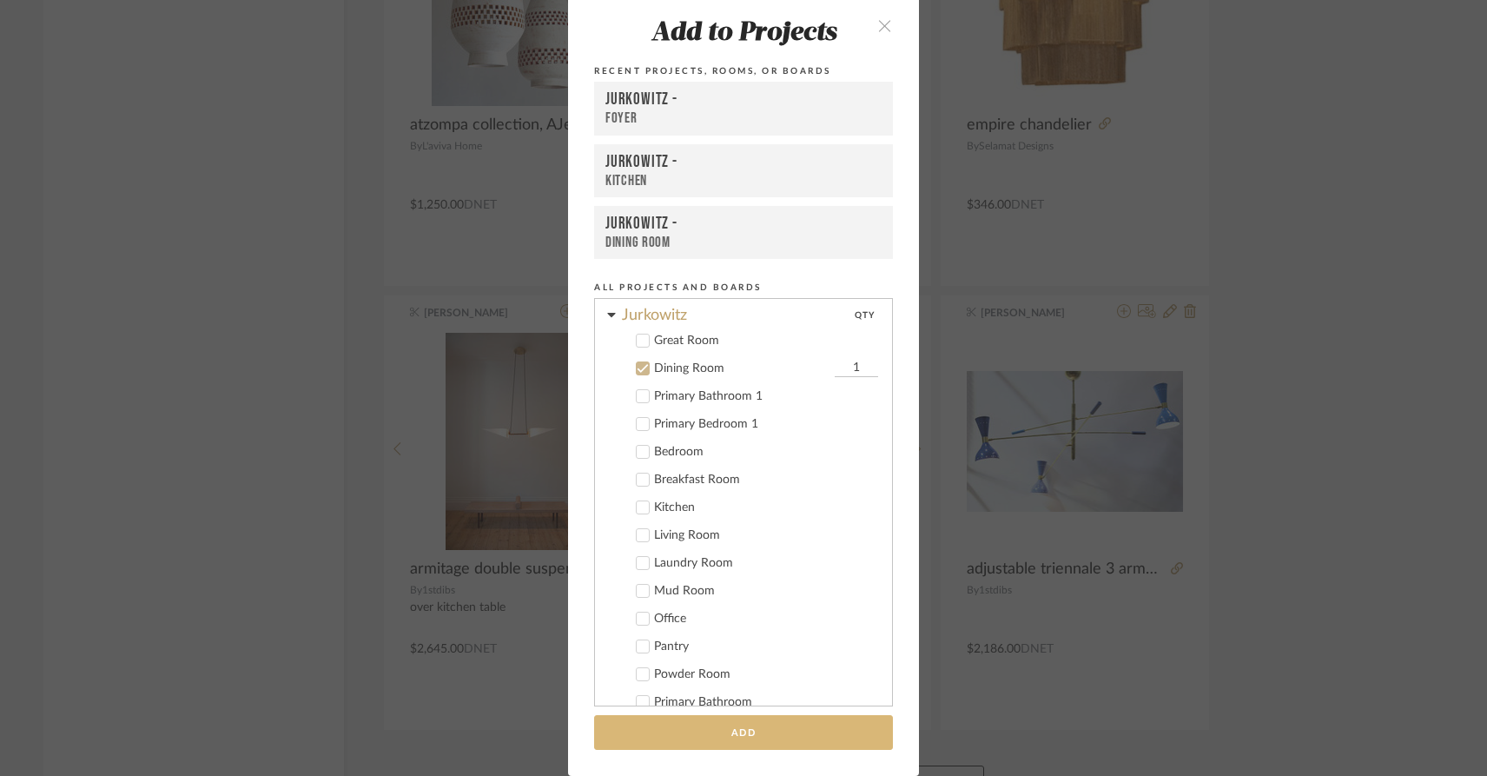
click at [664, 740] on button "Add" at bounding box center [743, 733] width 299 height 36
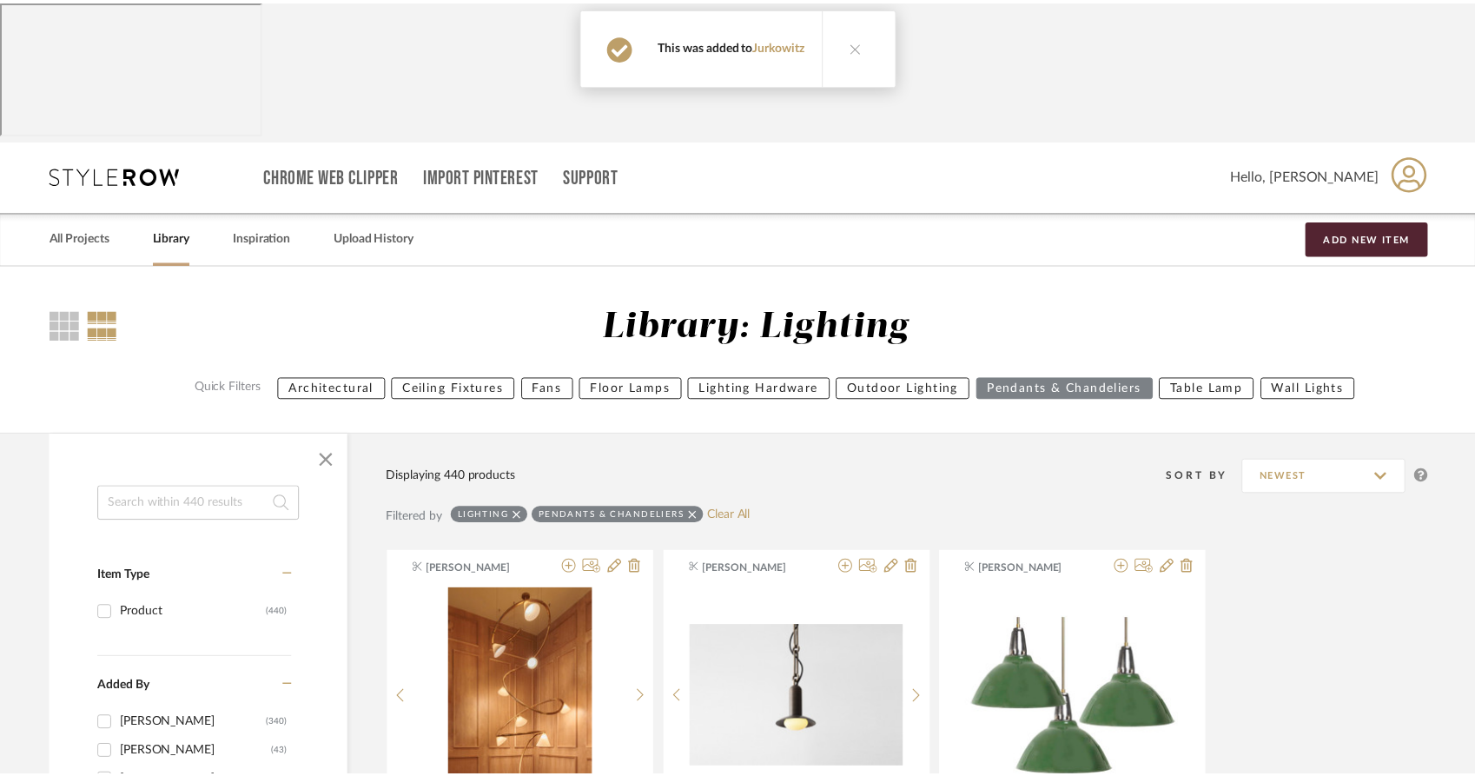
scroll to position [37139, 0]
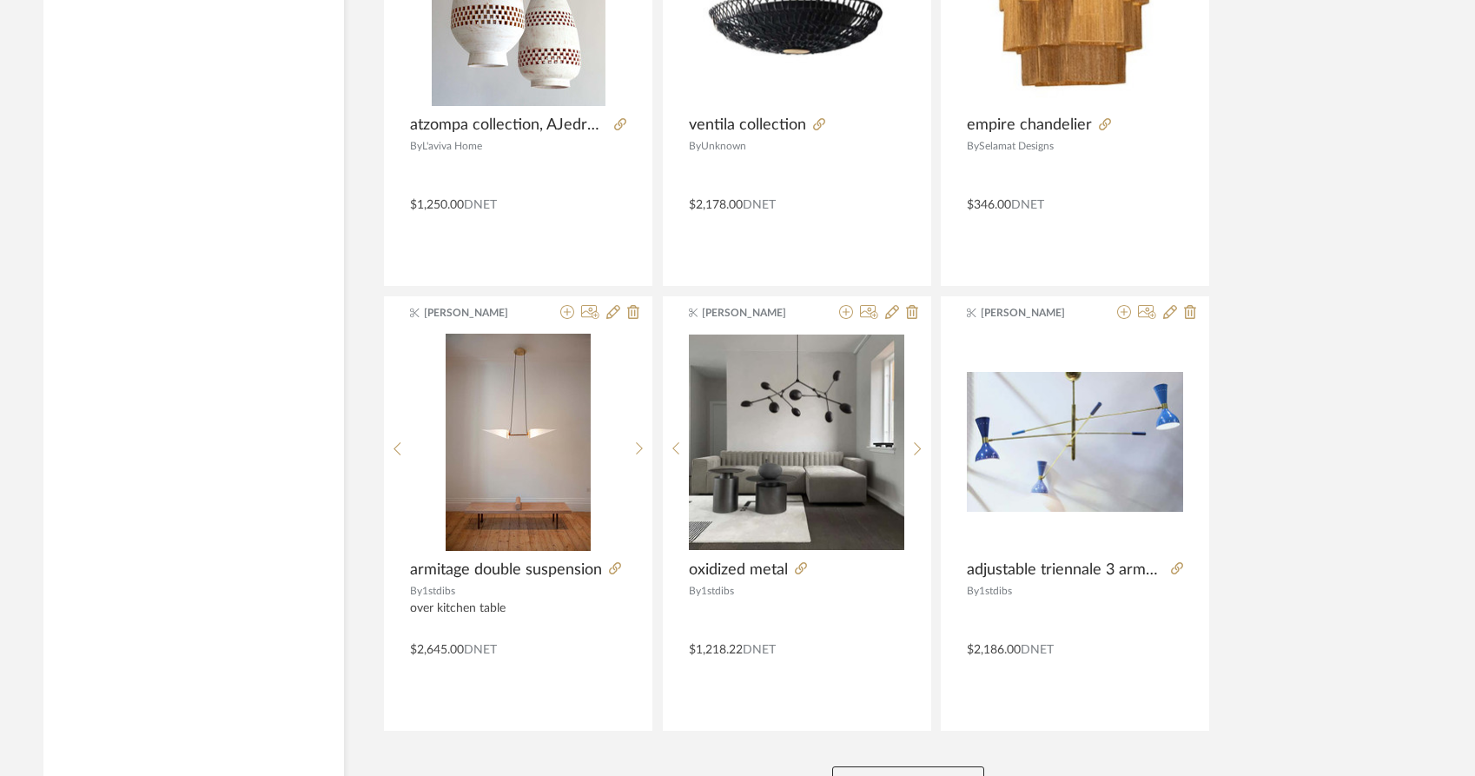
click at [917, 766] on button "View More" at bounding box center [908, 783] width 152 height 35
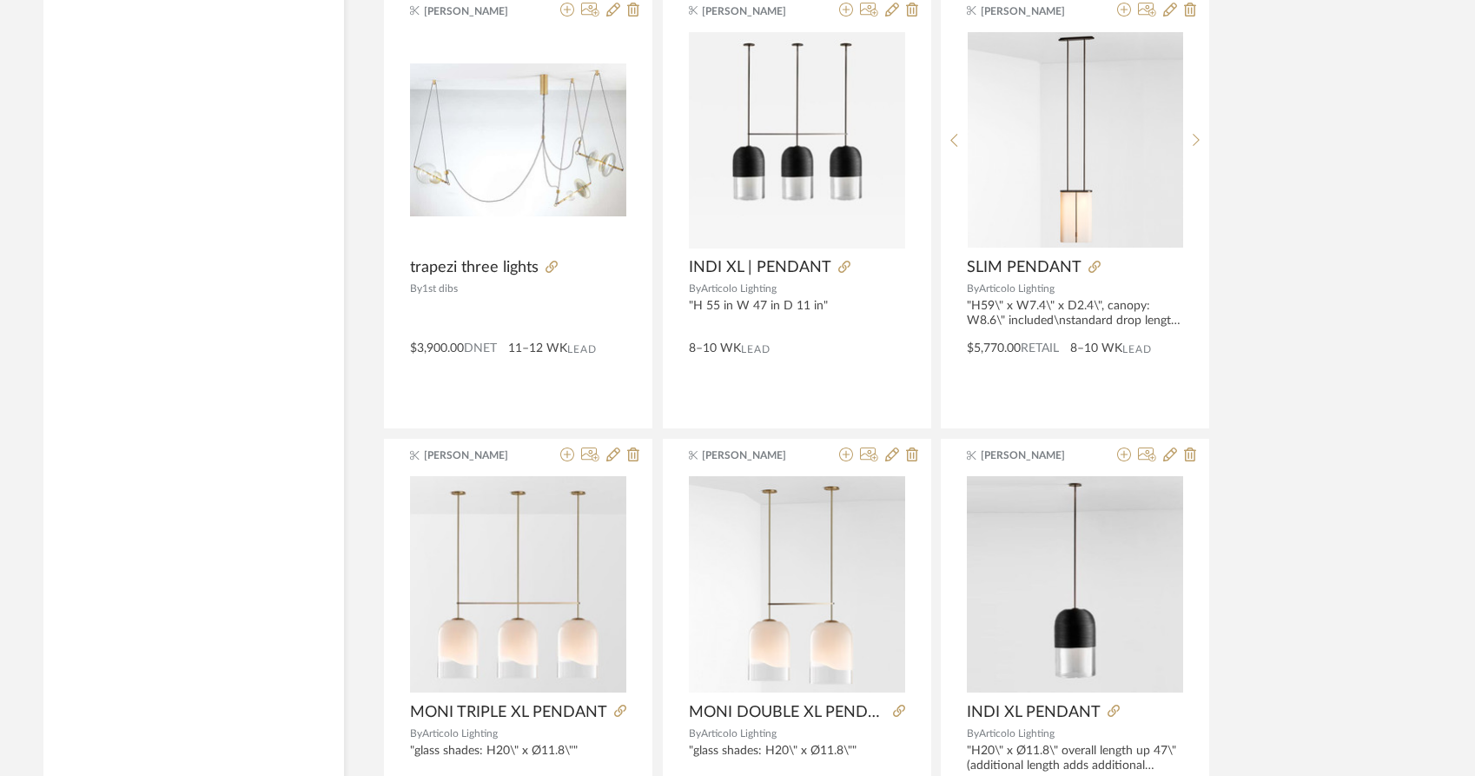
scroll to position [40556, 0]
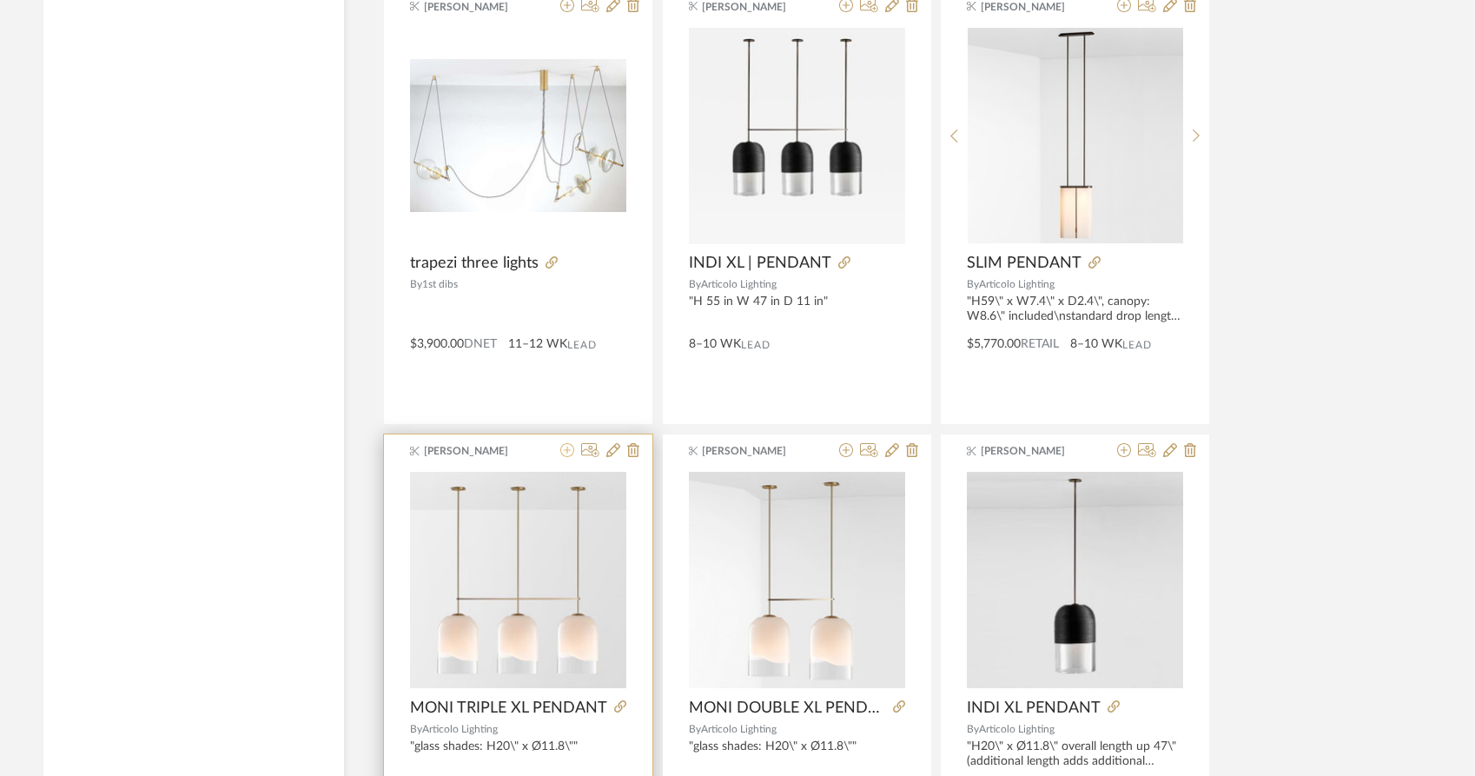
click at [568, 444] on fa-icon at bounding box center [567, 451] width 14 height 14
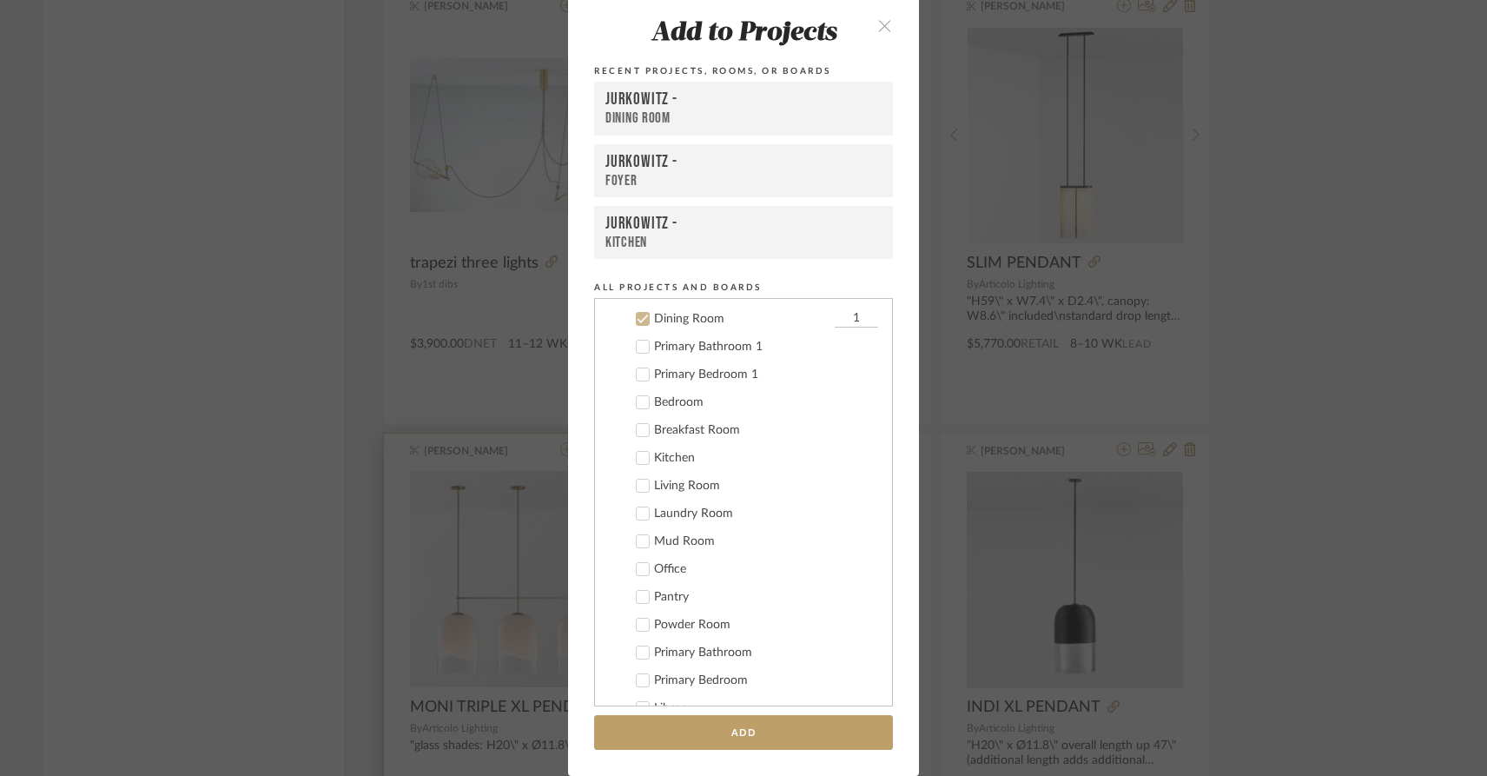
scroll to position [98, 0]
click at [150, 555] on div "Add to Projects Recent Projects, Rooms, or Boards Jurkowitz - Dining Room Jurko…" at bounding box center [743, 388] width 1487 height 776
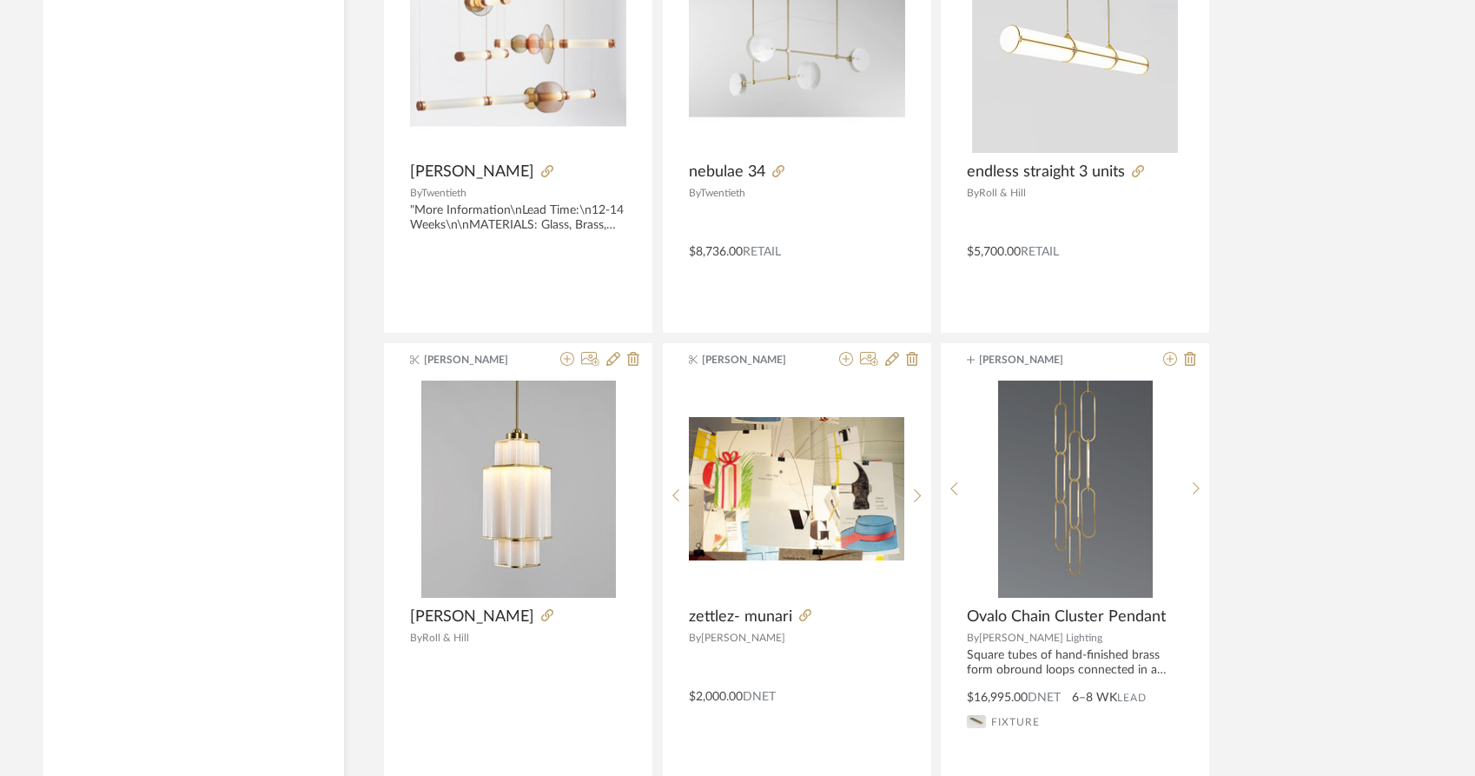
scroll to position [42472, 0]
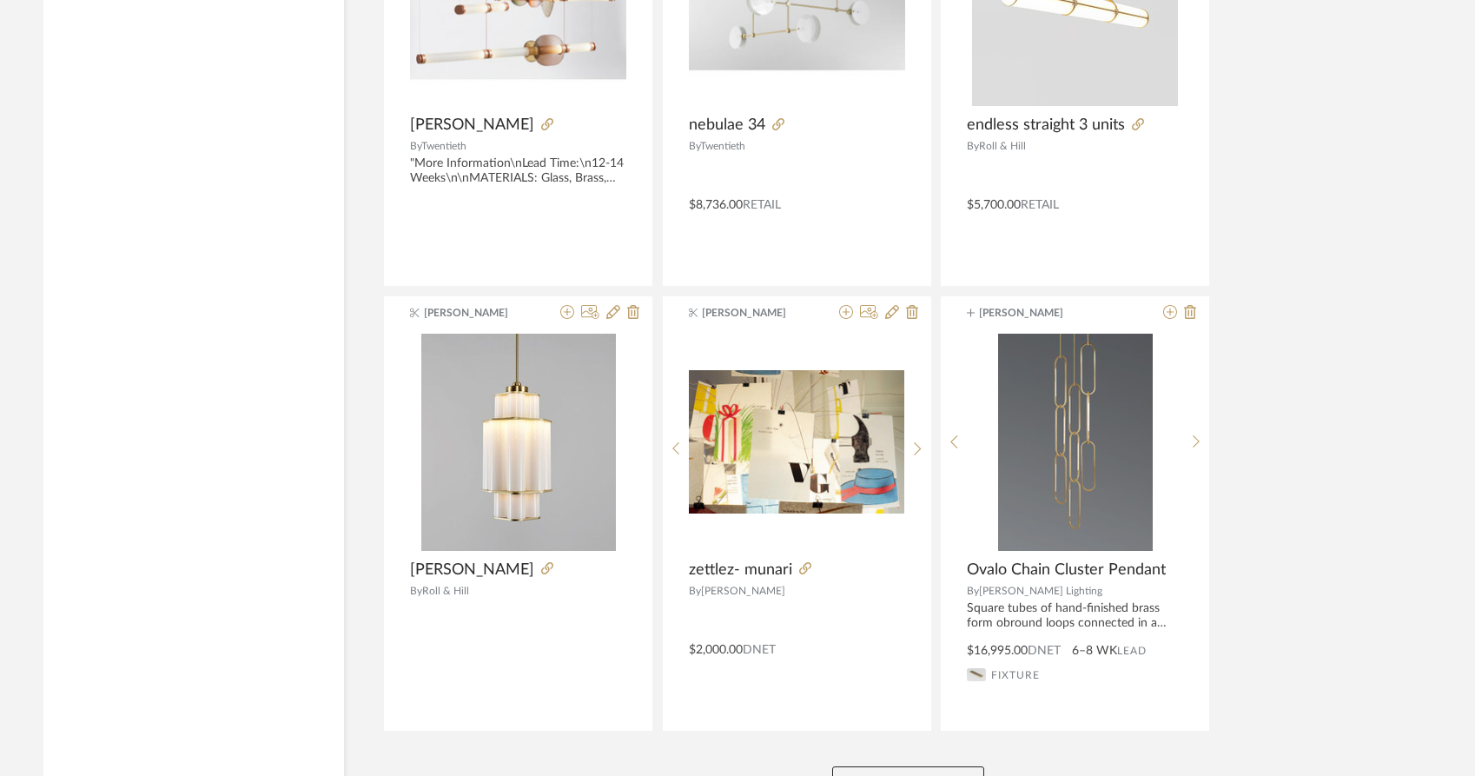
click at [936, 766] on button "View More" at bounding box center [908, 783] width 152 height 35
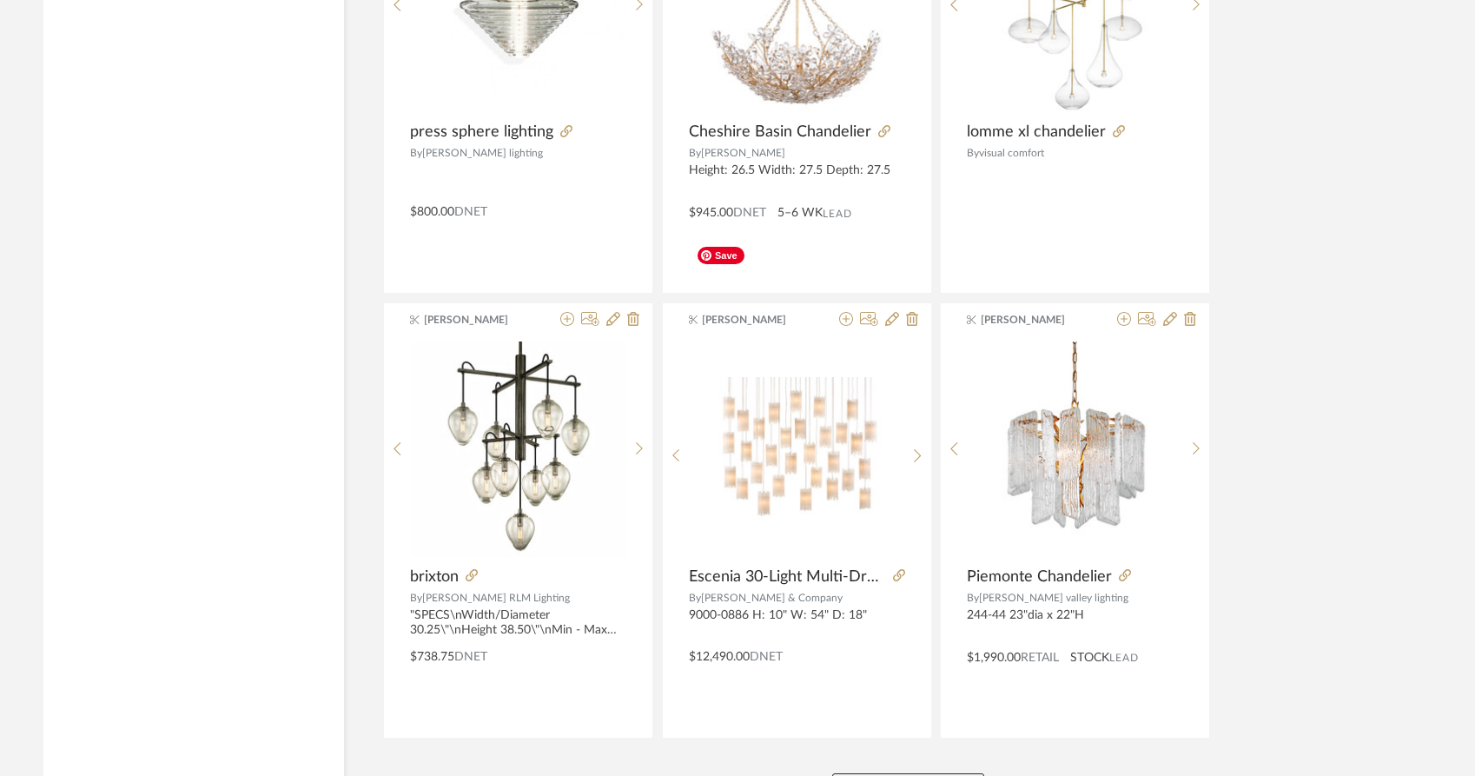
scroll to position [47804, 0]
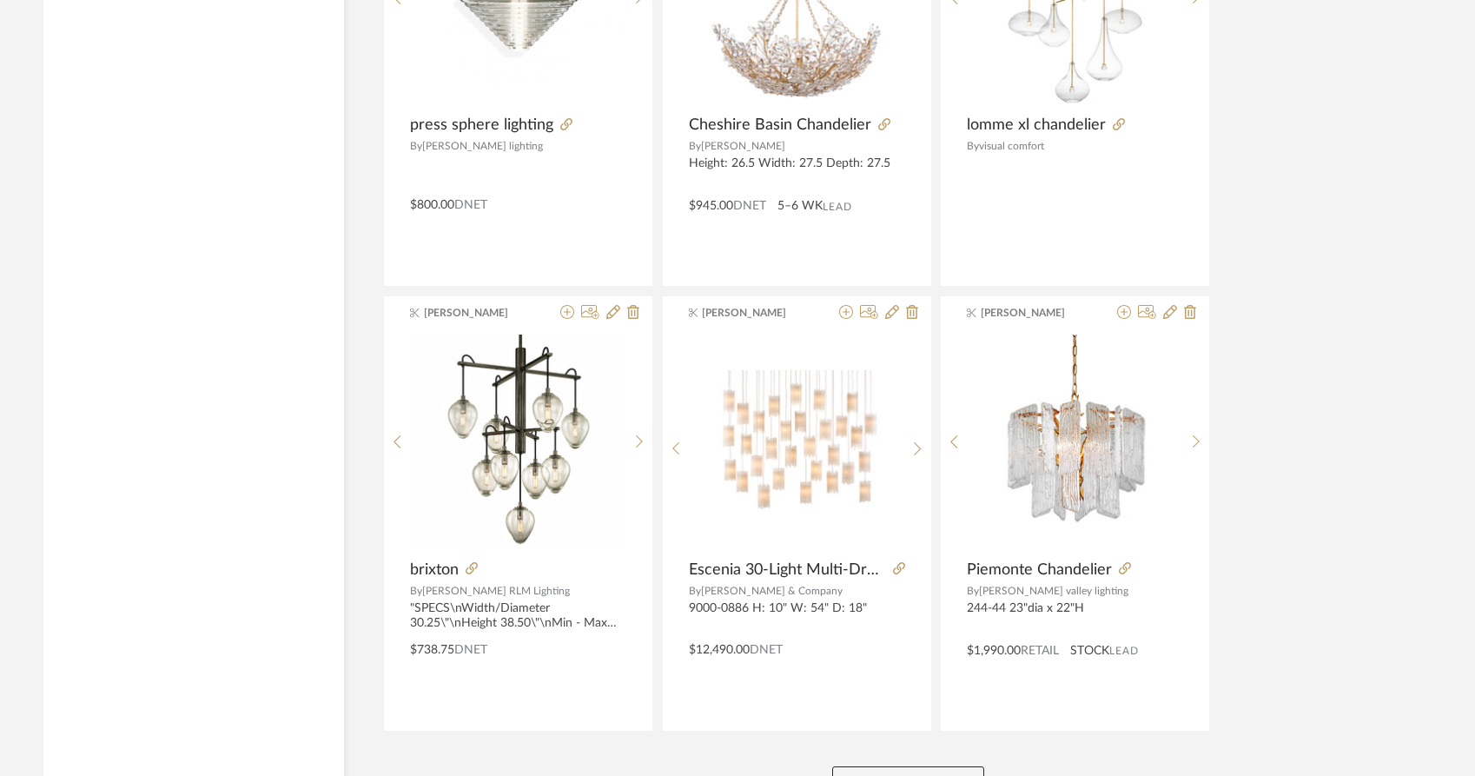
click at [898, 766] on button "View More" at bounding box center [908, 783] width 152 height 35
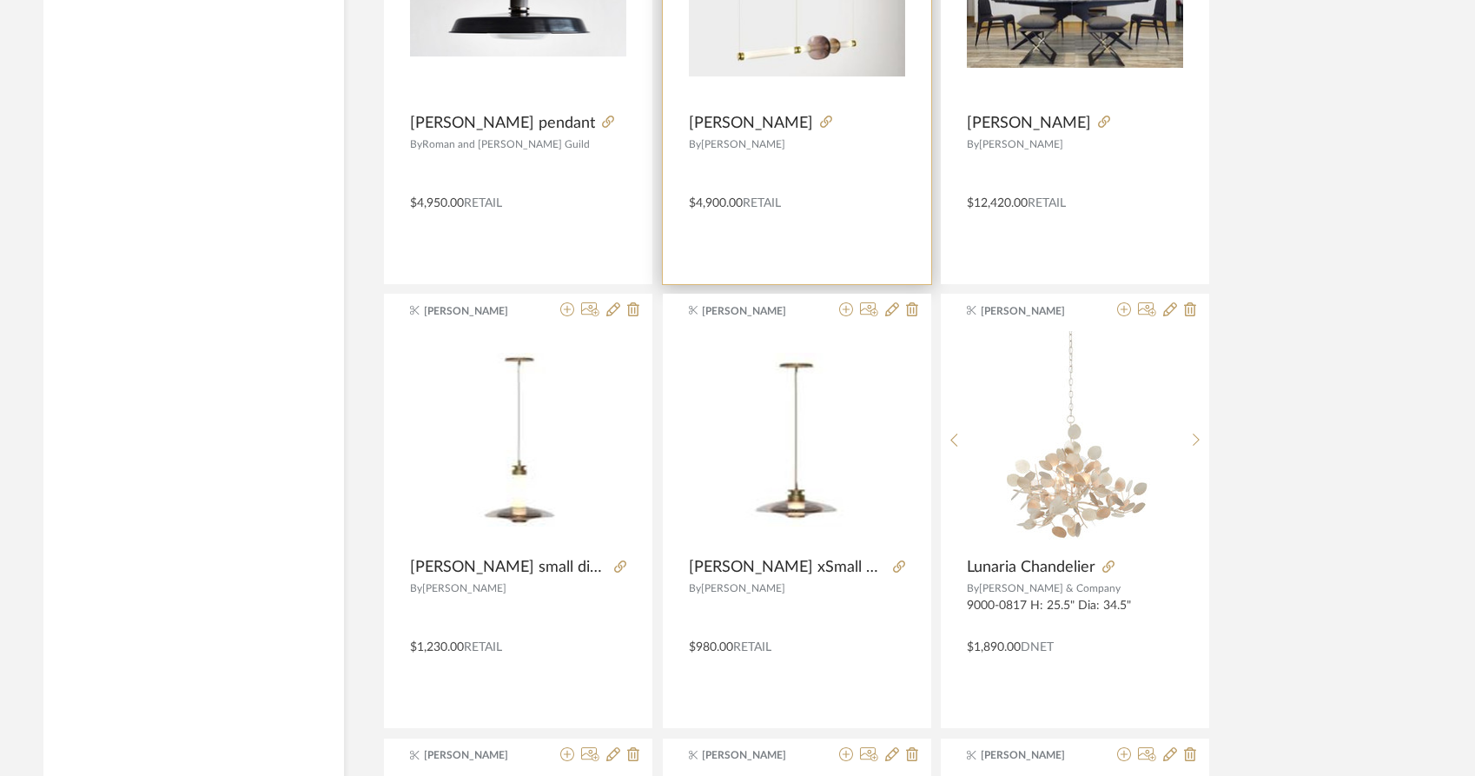
scroll to position [49142, 0]
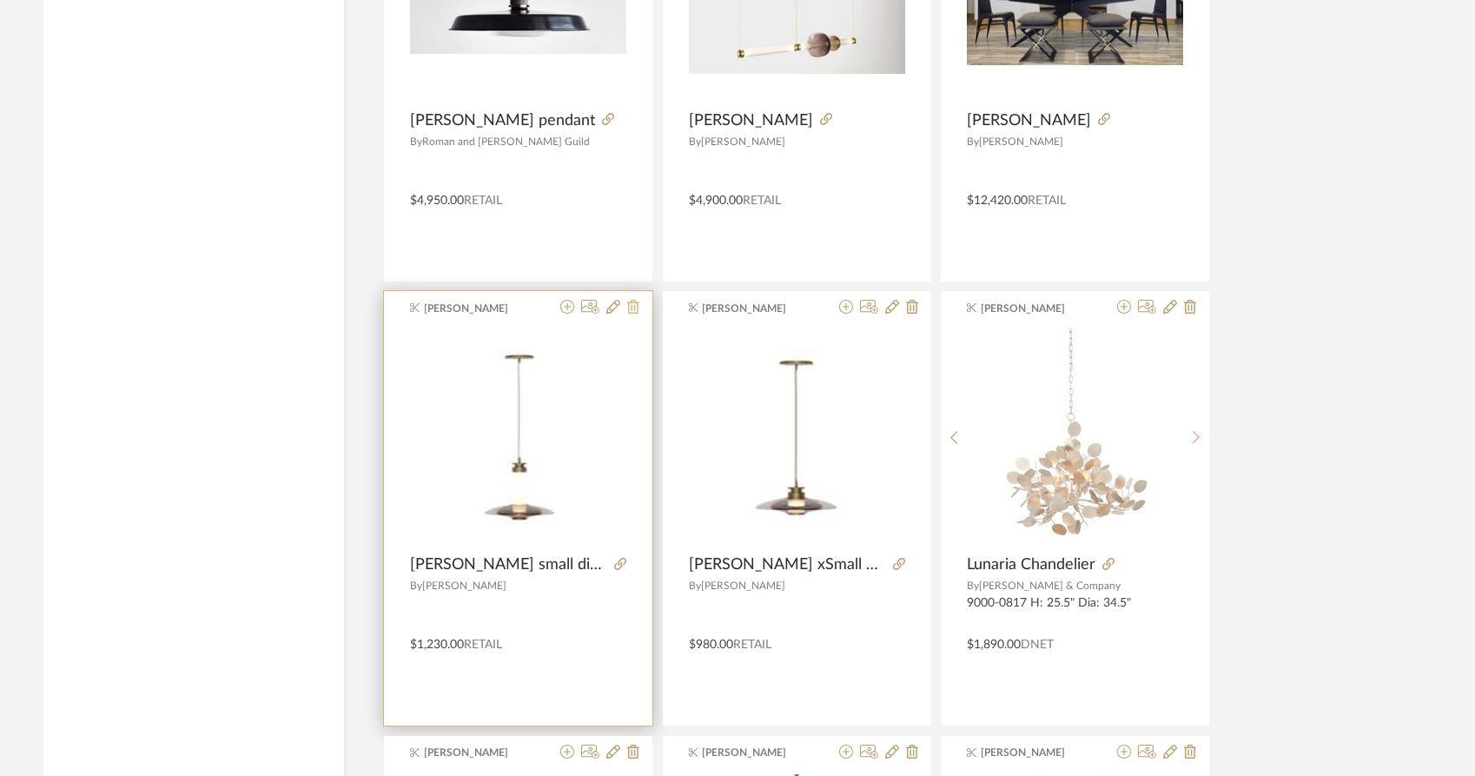
click at [633, 300] on icon at bounding box center [633, 307] width 12 height 14
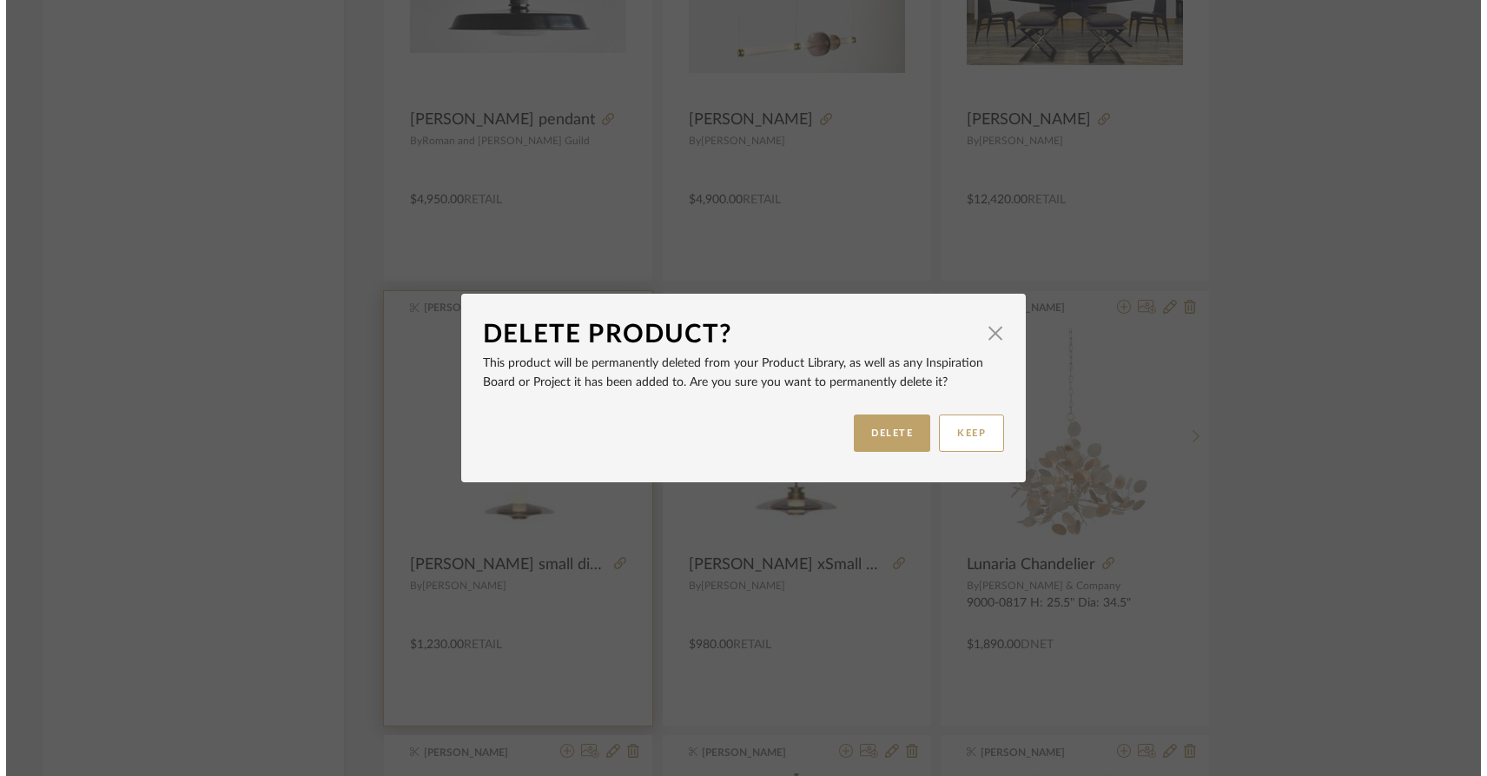
scroll to position [0, 0]
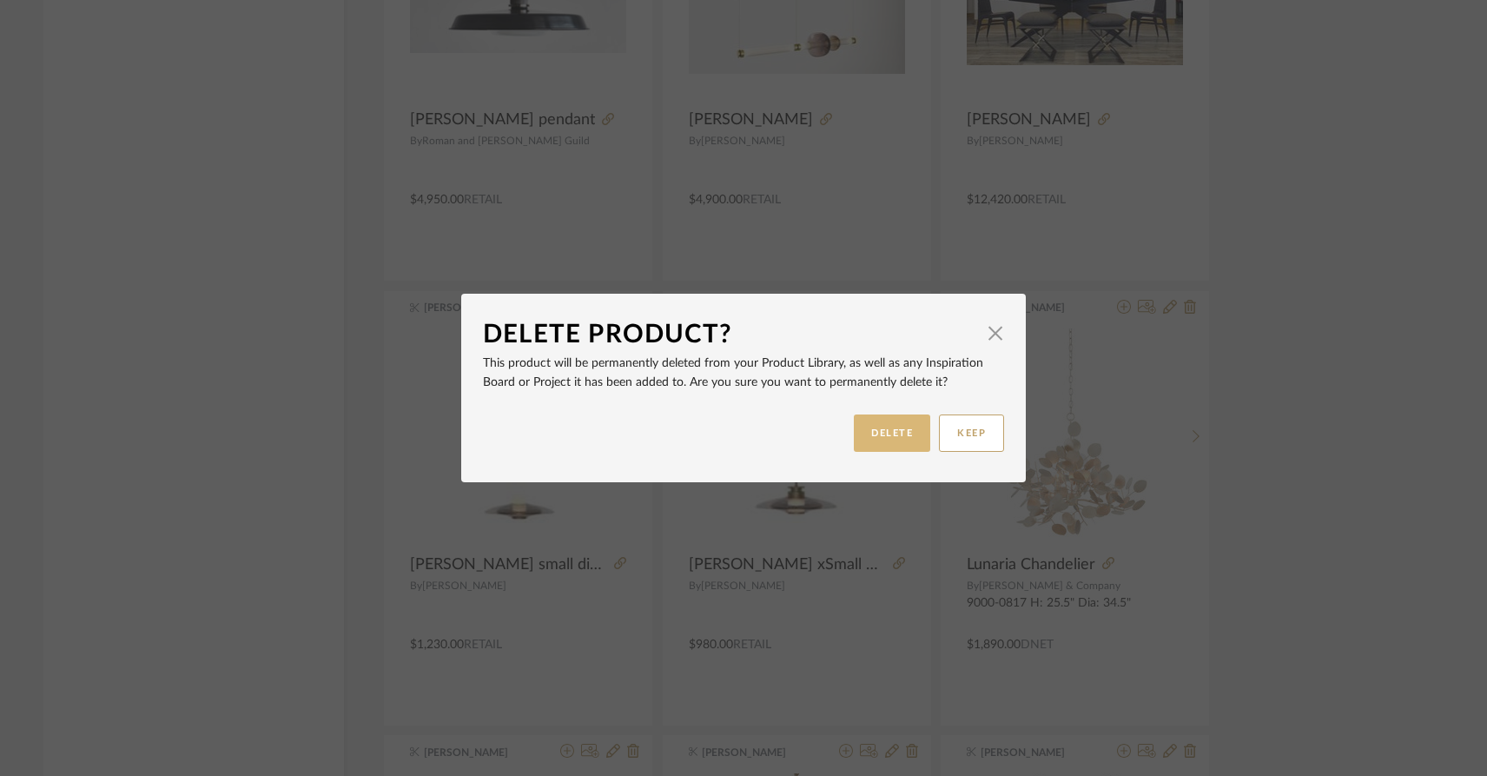
click at [874, 443] on button "DELETE" at bounding box center [892, 432] width 76 height 37
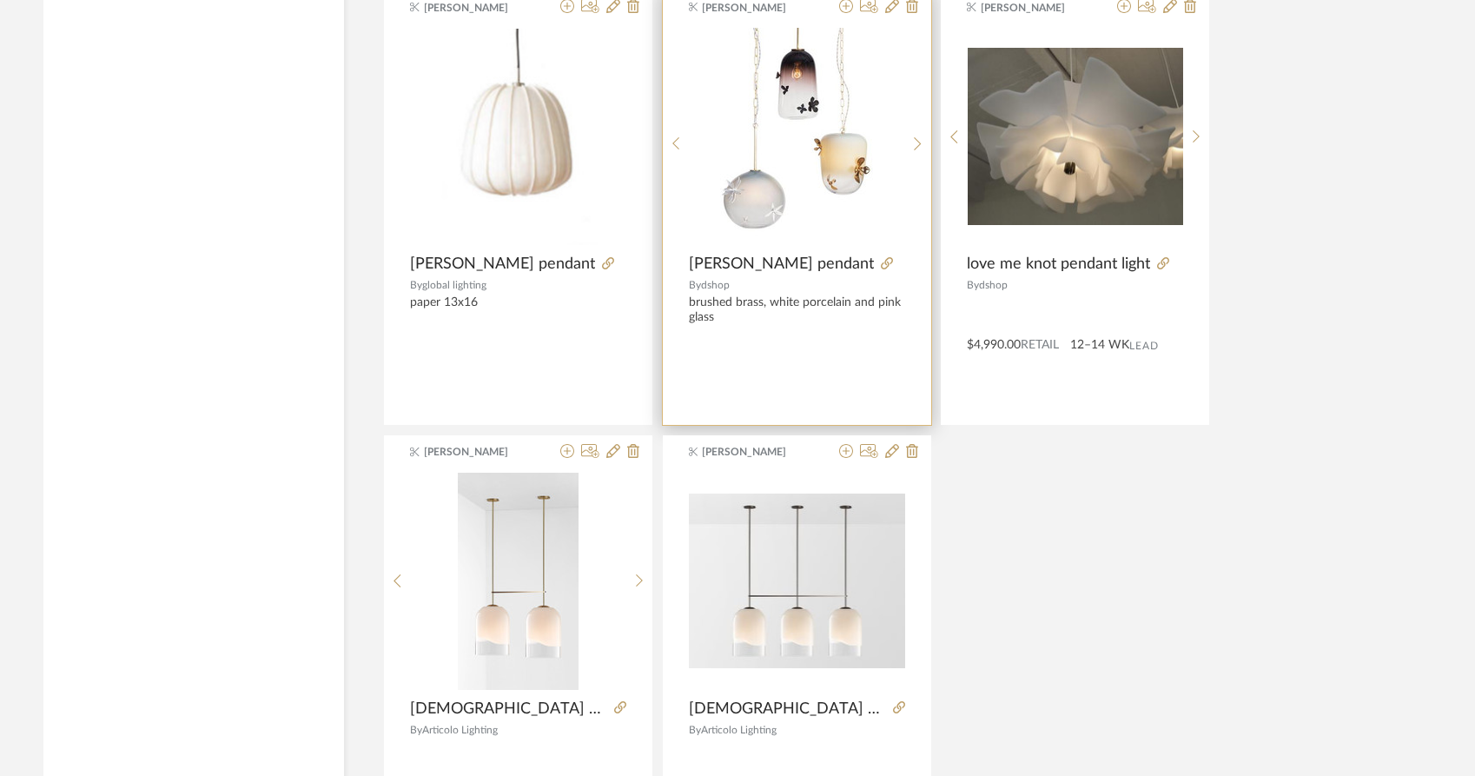
scroll to position [53003, 0]
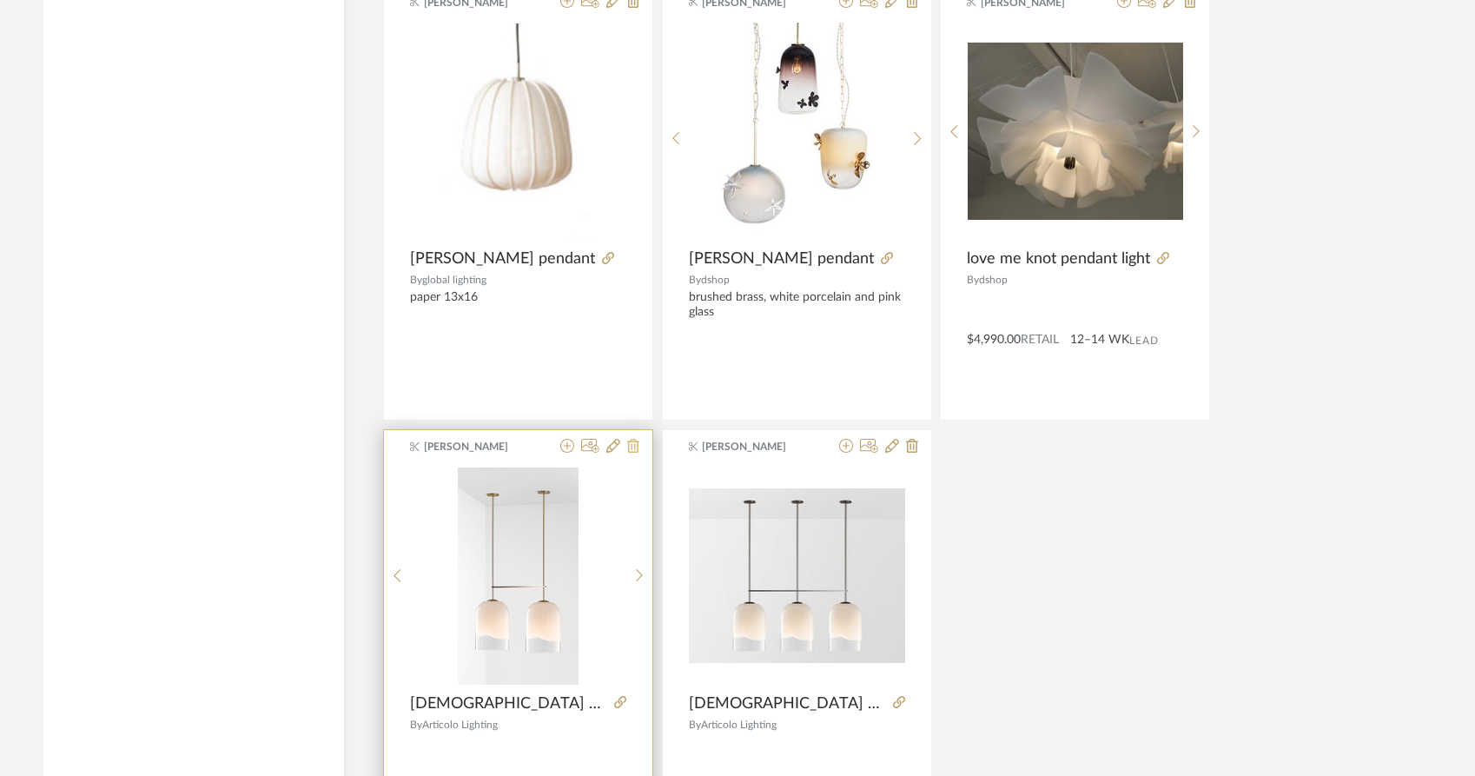
click at [634, 439] on icon at bounding box center [633, 446] width 12 height 14
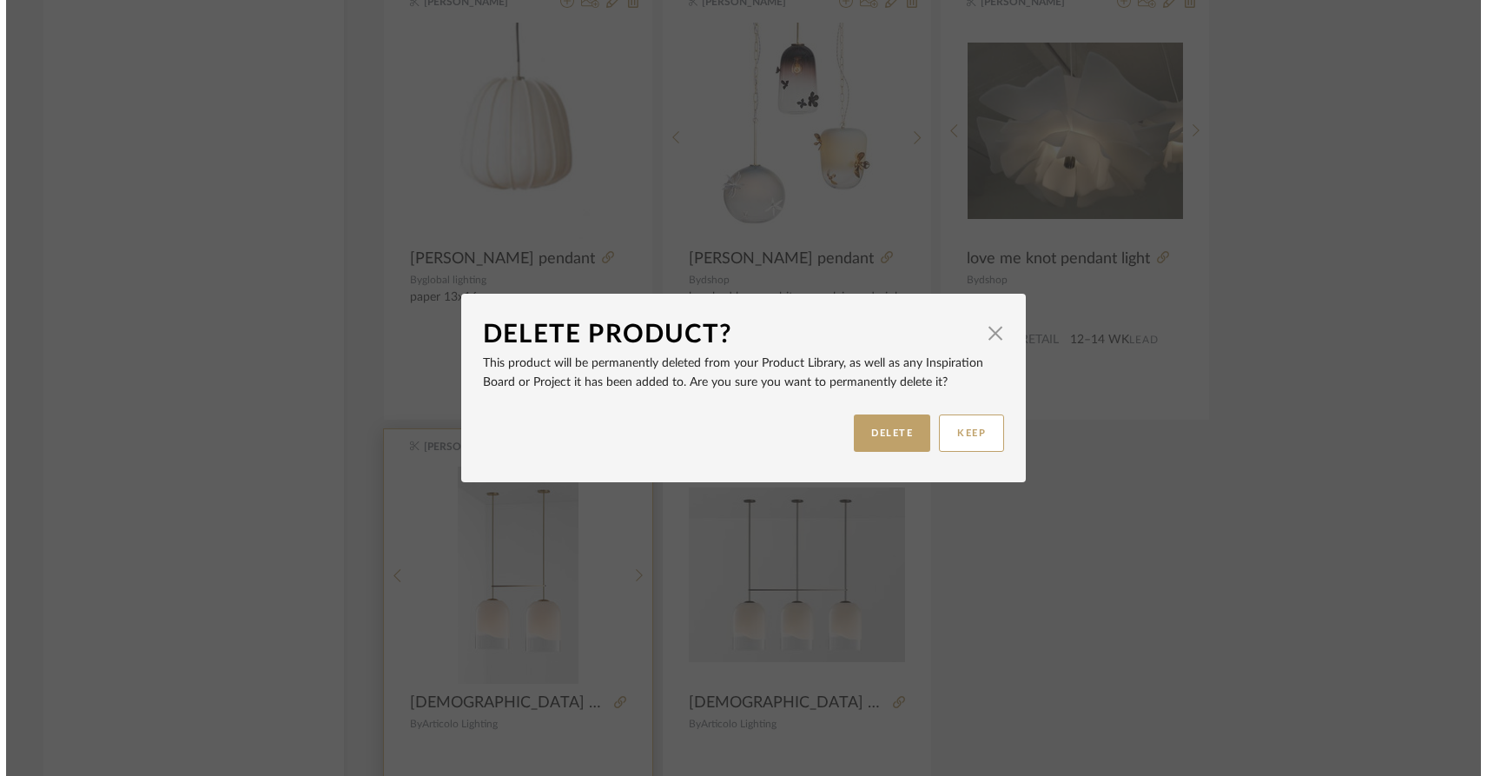
scroll to position [0, 0]
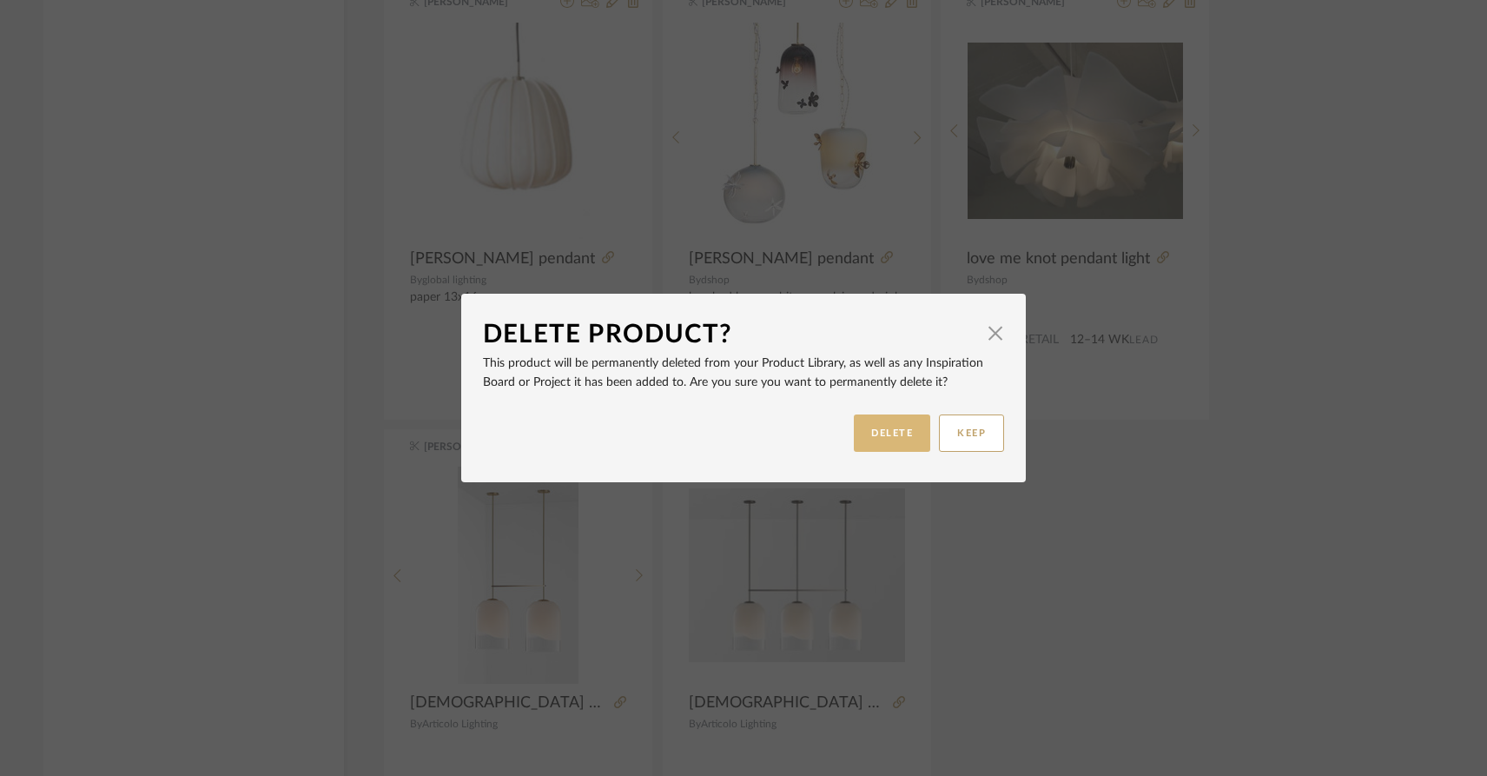
click at [891, 447] on button "DELETE" at bounding box center [892, 432] width 76 height 37
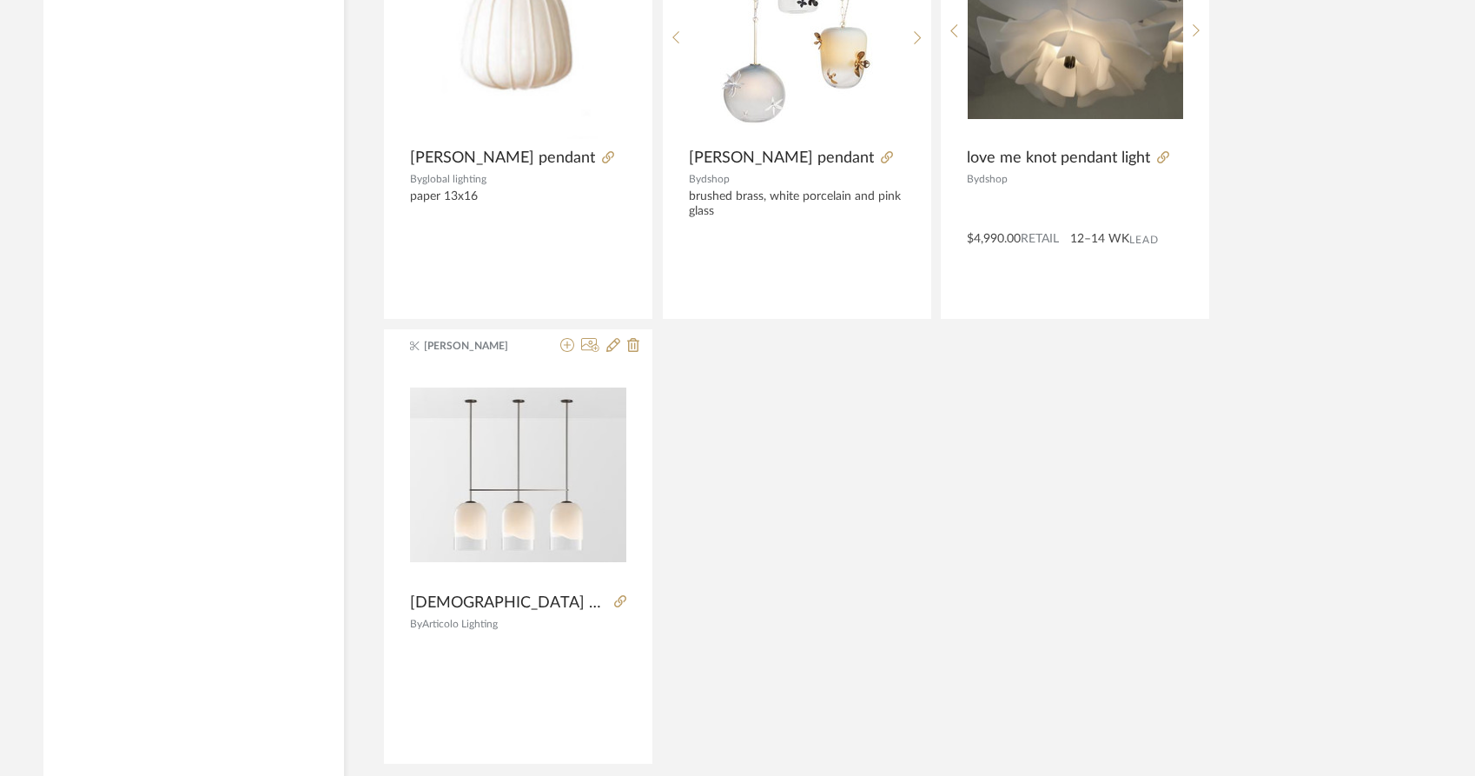
scroll to position [53091, 0]
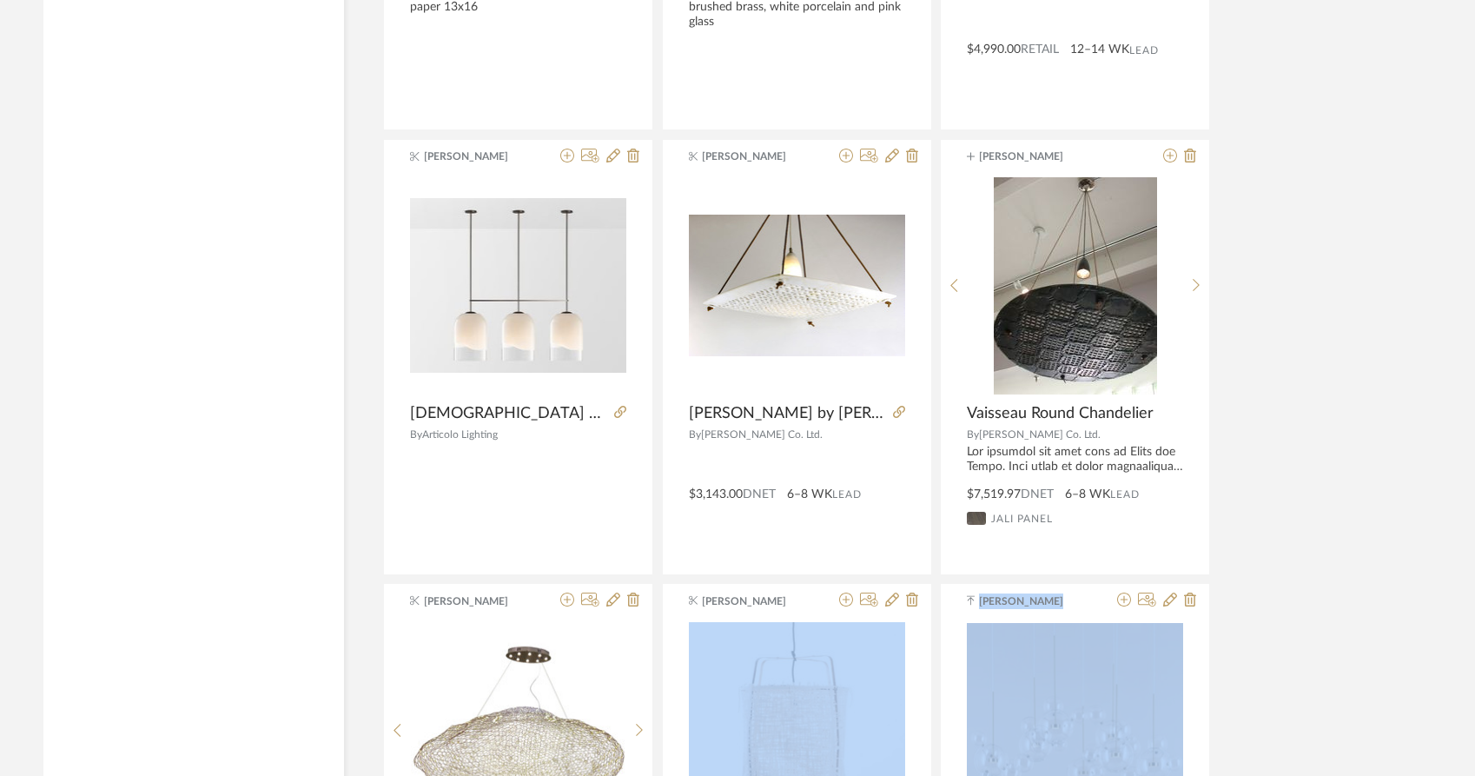
scroll to position [53296, 0]
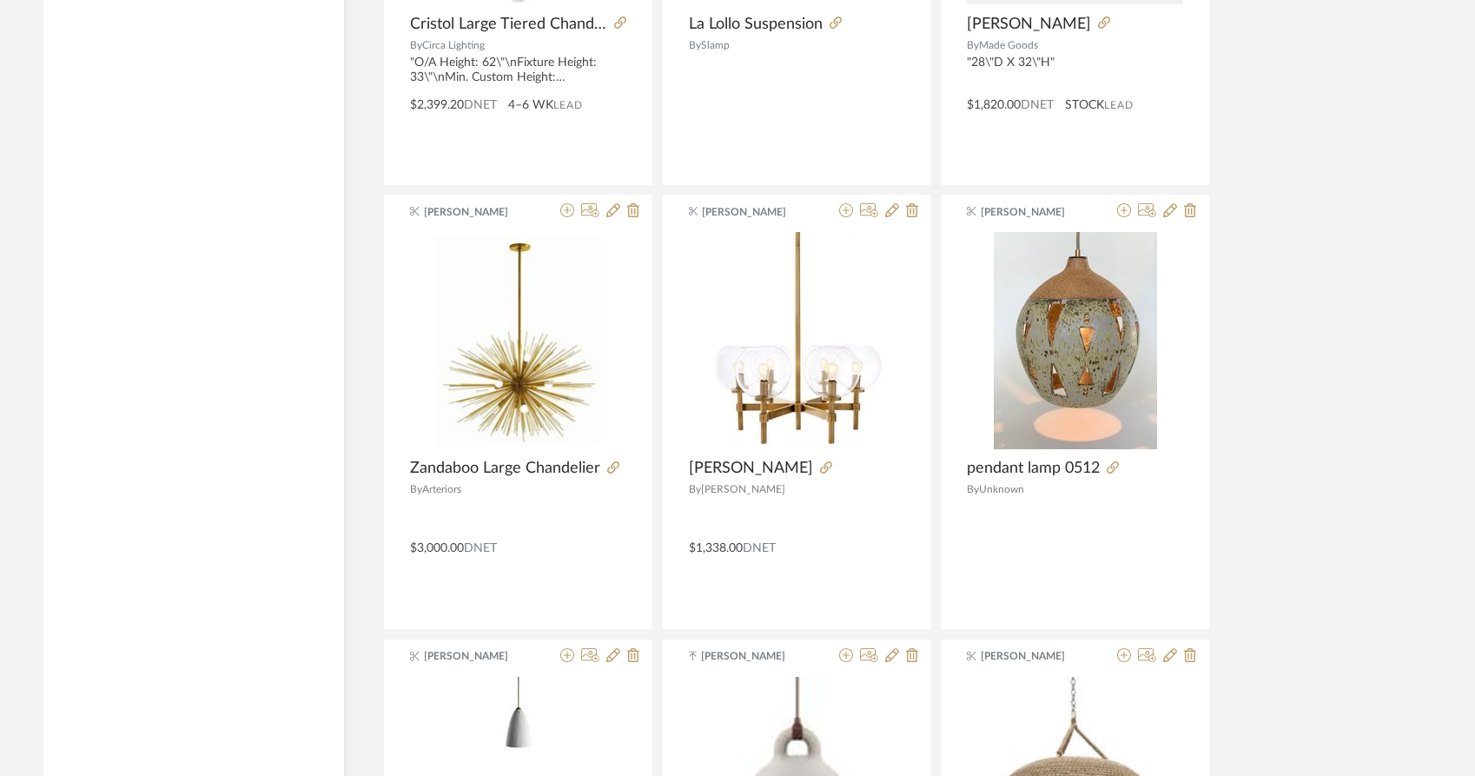
scroll to position [54539, 0]
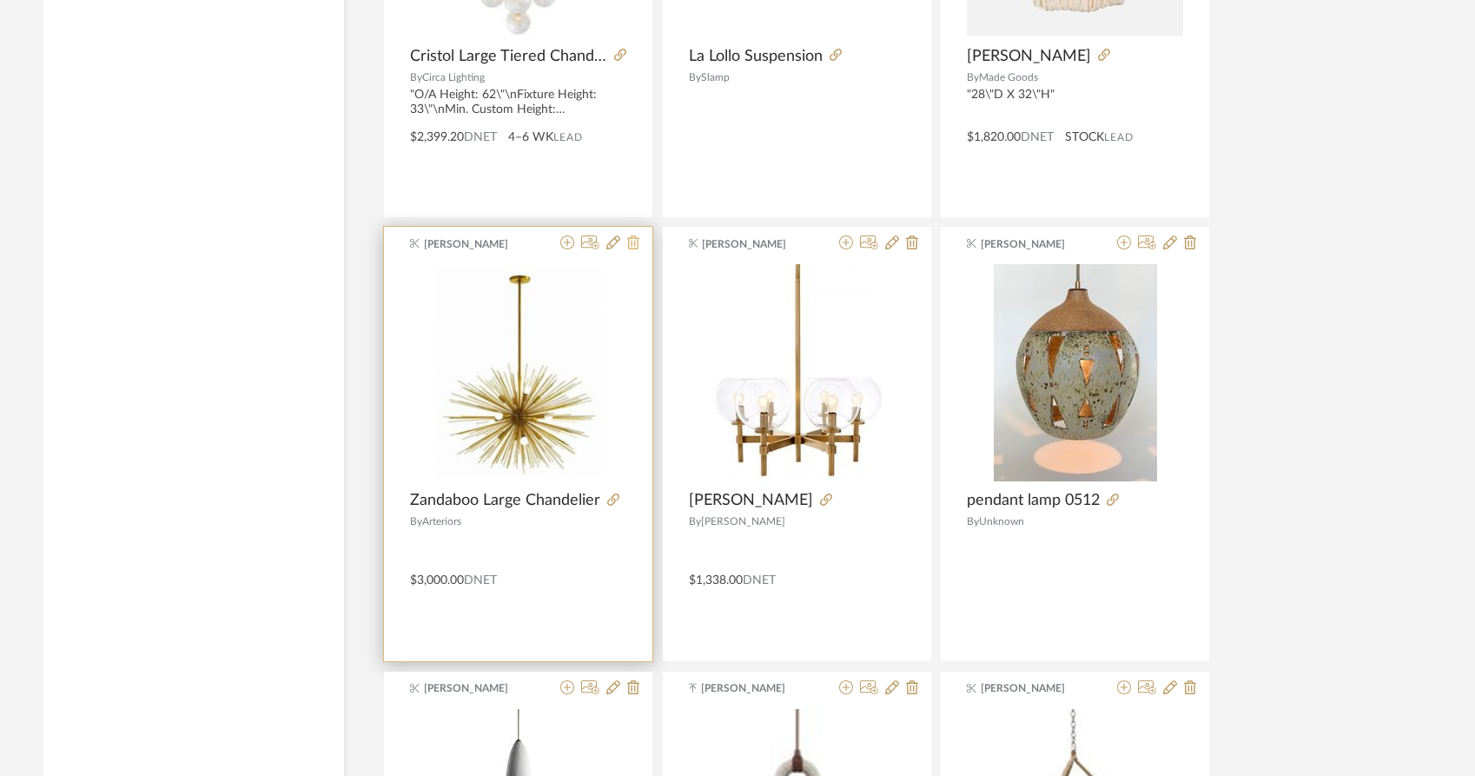
click at [627, 235] on icon at bounding box center [633, 242] width 12 height 14
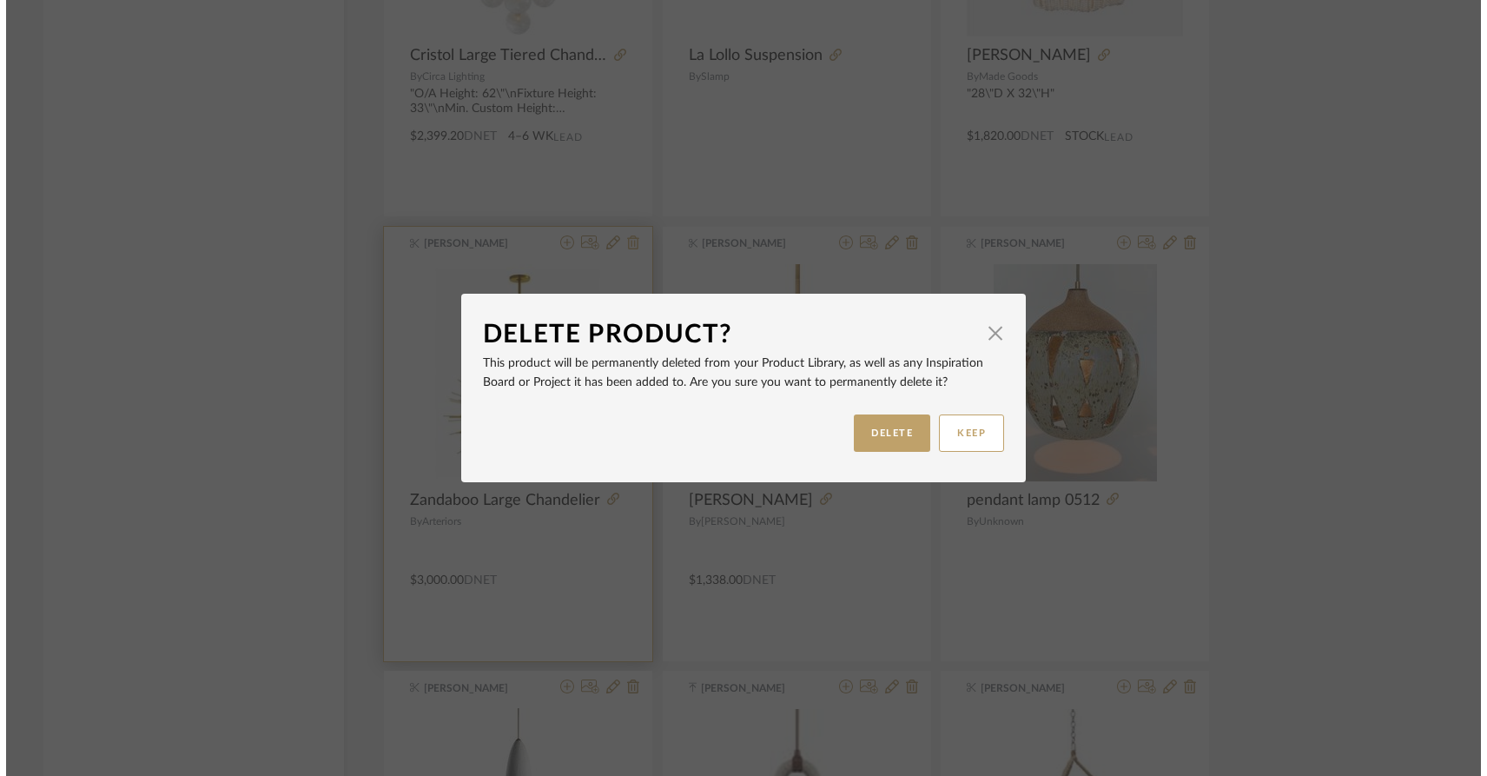
scroll to position [0, 0]
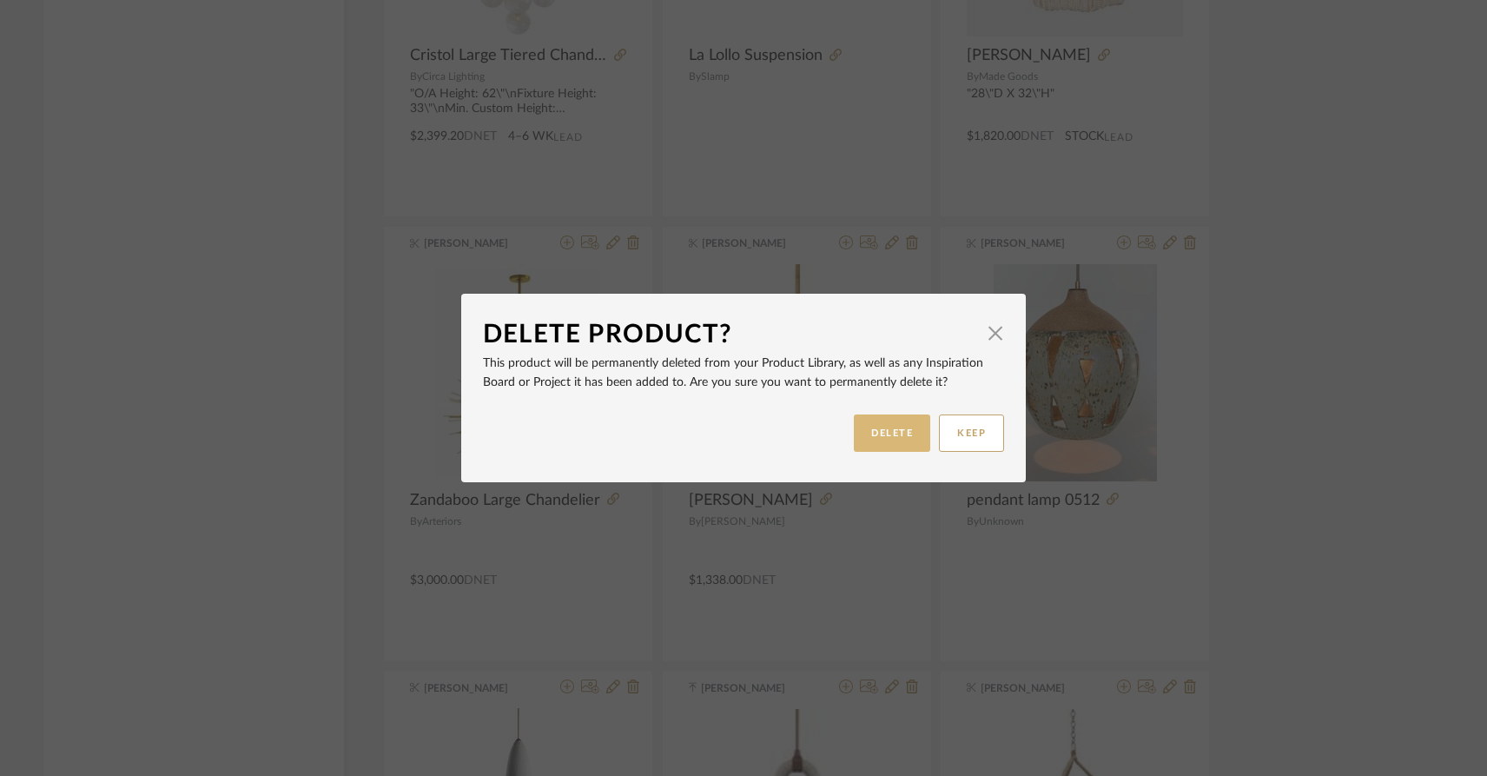
click at [880, 434] on button "DELETE" at bounding box center [892, 432] width 76 height 37
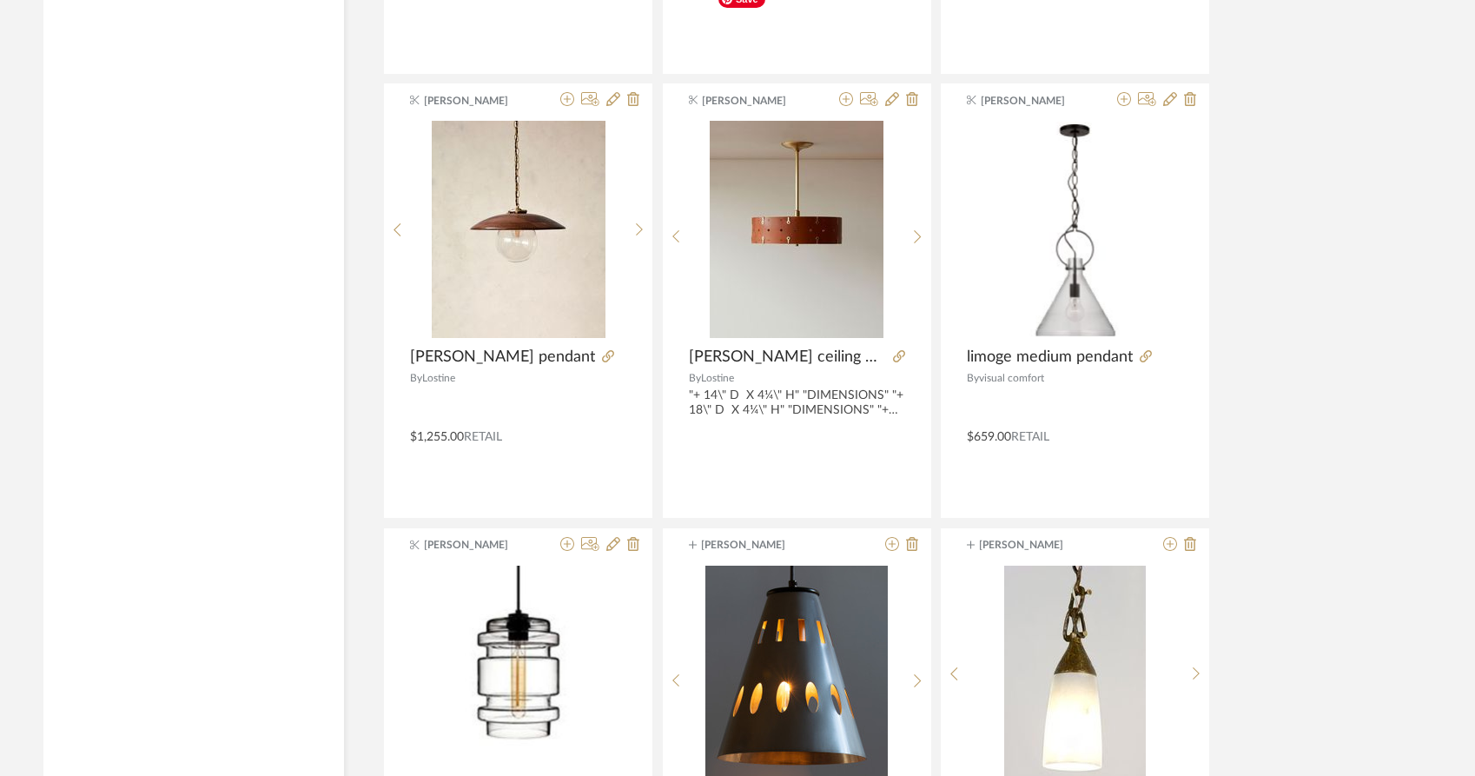
scroll to position [55594, 0]
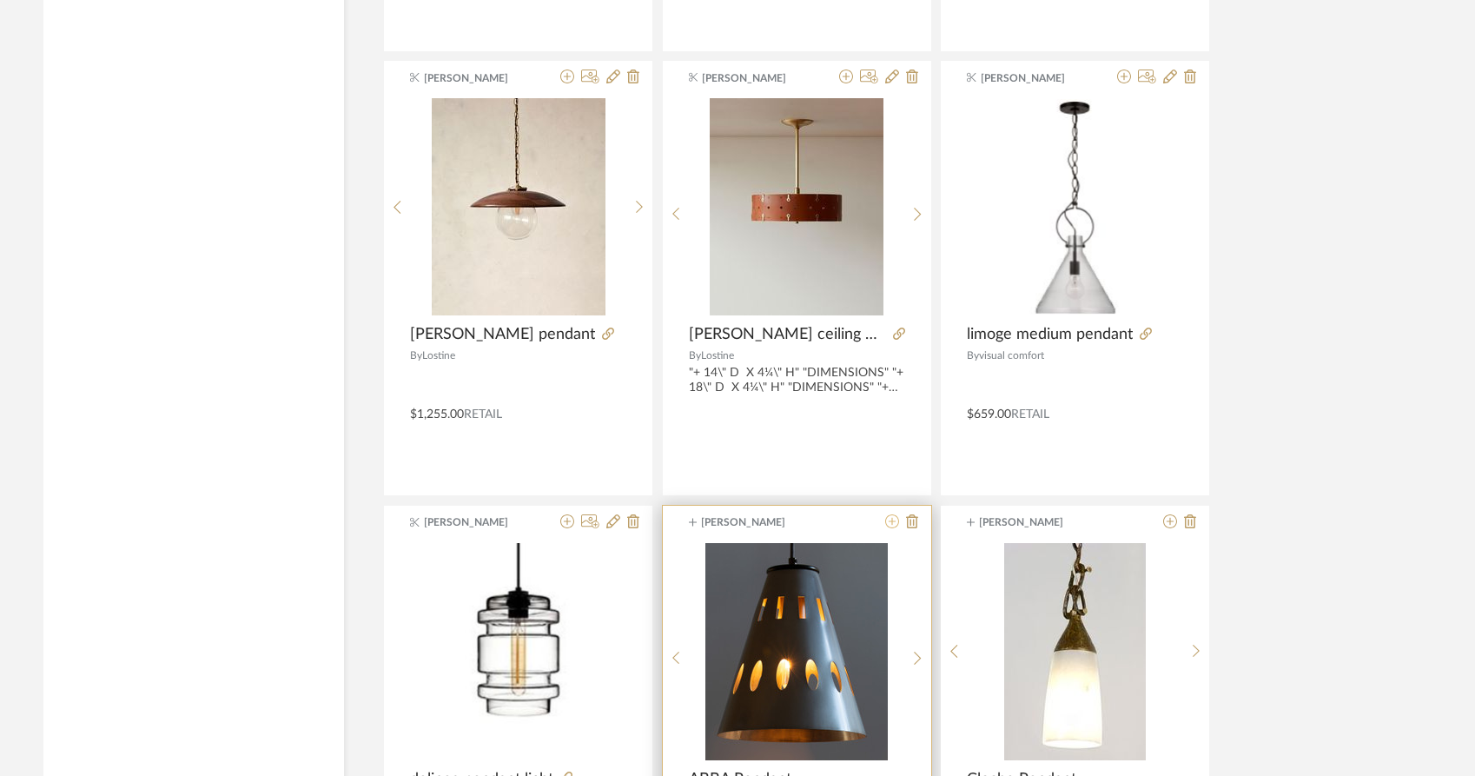
click at [893, 514] on icon at bounding box center [892, 521] width 14 height 14
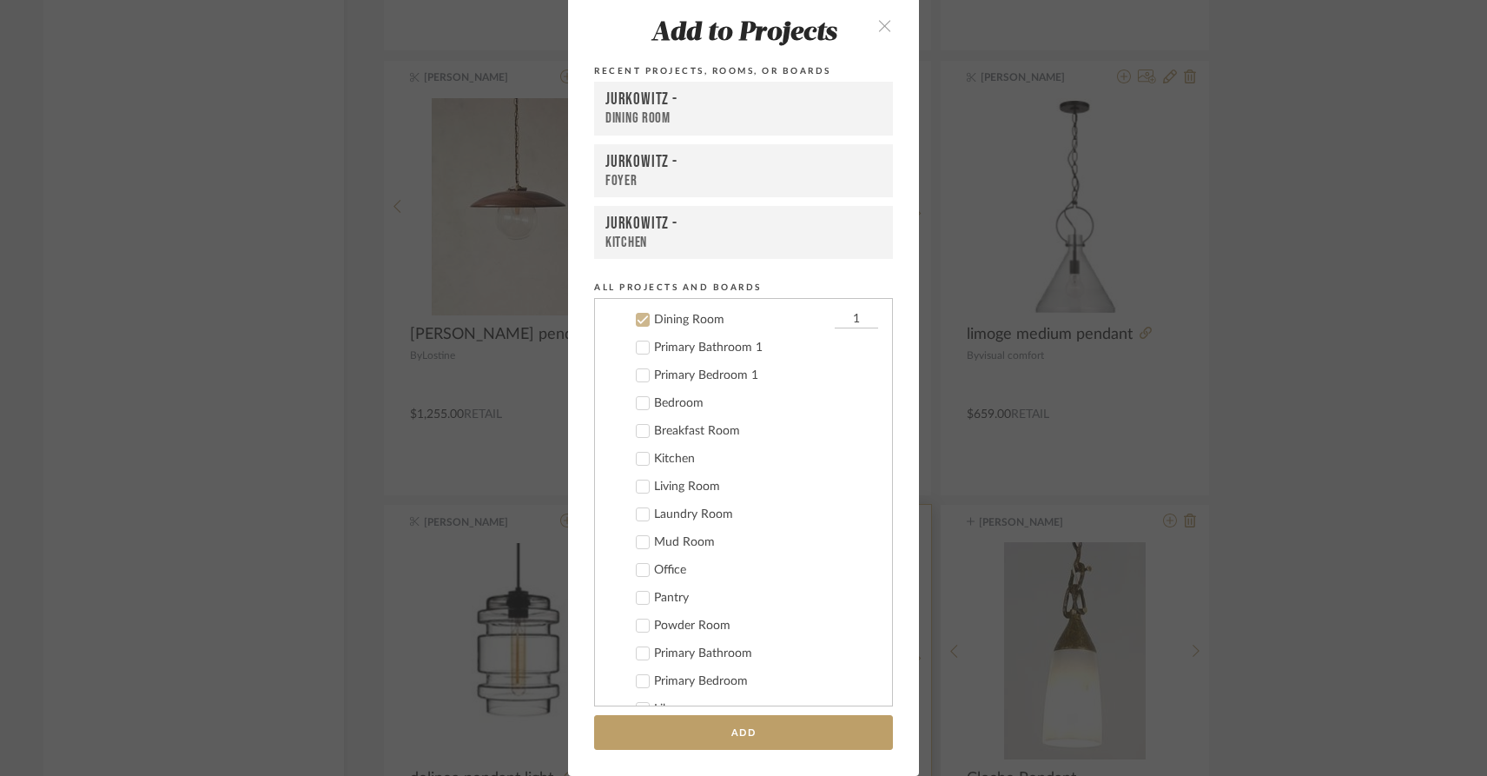
scroll to position [98, 0]
click at [635, 445] on label "Kitchen" at bounding box center [749, 452] width 257 height 17
click at [642, 314] on icon at bounding box center [643, 314] width 12 height 12
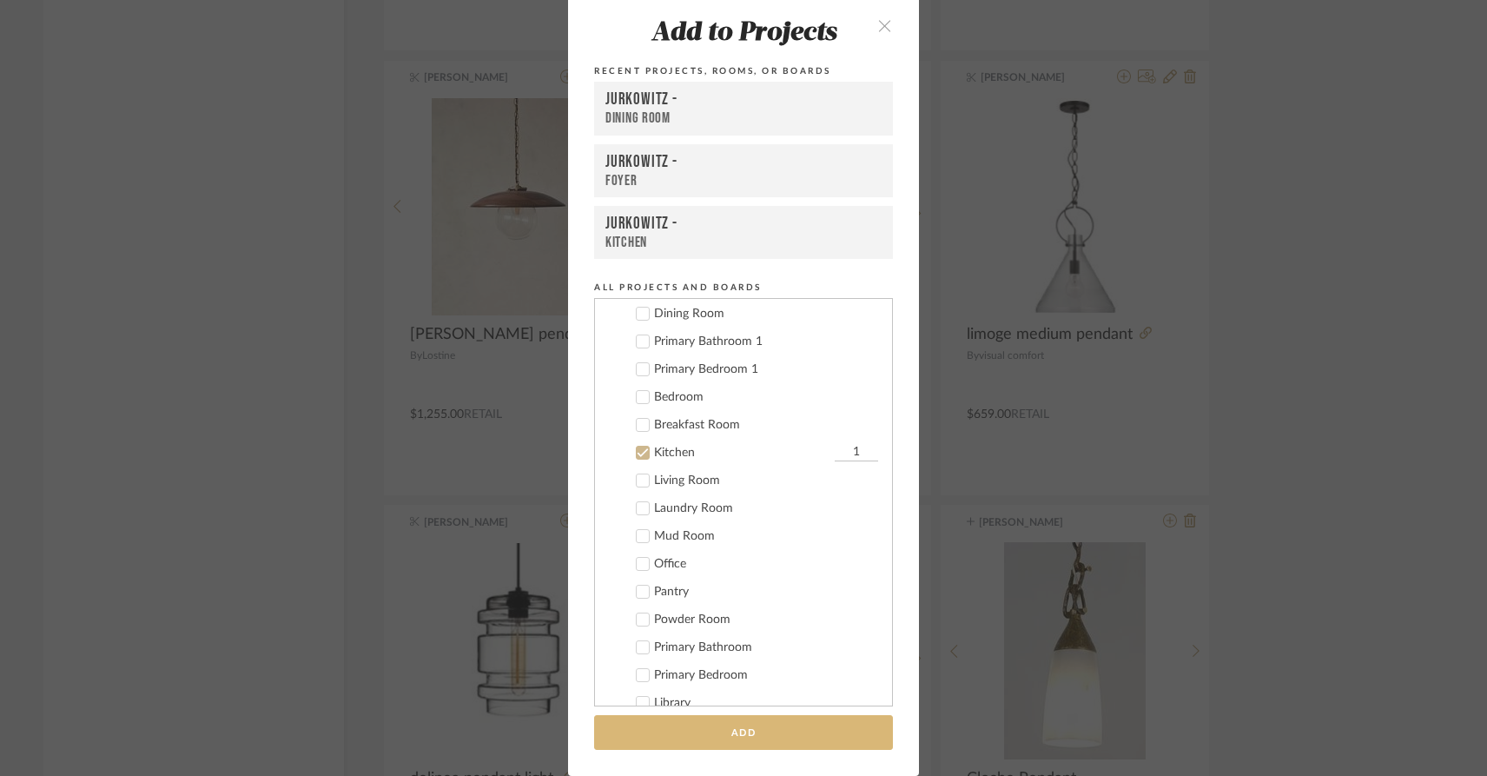
click at [741, 739] on button "Add" at bounding box center [743, 733] width 299 height 36
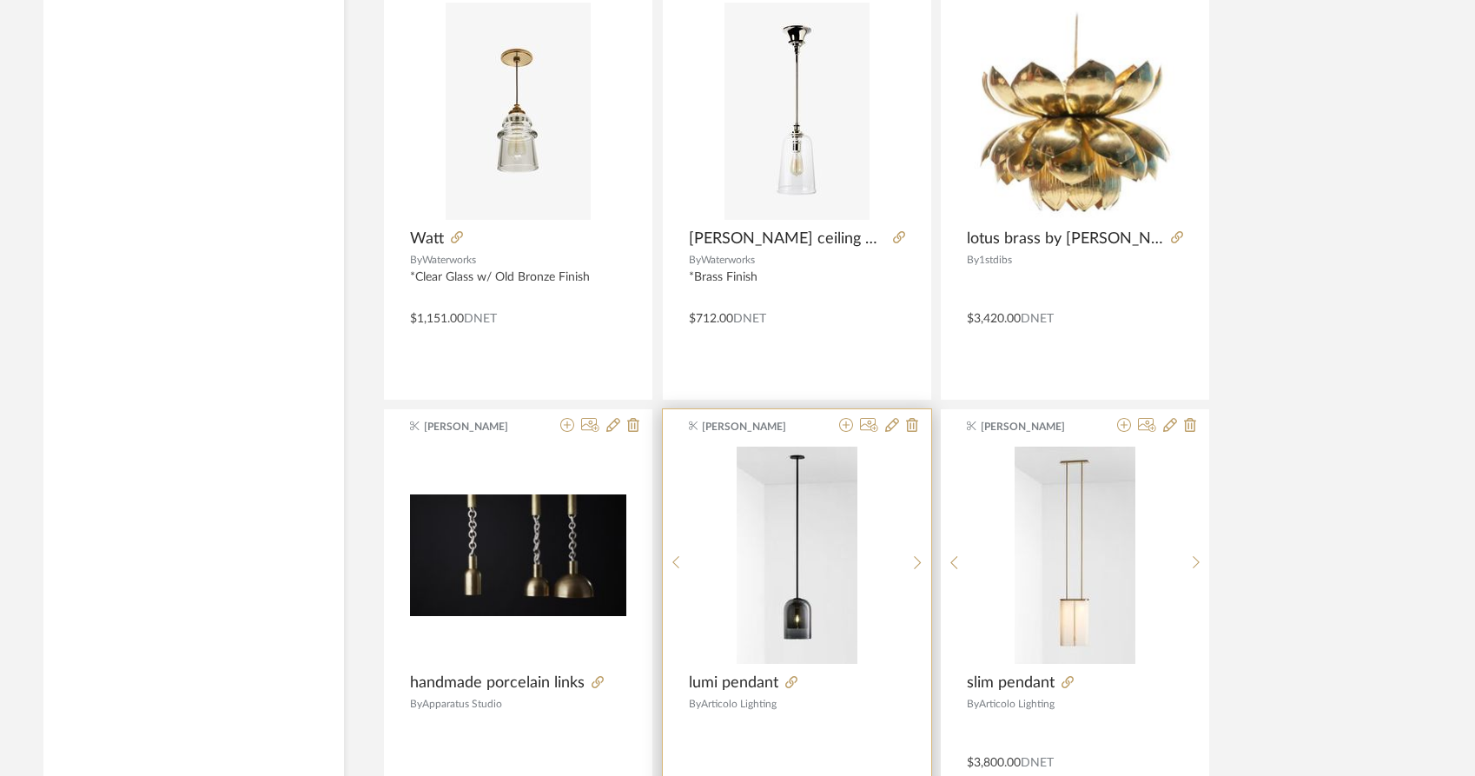
scroll to position [58026, 0]
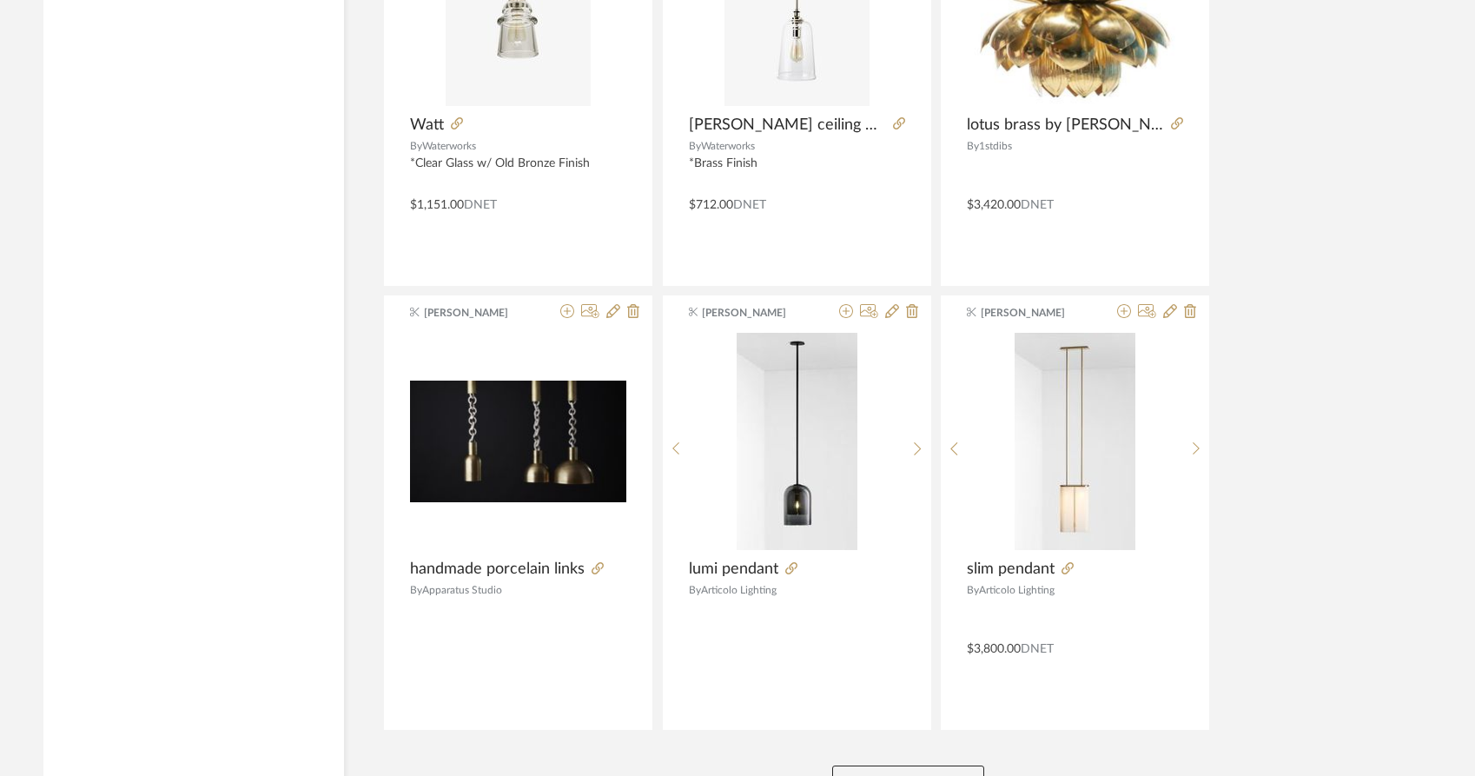
click at [857, 765] on button "View More" at bounding box center [908, 782] width 152 height 35
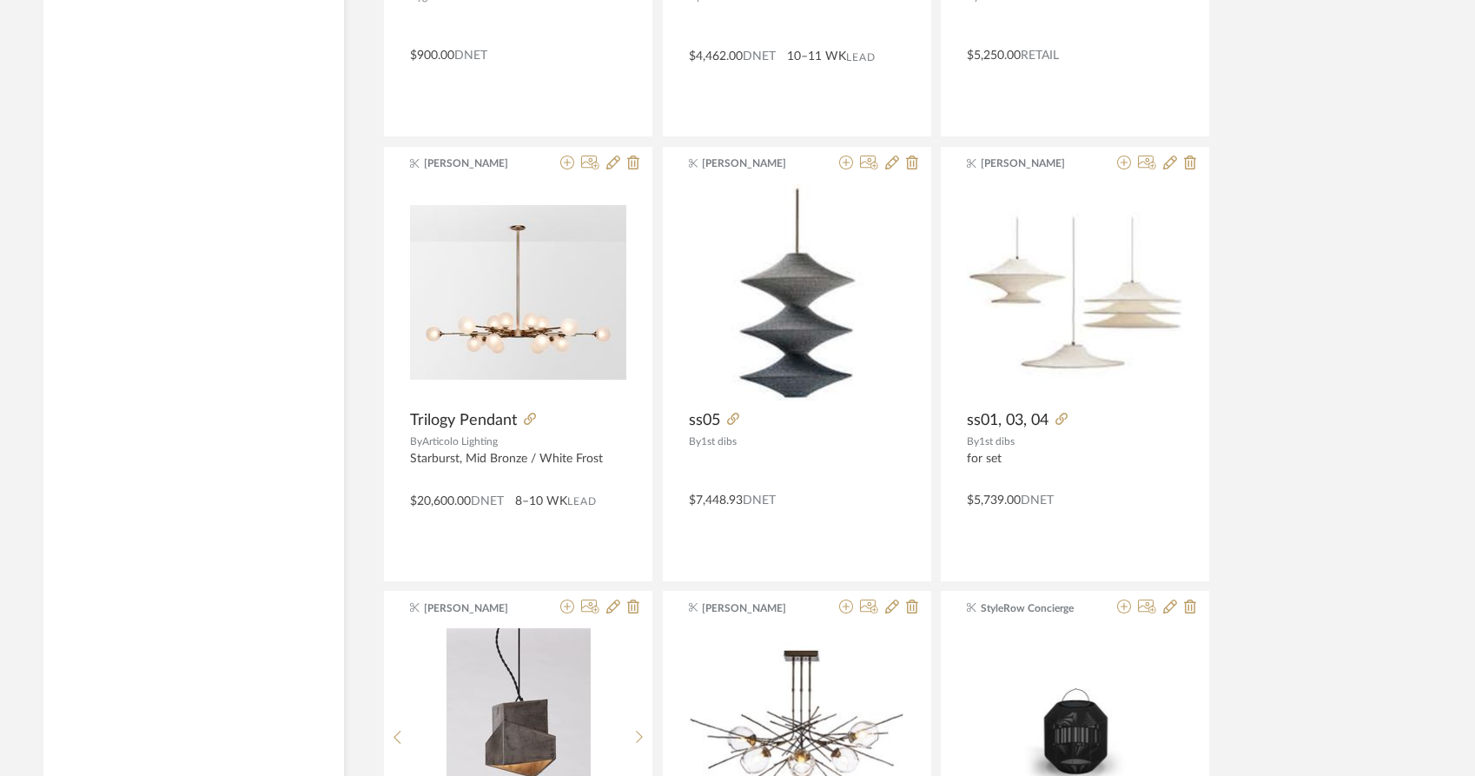
scroll to position [63359, 0]
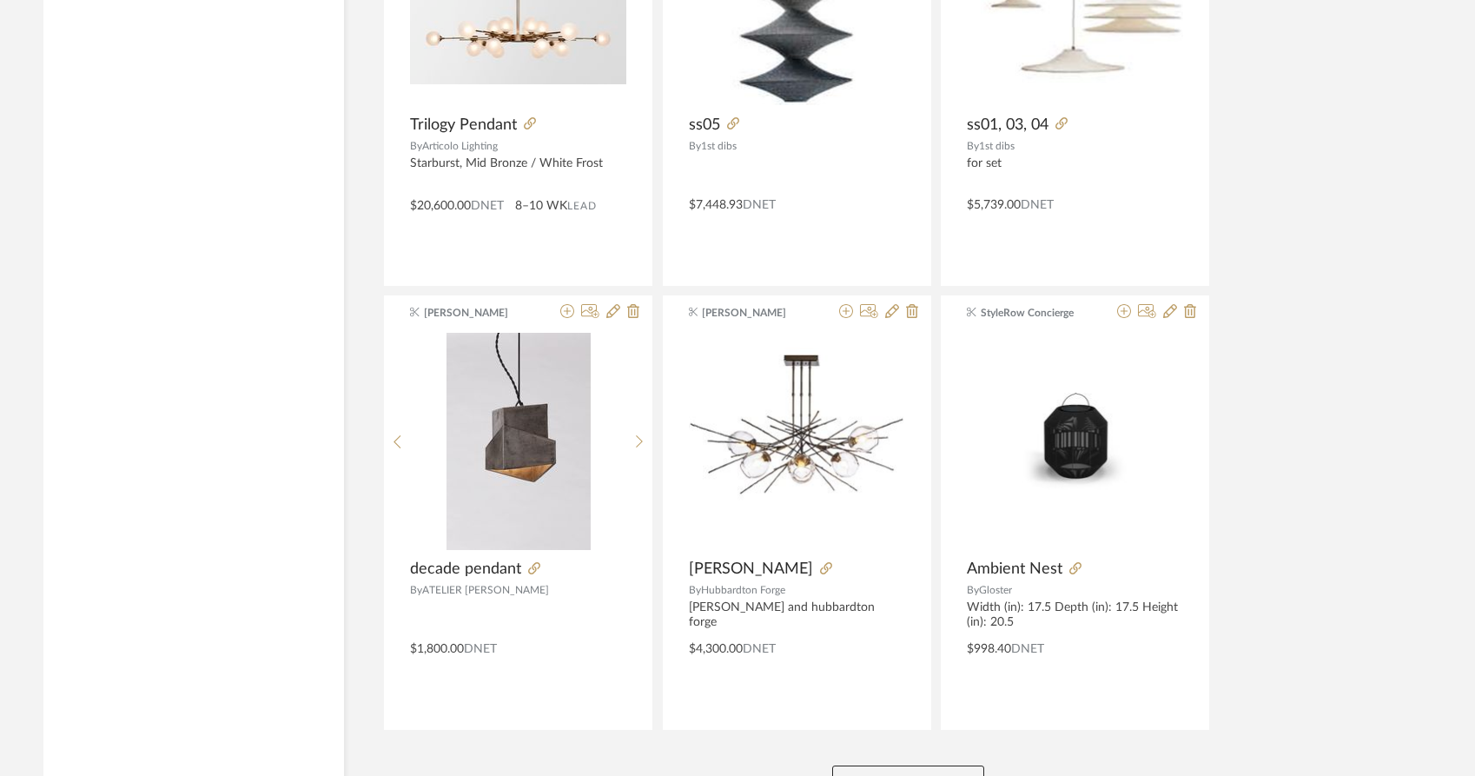
click at [883, 765] on button "View More" at bounding box center [908, 782] width 152 height 35
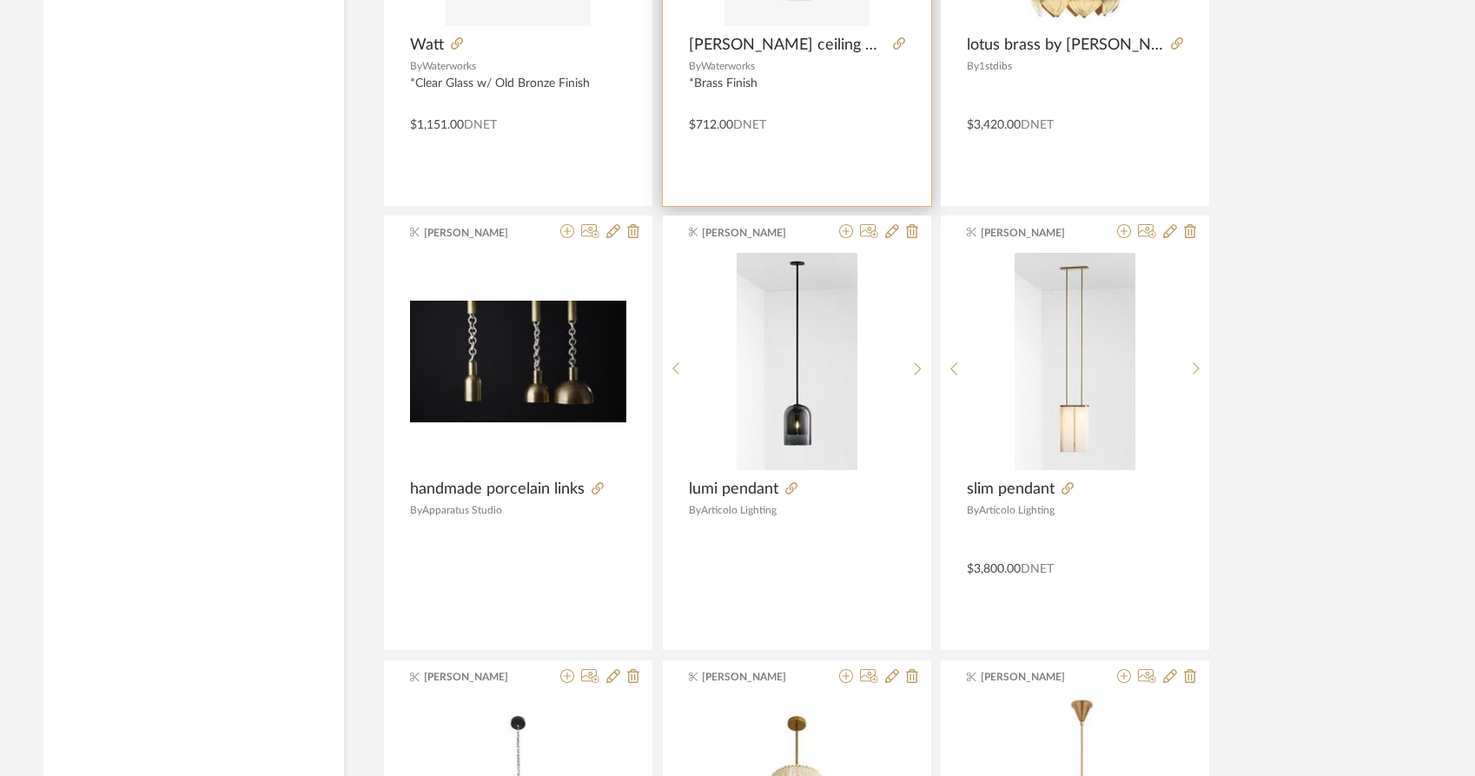
scroll to position [57840, 0]
